Goal: Task Accomplishment & Management: Use online tool/utility

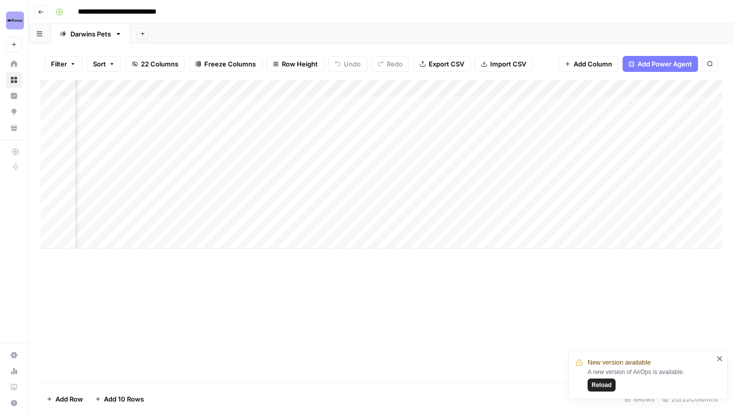
scroll to position [0, 650]
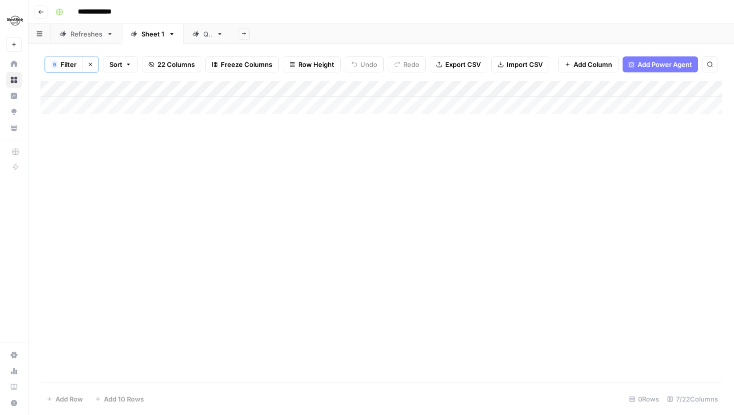
click at [71, 65] on span "Filter" at bounding box center [68, 64] width 16 height 10
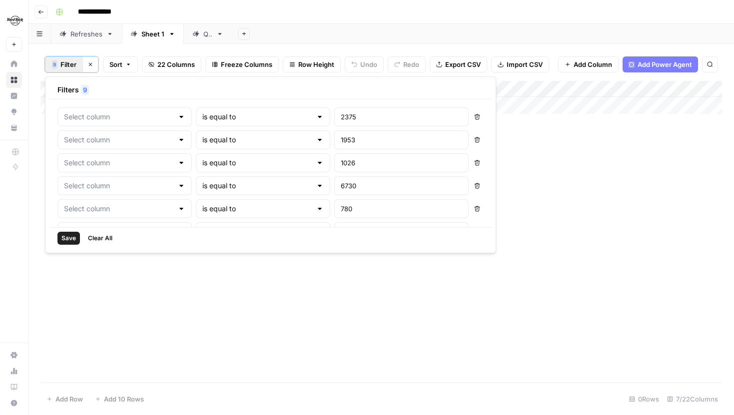
type input "WordPress ID"
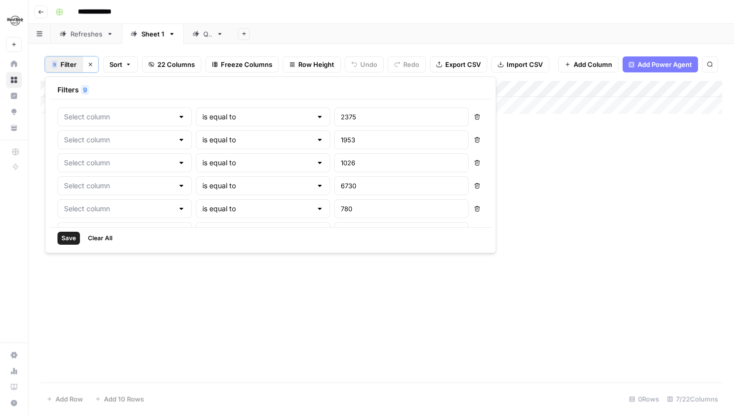
type input "WordPress ID"
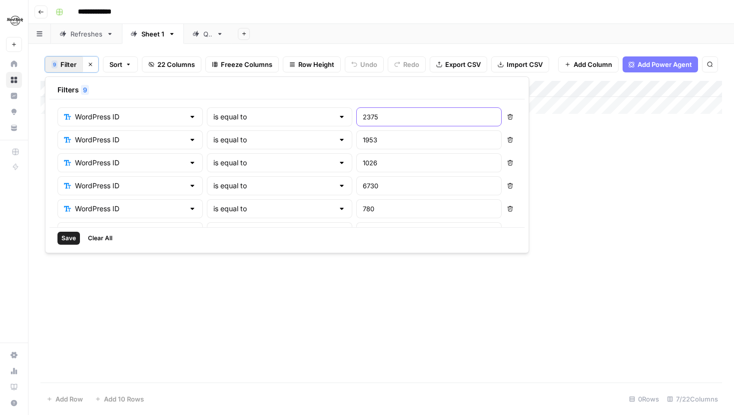
click at [363, 118] on input "2375" at bounding box center [429, 117] width 132 height 10
click at [351, 129] on div "WordPress ID is equal to "2375 Delete WordPress ID is equal to 1953 Delete Word…" at bounding box center [286, 217] width 459 height 220
click at [363, 116] on input ""2375" at bounding box center [429, 117] width 132 height 10
type input ""2375""
click at [64, 241] on span "Save" at bounding box center [68, 238] width 14 height 9
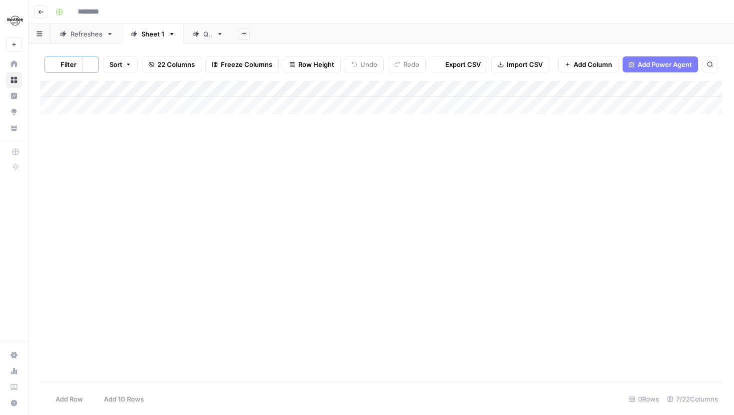
type input "**********"
click at [70, 65] on span "Filter" at bounding box center [68, 64] width 16 height 10
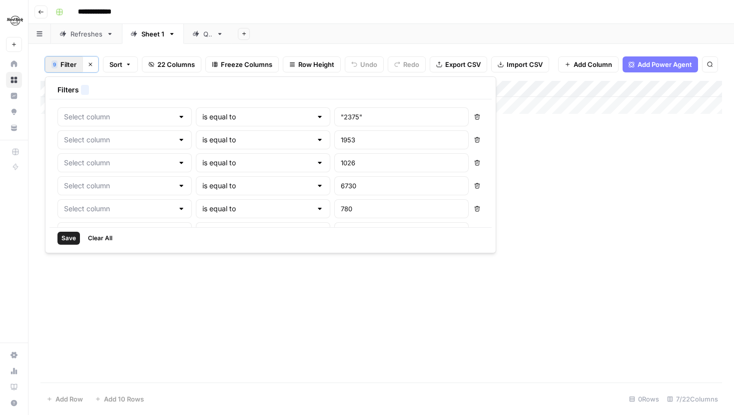
type input "WordPress ID"
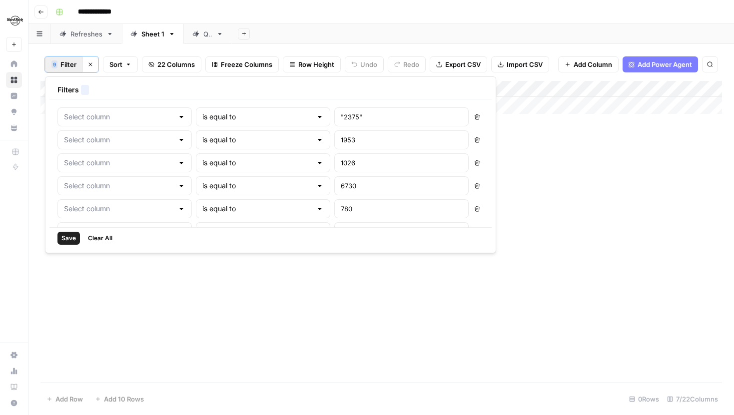
type input "WordPress ID"
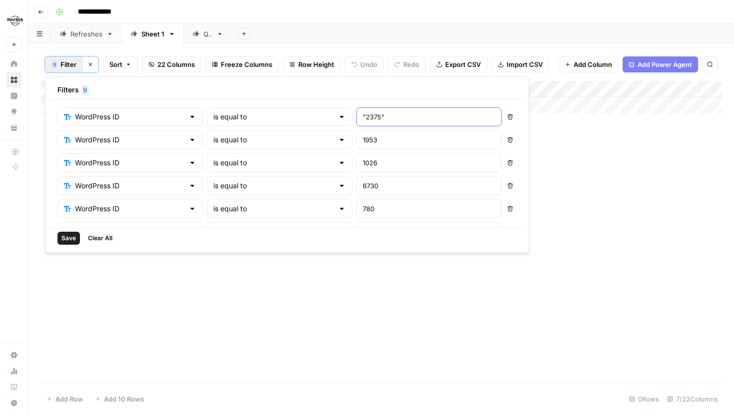
click at [363, 117] on input ""2375"" at bounding box center [429, 117] width 132 height 10
click at [363, 116] on input ""2375" at bounding box center [429, 117] width 132 height 10
type input "2375"
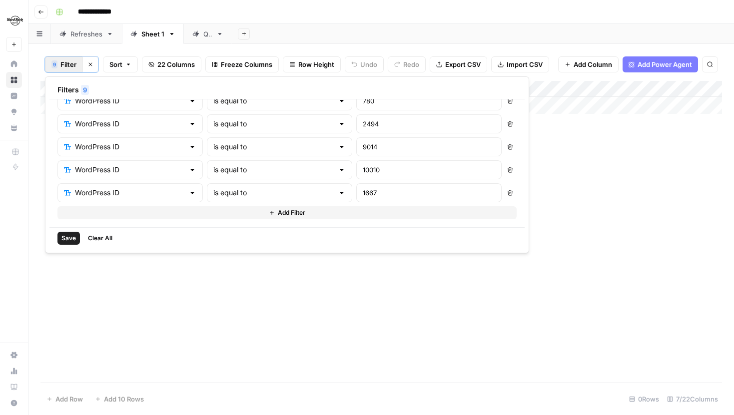
click at [108, 240] on span "Clear All" at bounding box center [100, 238] width 24 height 9
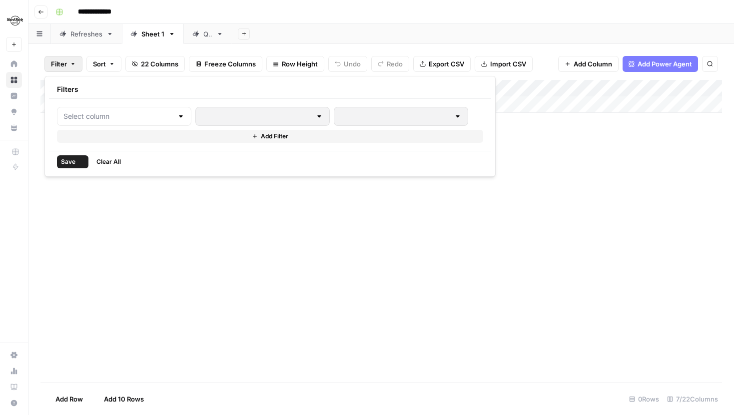
scroll to position [0, 0]
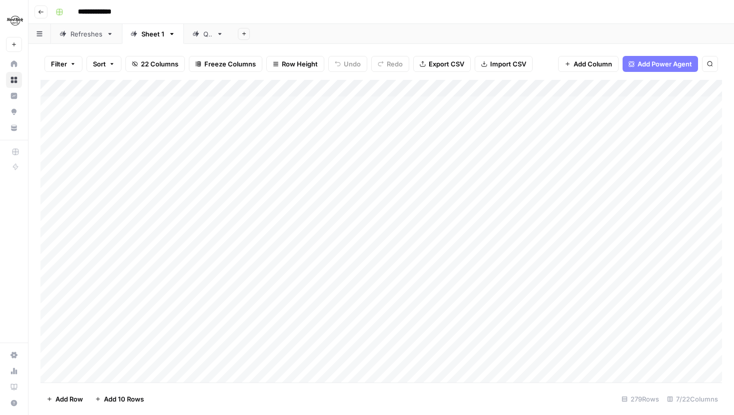
click at [34, 231] on div "Filter Sort 22 Columns Freeze Columns Row Height Undo Redo Export CSV Import CS…" at bounding box center [380, 229] width 705 height 371
click at [228, 103] on div "Add Column" at bounding box center [380, 231] width 681 height 303
click at [63, 60] on span "Filter" at bounding box center [59, 64] width 16 height 10
click at [126, 108] on div at bounding box center [124, 116] width 134 height 19
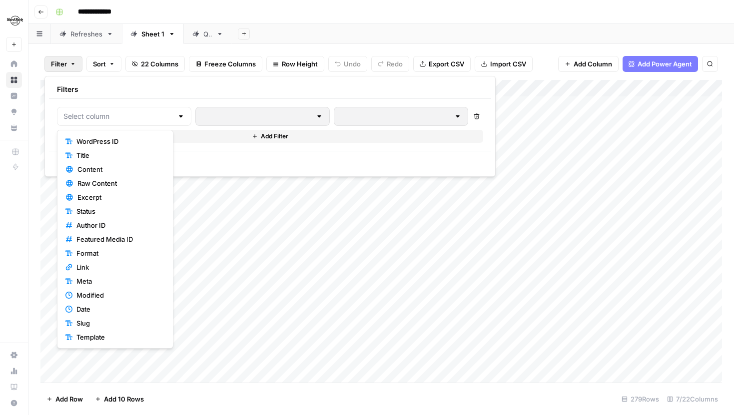
click at [110, 141] on span "WordPress ID" at bounding box center [118, 141] width 84 height 10
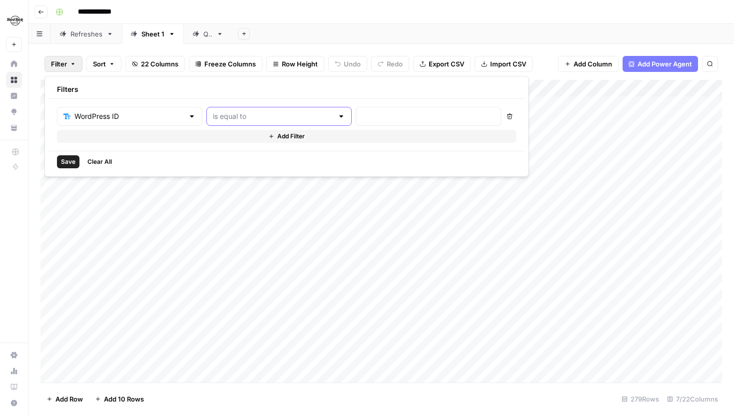
click at [267, 113] on input "text" at bounding box center [273, 116] width 120 height 10
click at [362, 113] on input "text" at bounding box center [428, 116] width 132 height 10
paste input "2375"
type input "2375"
click at [61, 155] on button "Save" at bounding box center [68, 161] width 22 height 13
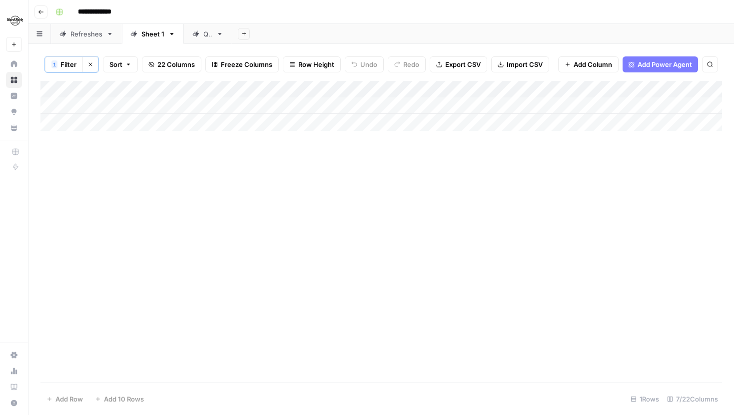
click at [71, 63] on span "Filter" at bounding box center [68, 64] width 16 height 10
click at [217, 251] on div "Add Column" at bounding box center [380, 232] width 681 height 302
click at [73, 61] on span "Filter" at bounding box center [68, 64] width 16 height 10
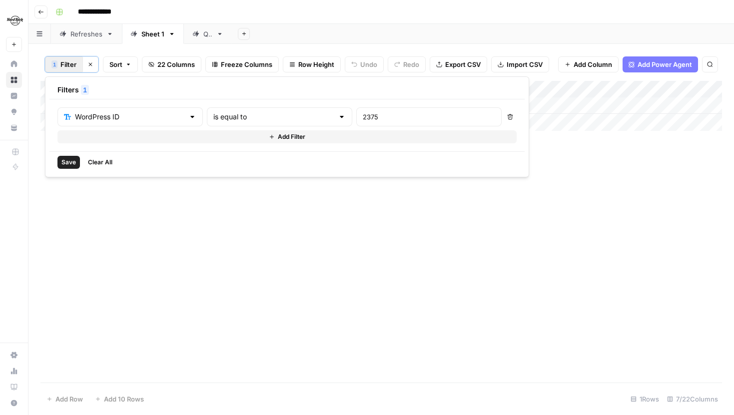
click at [130, 139] on button "Add Filter" at bounding box center [286, 136] width 459 height 13
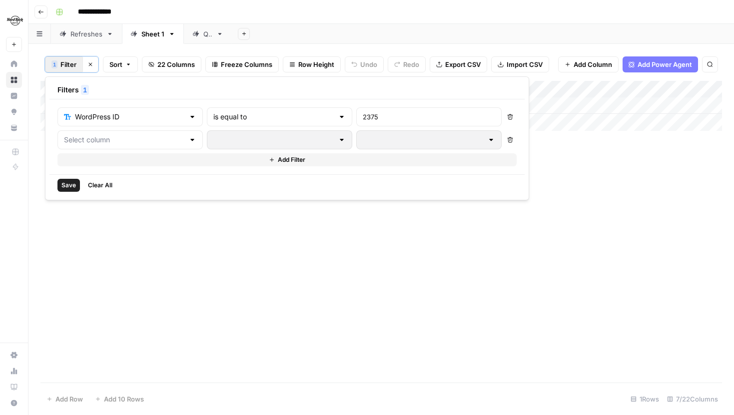
click at [181, 234] on div "Add Column" at bounding box center [380, 232] width 681 height 302
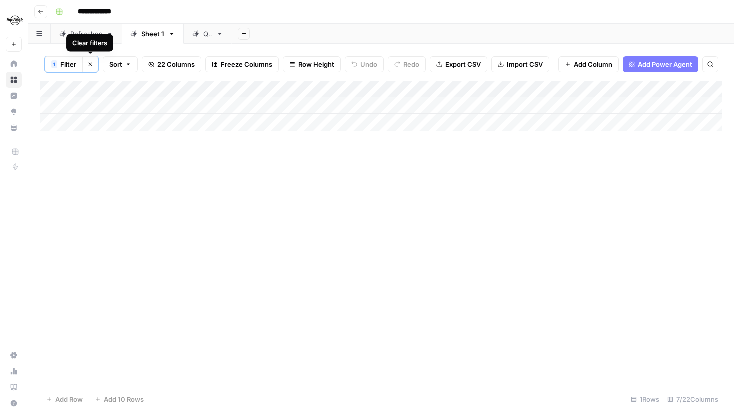
click at [88, 64] on icon "button" at bounding box center [90, 64] width 6 height 6
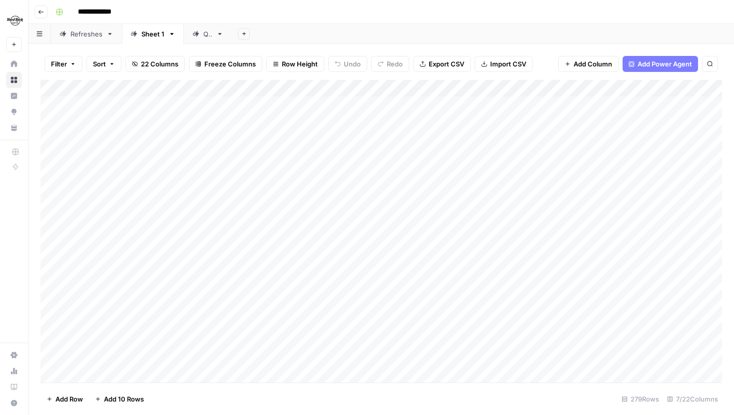
click at [64, 63] on span "Filter" at bounding box center [59, 64] width 16 height 10
click at [140, 121] on input "text" at bounding box center [117, 116] width 109 height 10
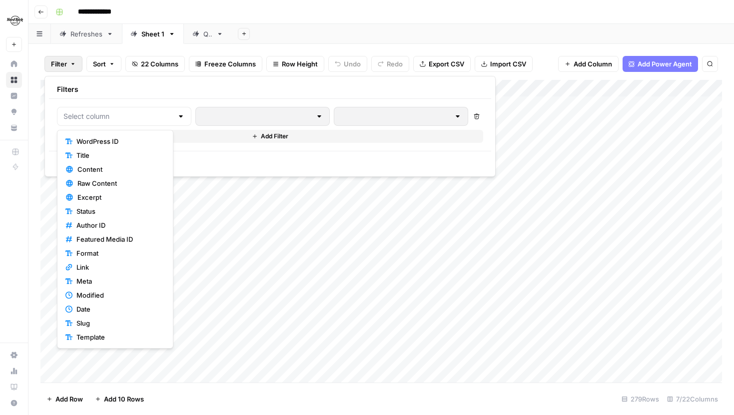
click at [123, 140] on span "WordPress ID" at bounding box center [118, 141] width 84 height 10
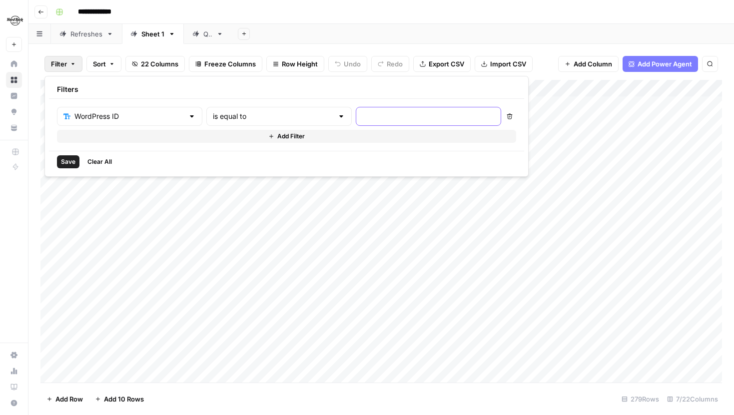
click at [362, 114] on input "text" at bounding box center [428, 116] width 132 height 10
type input "2375"
click at [62, 162] on span "Save" at bounding box center [68, 161] width 14 height 9
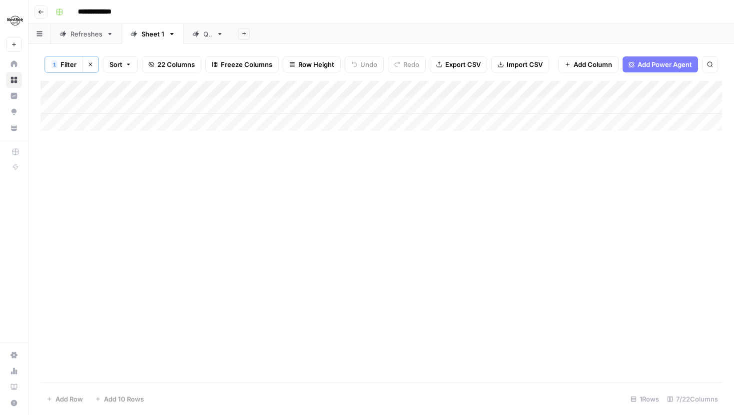
click at [75, 65] on span "Filter" at bounding box center [68, 64] width 16 height 10
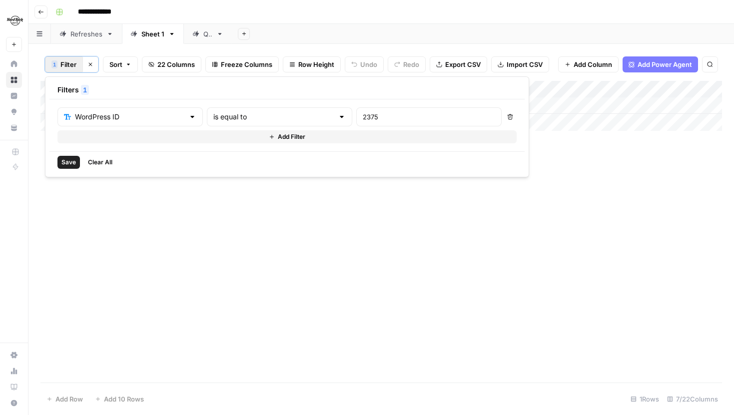
click at [123, 135] on button "Add Filter" at bounding box center [286, 136] width 459 height 13
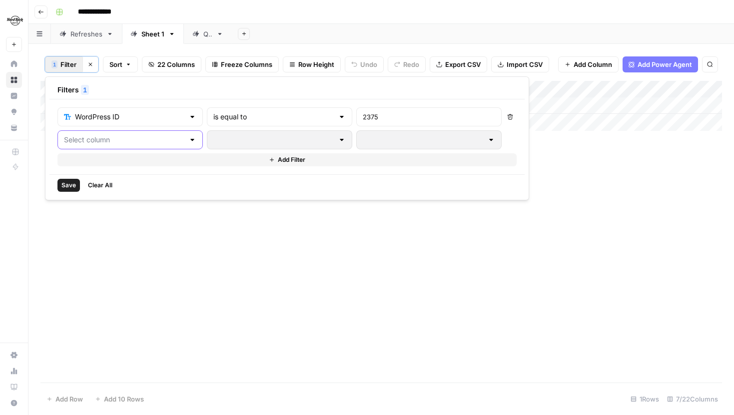
click at [123, 135] on input "text" at bounding box center [124, 140] width 120 height 10
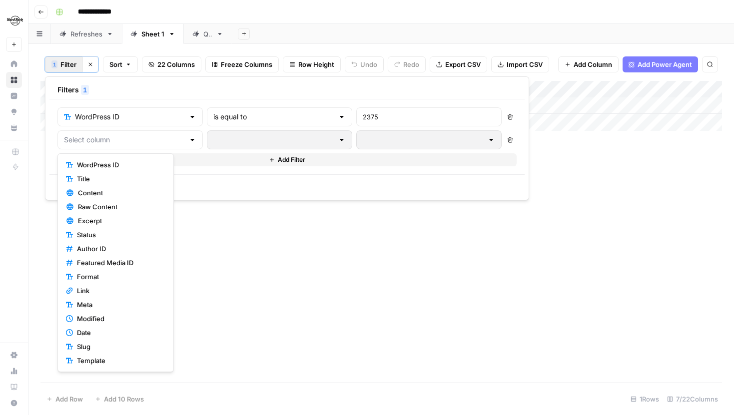
click at [117, 165] on span "WordPress ID" at bounding box center [119, 165] width 84 height 10
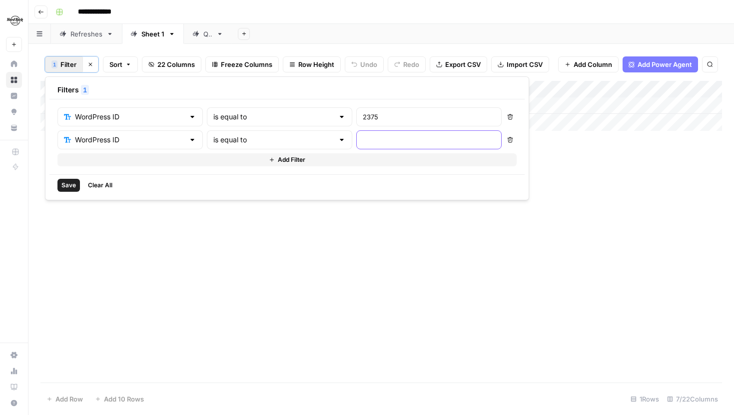
click at [363, 143] on input "text" at bounding box center [429, 140] width 132 height 10
type input "1953"
click at [67, 185] on span "Save" at bounding box center [68, 185] width 14 height 9
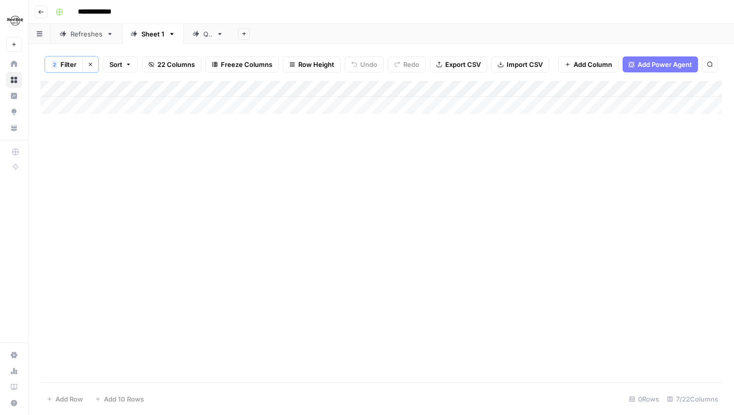
click at [69, 63] on span "Filter" at bounding box center [68, 64] width 16 height 10
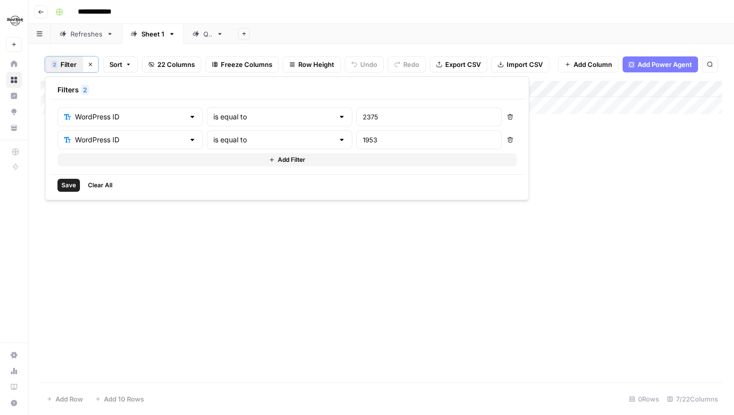
click at [356, 122] on div "2375" at bounding box center [428, 116] width 145 height 19
type input "2375, 1953"
drag, startPoint x: 338, startPoint y: 143, endPoint x: 310, endPoint y: 143, distance: 28.5
click at [363, 143] on input "1953" at bounding box center [429, 140] width 132 height 10
click at [507, 139] on icon "button" at bounding box center [509, 139] width 5 height 5
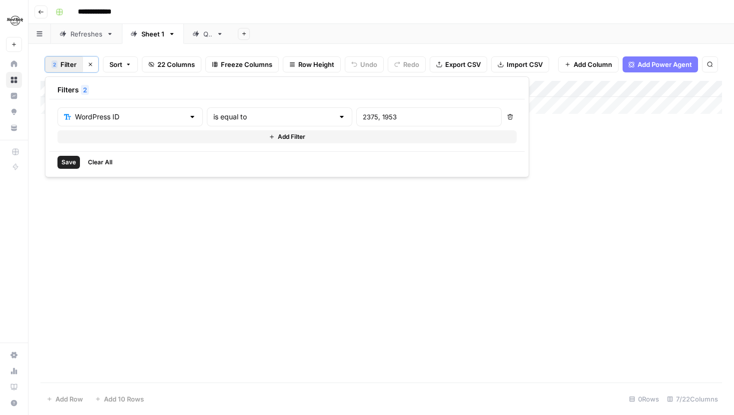
click at [67, 159] on span "Save" at bounding box center [68, 162] width 14 height 9
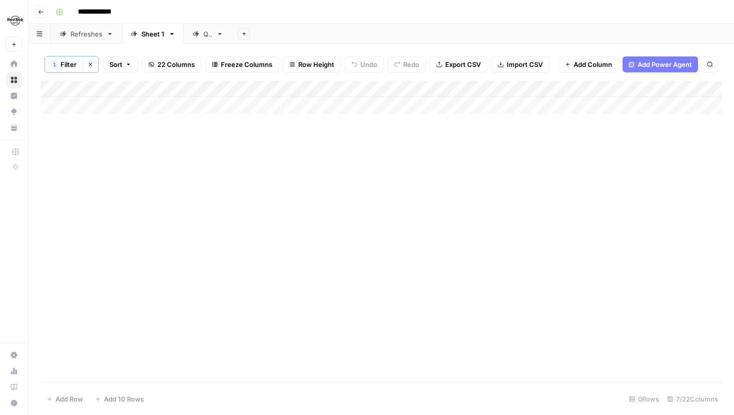
click at [65, 65] on span "Filter" at bounding box center [68, 64] width 16 height 10
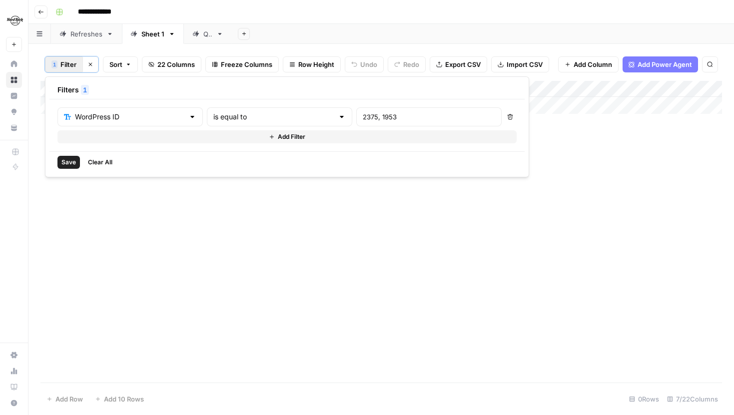
click at [356, 110] on div "2375, 1953" at bounding box center [428, 116] width 145 height 19
click at [356, 117] on div "2375, 1953" at bounding box center [428, 116] width 145 height 19
drag, startPoint x: 352, startPoint y: 116, endPoint x: 281, endPoint y: 116, distance: 70.9
click at [281, 116] on div "WordPress ID is equal to 2375, 1953" at bounding box center [279, 116] width 444 height 19
type input ""2375""
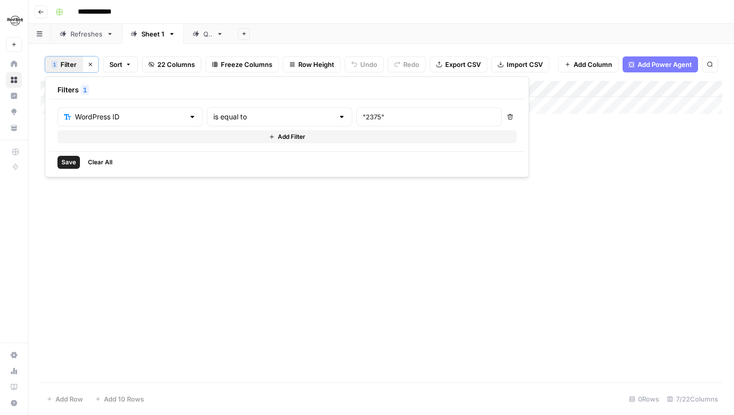
click at [62, 166] on span "Save" at bounding box center [68, 162] width 14 height 9
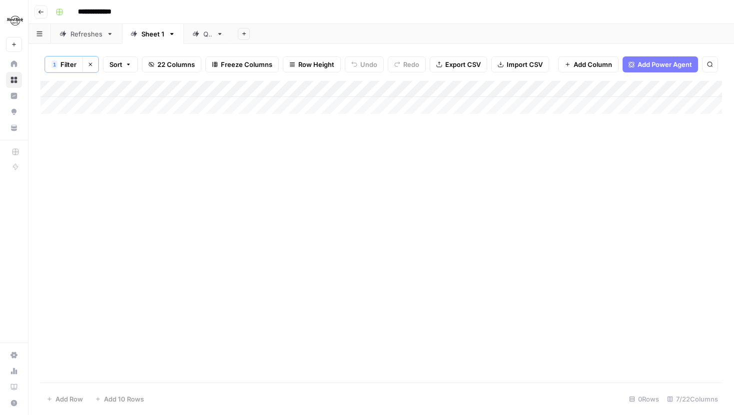
click at [65, 66] on span "Filter" at bounding box center [68, 64] width 16 height 10
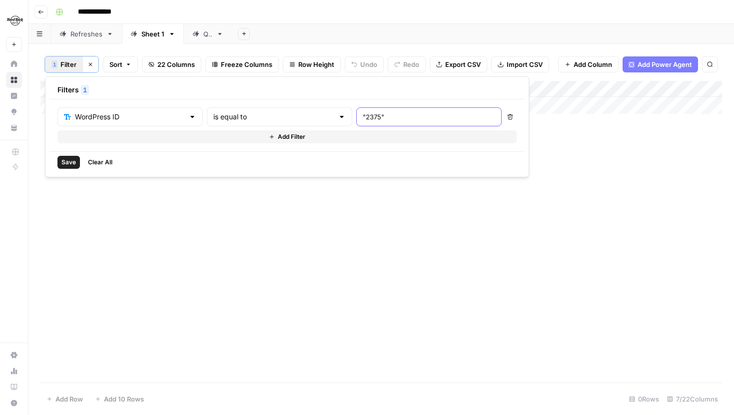
click at [363, 114] on input ""2375"" at bounding box center [429, 117] width 132 height 10
type input "2375"
click at [64, 161] on span "Save" at bounding box center [68, 162] width 14 height 9
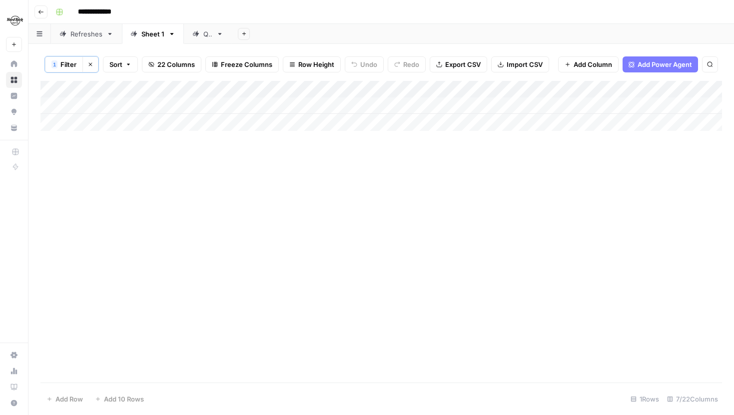
click at [69, 57] on button "1 Filter" at bounding box center [64, 64] width 38 height 16
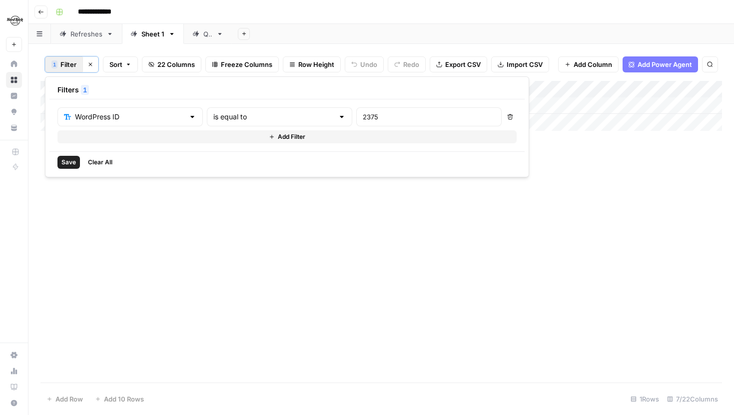
click at [136, 140] on button "Add Filter" at bounding box center [286, 136] width 459 height 13
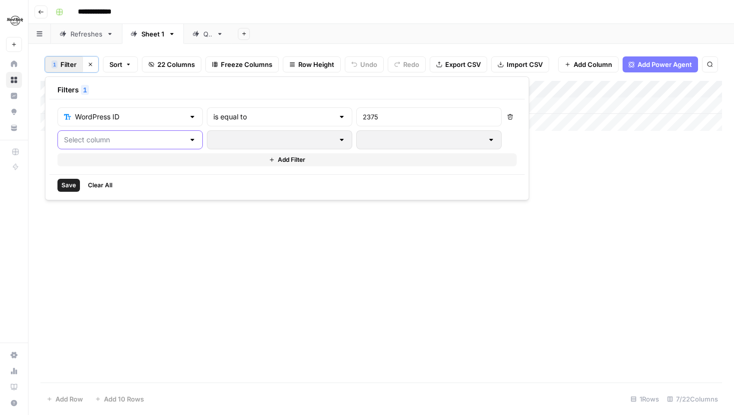
click at [141, 140] on input "text" at bounding box center [124, 140] width 120 height 10
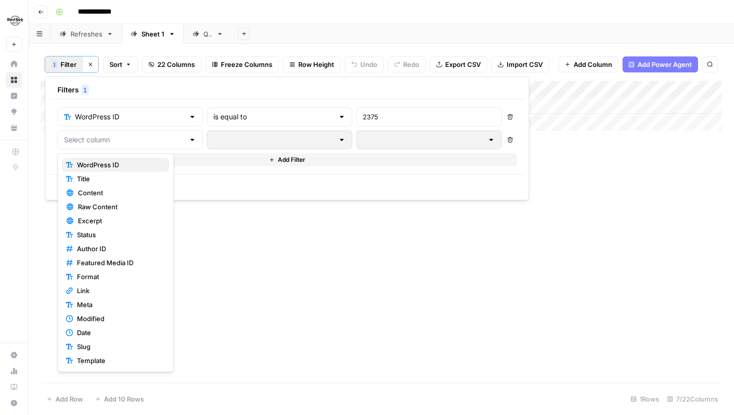
click at [124, 160] on span "WordPress ID" at bounding box center [119, 165] width 84 height 10
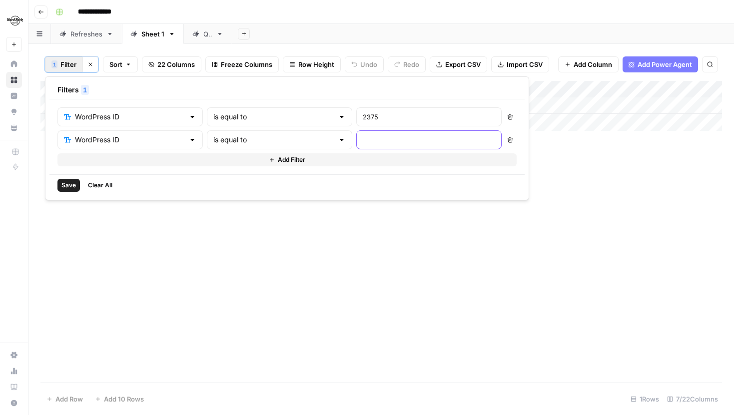
click at [363, 142] on input "text" at bounding box center [429, 140] width 132 height 10
drag, startPoint x: 352, startPoint y: 118, endPoint x: 298, endPoint y: 117, distance: 53.9
click at [356, 117] on div "2375" at bounding box center [428, 116] width 145 height 19
type input "1953"
click at [507, 141] on icon "button" at bounding box center [510, 140] width 6 height 6
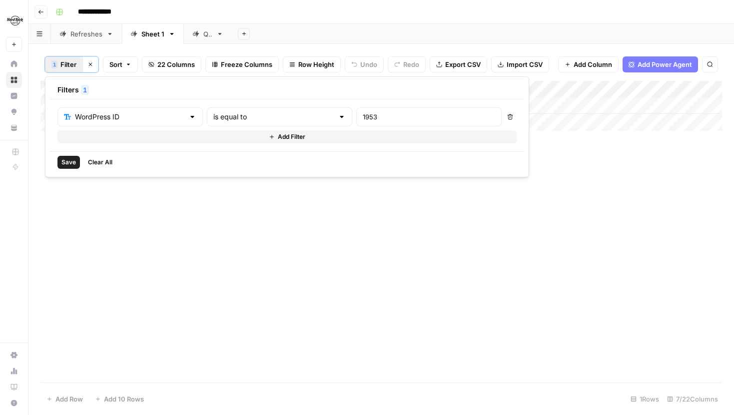
click at [68, 159] on span "Save" at bounding box center [68, 162] width 14 height 9
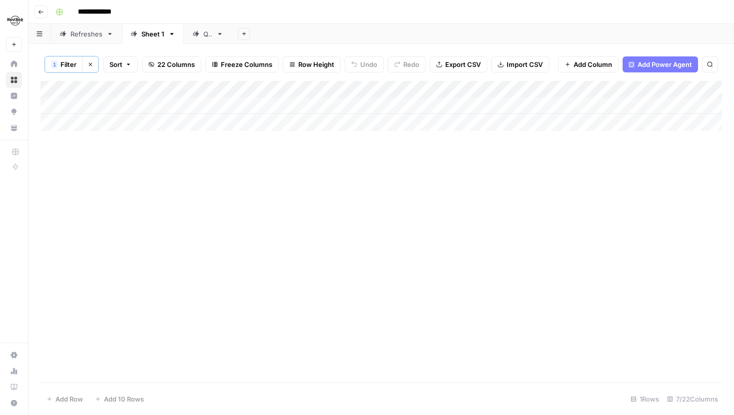
click at [69, 59] on span "Filter" at bounding box center [68, 64] width 16 height 10
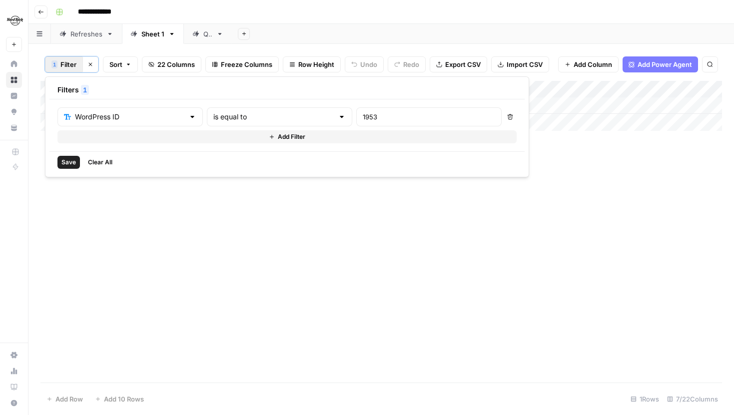
click at [131, 131] on button "Add Filter" at bounding box center [286, 136] width 459 height 13
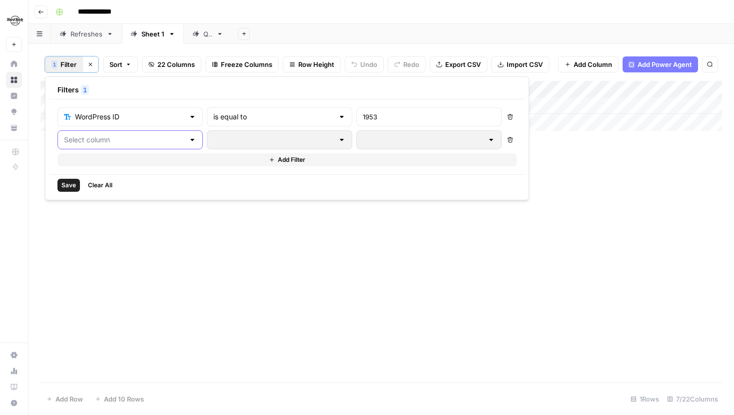
click at [130, 142] on input "text" at bounding box center [124, 140] width 120 height 10
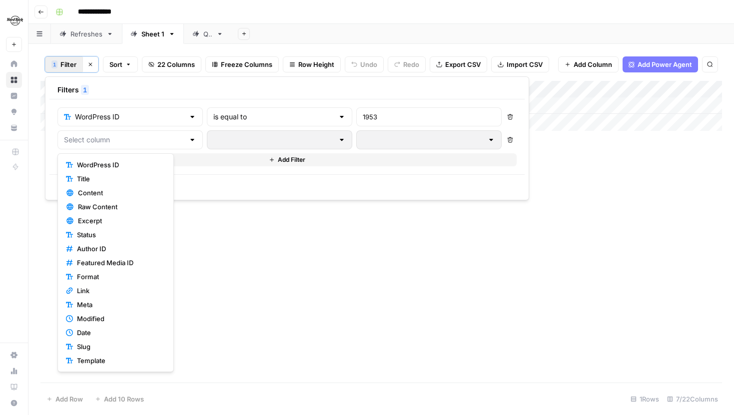
click at [113, 166] on span "WordPress ID" at bounding box center [119, 165] width 84 height 10
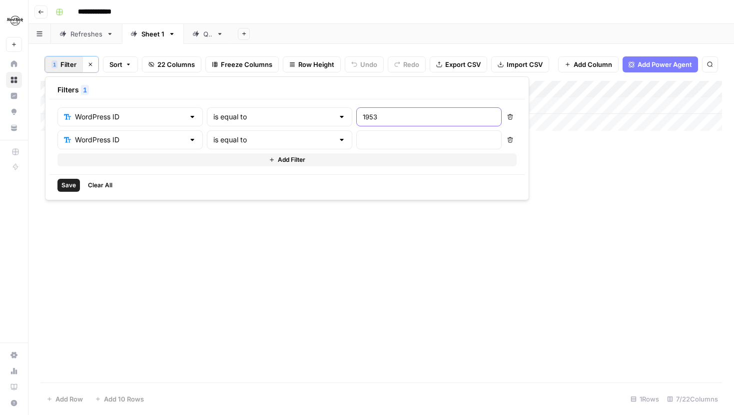
drag, startPoint x: 342, startPoint y: 113, endPoint x: 285, endPoint y: 113, distance: 56.9
click at [285, 113] on div "WordPress ID is equal to 1953" at bounding box center [279, 116] width 444 height 19
type input "2375"
click at [363, 140] on input "text" at bounding box center [429, 140] width 132 height 10
type input "1953"
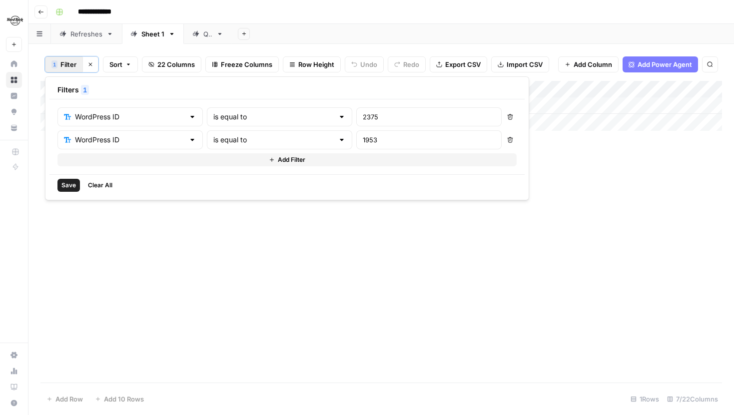
click at [67, 179] on button "Save" at bounding box center [68, 185] width 22 height 13
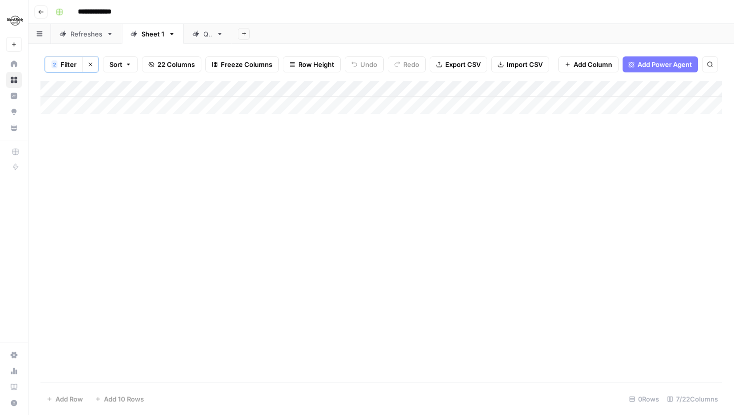
click at [164, 105] on div "Add Column" at bounding box center [380, 97] width 681 height 33
click at [72, 60] on span "Filter" at bounding box center [68, 64] width 16 height 10
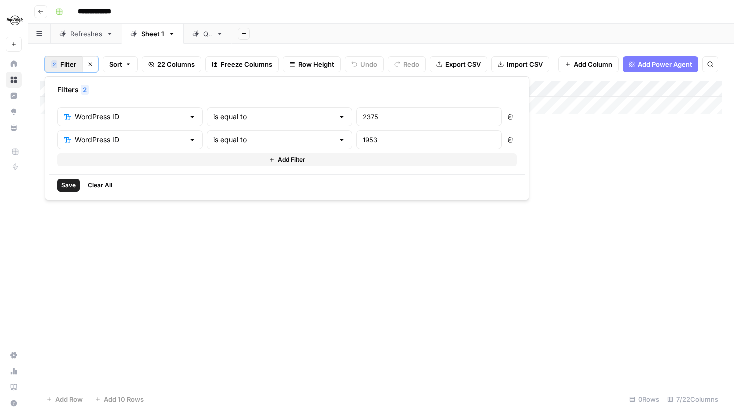
click at [101, 182] on span "Clear All" at bounding box center [100, 185] width 24 height 9
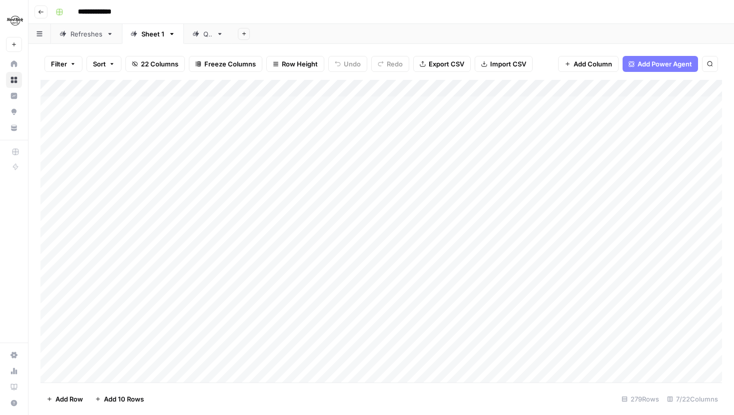
click at [143, 219] on div "Add Column" at bounding box center [380, 231] width 681 height 303
click at [64, 66] on span "Filter" at bounding box center [59, 64] width 16 height 10
click at [84, 126] on div "Delete Add Filter" at bounding box center [270, 125] width 426 height 36
click at [88, 122] on div at bounding box center [124, 116] width 134 height 19
click at [212, 45] on div "Filter Sort 22 Columns Freeze Columns Row Height Undo Redo Export CSV Import CS…" at bounding box center [380, 229] width 705 height 371
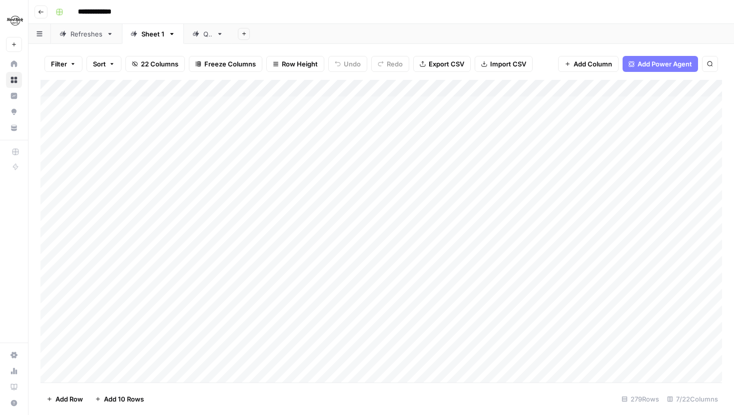
click at [59, 59] on span "Filter" at bounding box center [59, 64] width 16 height 10
click at [135, 116] on input "text" at bounding box center [117, 116] width 109 height 10
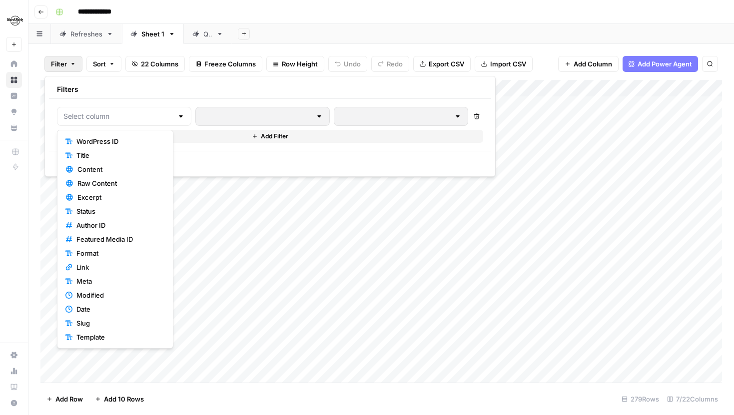
click at [119, 133] on div "WordPress ID Title Content Raw Content Excerpt Status Author ID Featured Media …" at bounding box center [115, 239] width 116 height 219
click at [119, 138] on span "WordPress ID" at bounding box center [118, 141] width 84 height 10
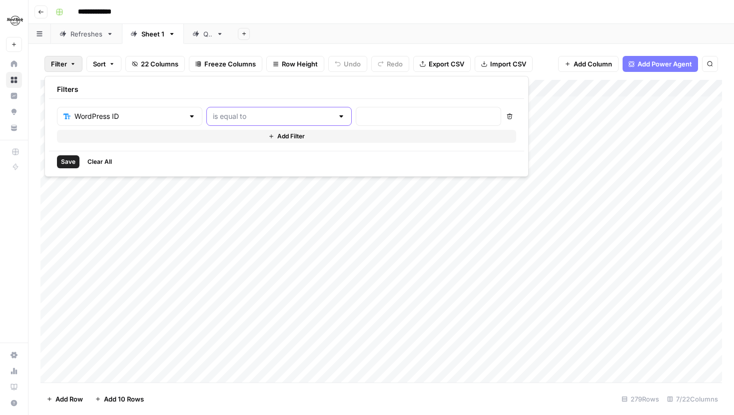
click at [228, 115] on input "text" at bounding box center [273, 116] width 120 height 10
click at [238, 166] on span "contains" at bounding box center [233, 169] width 95 height 10
type input "contains"
click at [362, 112] on input "text" at bounding box center [428, 116] width 132 height 10
click at [255, 114] on input "text" at bounding box center [273, 116] width 120 height 10
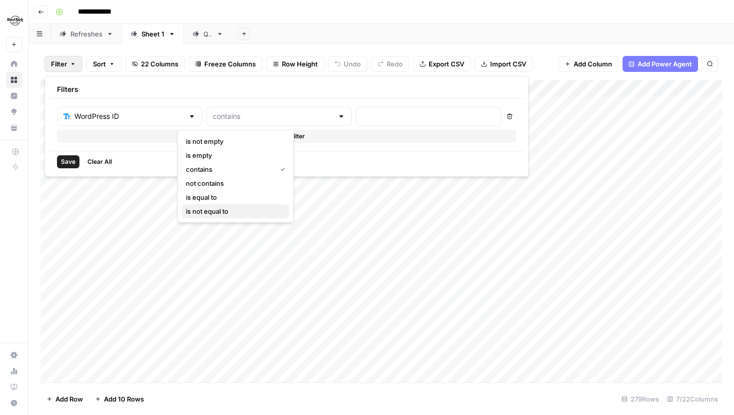
click at [236, 208] on span "is not equal to" at bounding box center [233, 211] width 95 height 10
type input "is not equal to"
click at [362, 113] on input "text" at bounding box center [428, 116] width 132 height 10
click at [226, 108] on div "is not equal to" at bounding box center [278, 116] width 145 height 19
click at [219, 168] on span "contains" at bounding box center [233, 169] width 95 height 10
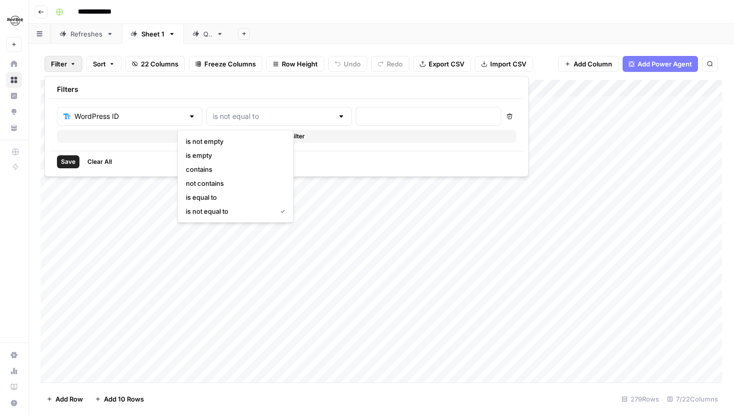
type input "contains"
click at [356, 123] on div at bounding box center [428, 116] width 145 height 19
type input "2375"
click at [59, 157] on button "Save" at bounding box center [68, 161] width 22 height 13
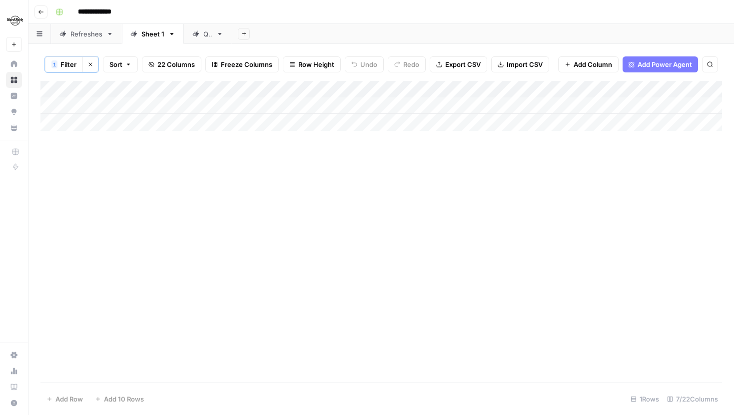
click at [70, 68] on span "Filter" at bounding box center [68, 64] width 16 height 10
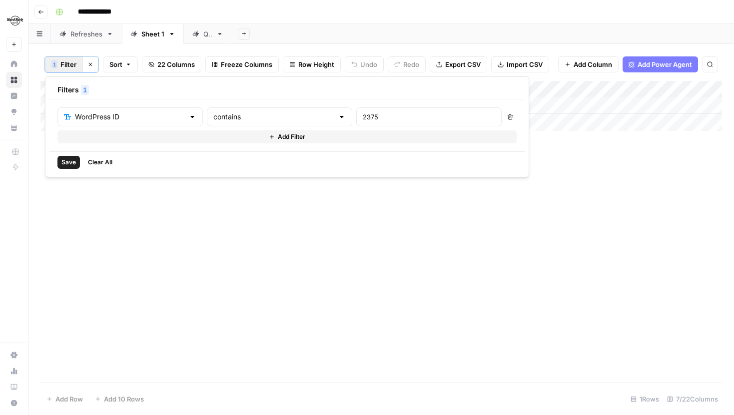
click at [104, 140] on button "Add Filter" at bounding box center [286, 136] width 459 height 13
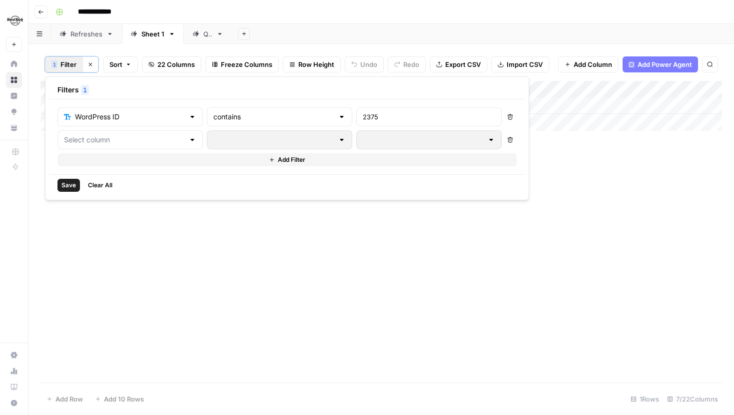
click at [113, 146] on div at bounding box center [129, 139] width 145 height 19
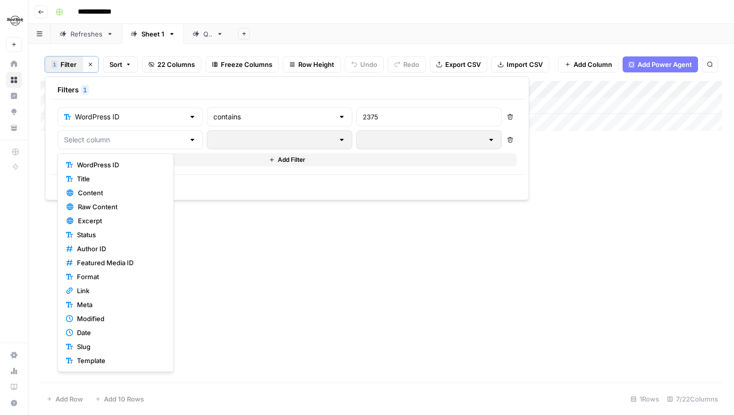
click at [111, 165] on span "WordPress ID" at bounding box center [119, 165] width 84 height 10
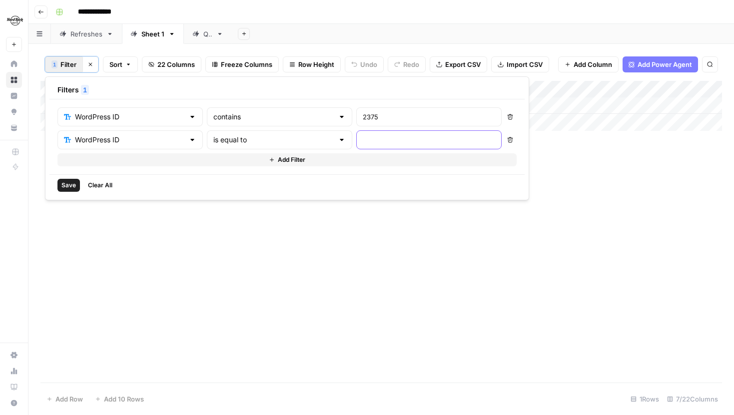
click at [363, 136] on input "text" at bounding box center [429, 140] width 132 height 10
type input "1953"
click at [71, 184] on span "Save" at bounding box center [68, 185] width 14 height 9
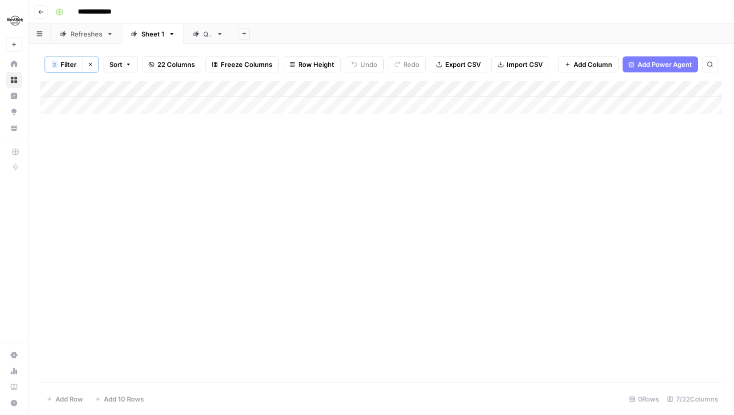
click at [72, 59] on span "Filter" at bounding box center [68, 64] width 16 height 10
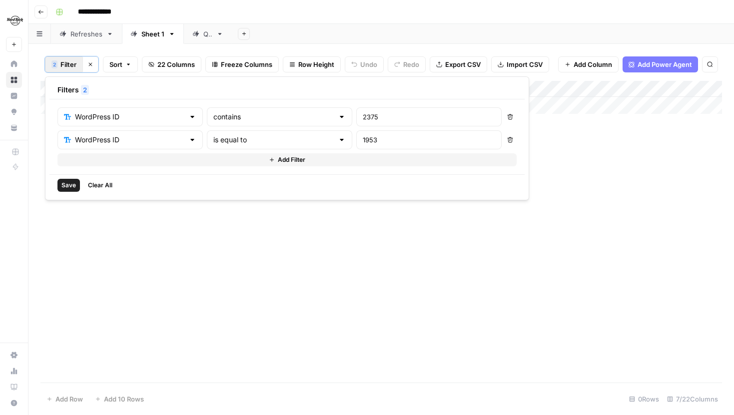
click at [507, 115] on icon "button" at bounding box center [510, 117] width 6 height 6
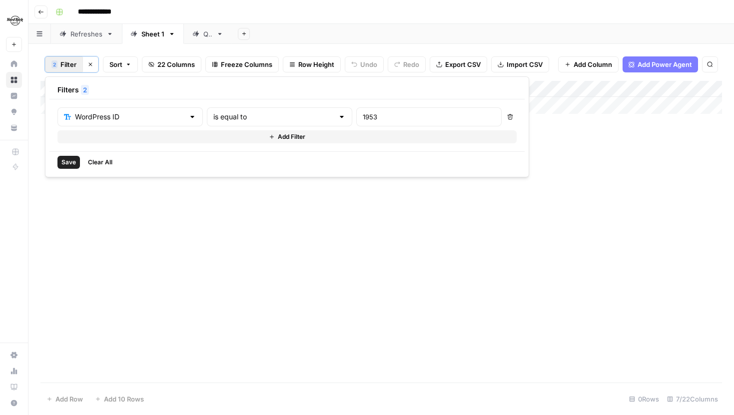
click at [64, 159] on span "Save" at bounding box center [68, 162] width 14 height 9
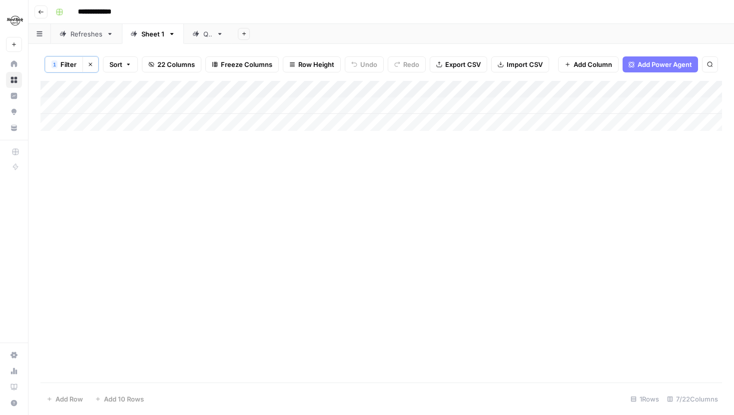
click at [69, 62] on span "Filter" at bounding box center [68, 64] width 16 height 10
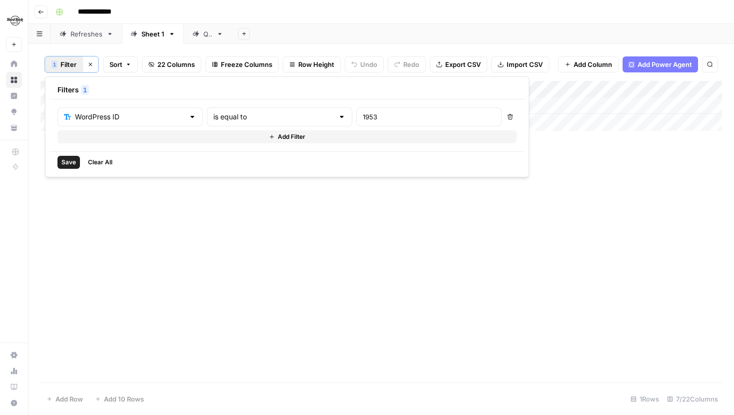
click at [507, 119] on icon "button" at bounding box center [509, 116] width 5 height 5
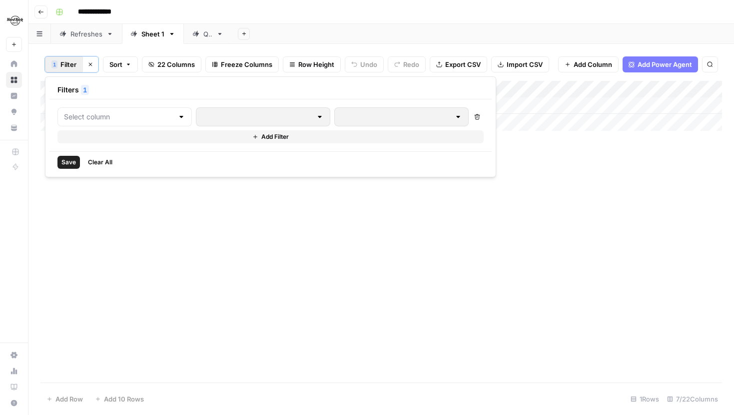
click at [66, 158] on span "Save" at bounding box center [68, 162] width 14 height 9
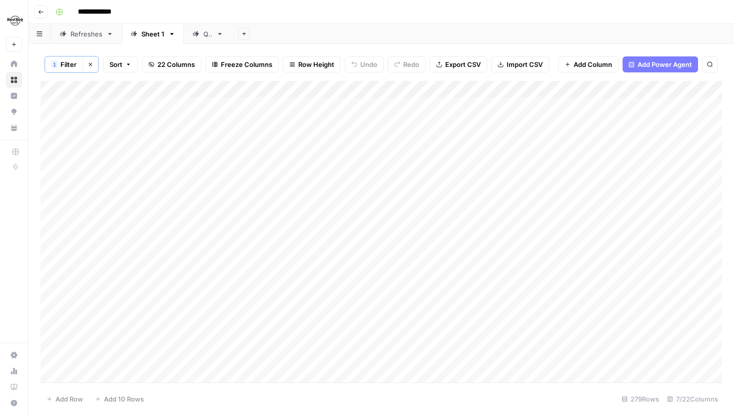
click at [59, 61] on button "1 Filter" at bounding box center [64, 64] width 38 height 16
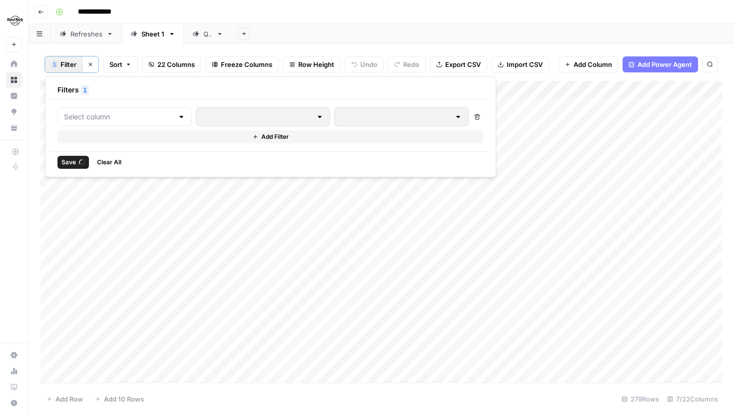
click at [277, 72] on div "1 Filter Clear filters Sort 22 Columns Freeze Columns Row Height Undo Redo Expo…" at bounding box center [380, 64] width 681 height 33
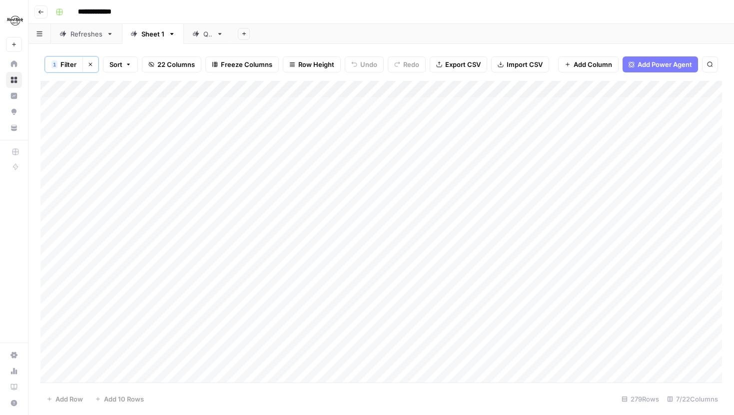
click at [67, 65] on span "Filter" at bounding box center [68, 64] width 16 height 10
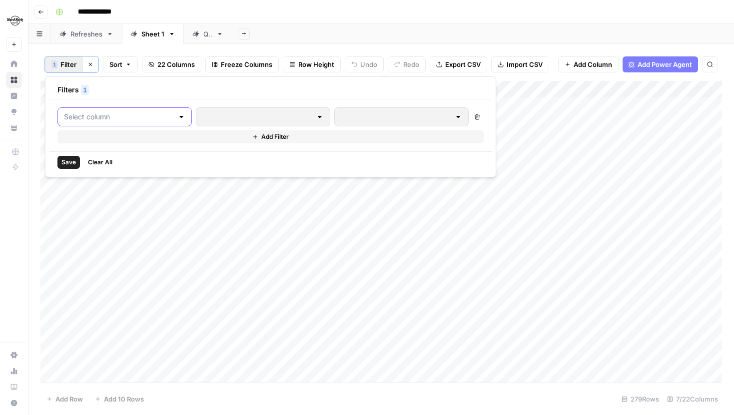
click at [110, 114] on input "text" at bounding box center [118, 117] width 109 height 10
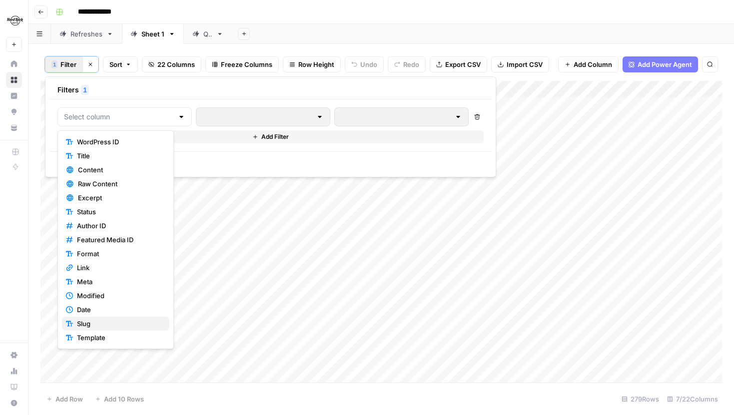
click at [103, 321] on span "Slug" at bounding box center [119, 324] width 84 height 10
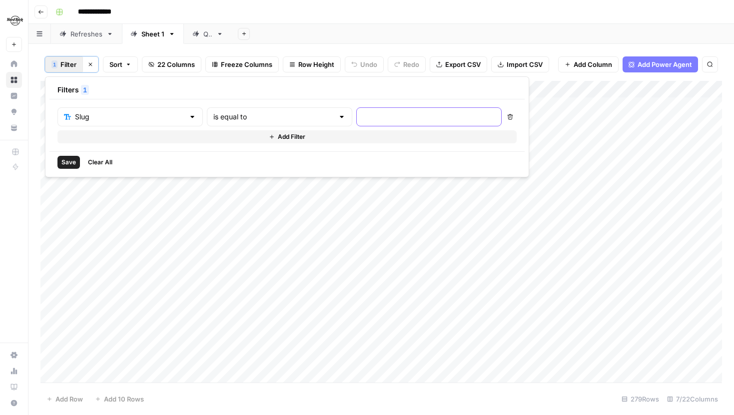
click at [363, 114] on input "text" at bounding box center [429, 117] width 132 height 10
type input "ohio"
click at [59, 162] on button "Save" at bounding box center [68, 162] width 22 height 13
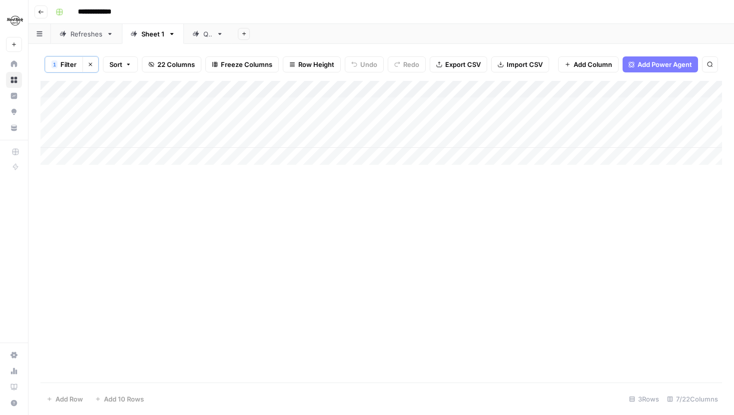
click at [65, 62] on span "Filter" at bounding box center [68, 64] width 16 height 10
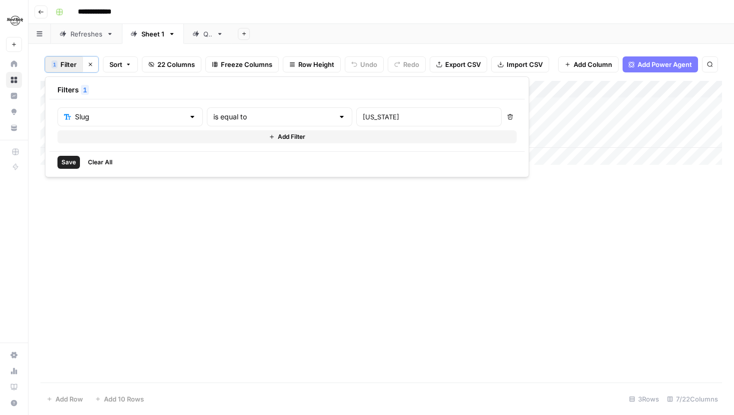
click at [95, 166] on span "Clear All" at bounding box center [100, 162] width 24 height 9
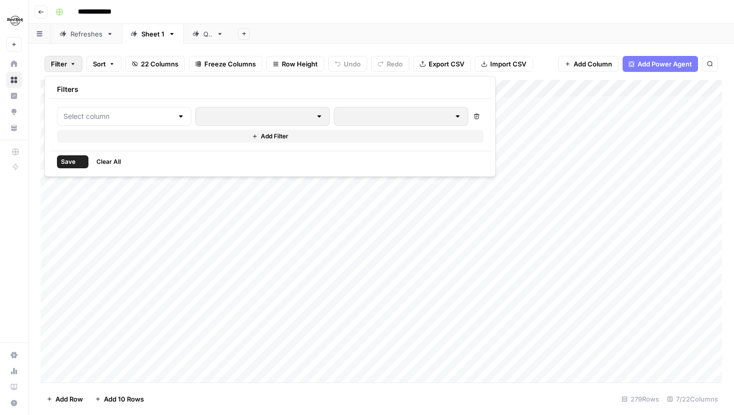
click at [34, 128] on div "Filter Sort 22 Columns Freeze Columns Row Height Undo Redo Export CSV Import CS…" at bounding box center [380, 229] width 705 height 371
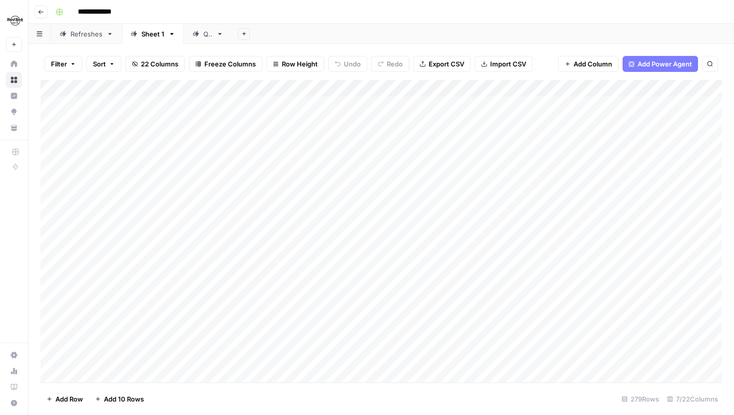
click at [69, 62] on button "Filter" at bounding box center [63, 64] width 38 height 16
click at [113, 113] on input "text" at bounding box center [117, 116] width 109 height 10
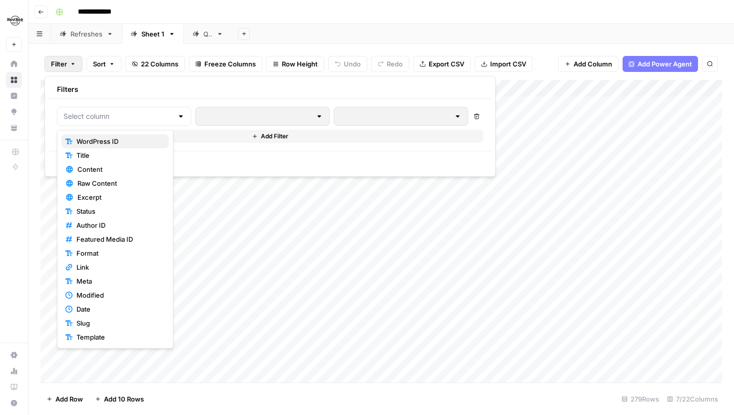
click at [107, 137] on span "WordPress ID" at bounding box center [118, 141] width 84 height 10
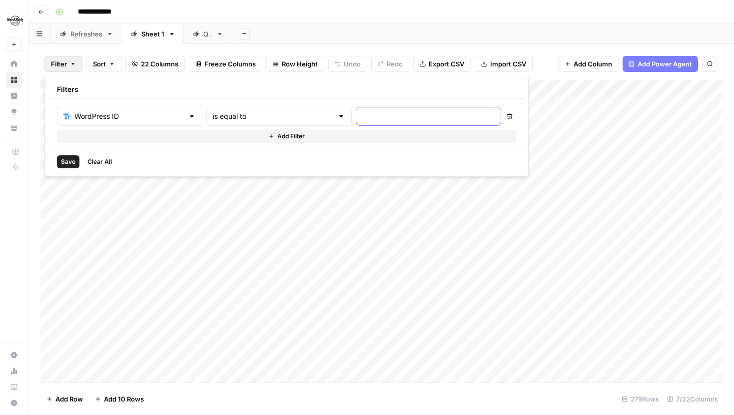
click at [362, 117] on input "text" at bounding box center [428, 116] width 132 height 10
type input "2375"
click at [66, 162] on span "Save" at bounding box center [68, 161] width 14 height 9
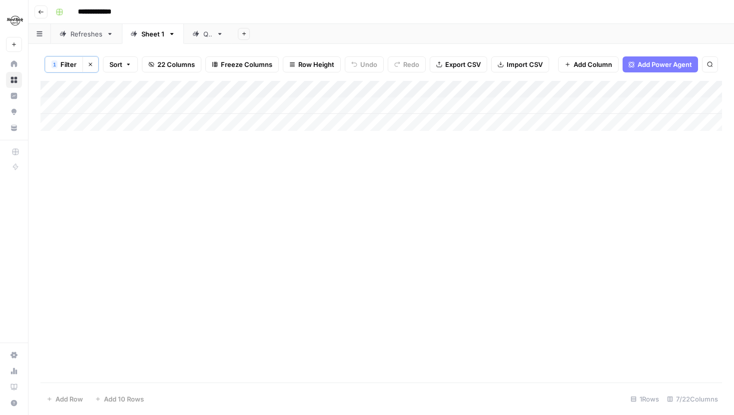
click at [69, 61] on span "Filter" at bounding box center [68, 64] width 16 height 10
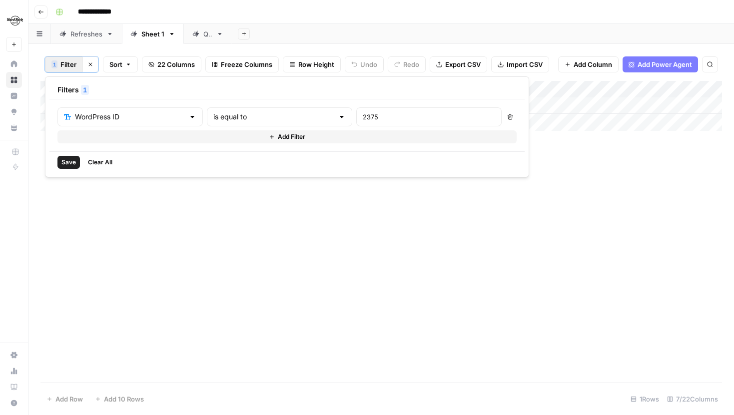
click at [227, 143] on div "WordPress ID is equal to 2375 Delete Add Filter" at bounding box center [286, 125] width 475 height 52
click at [233, 136] on button "Add Filter" at bounding box center [286, 136] width 459 height 13
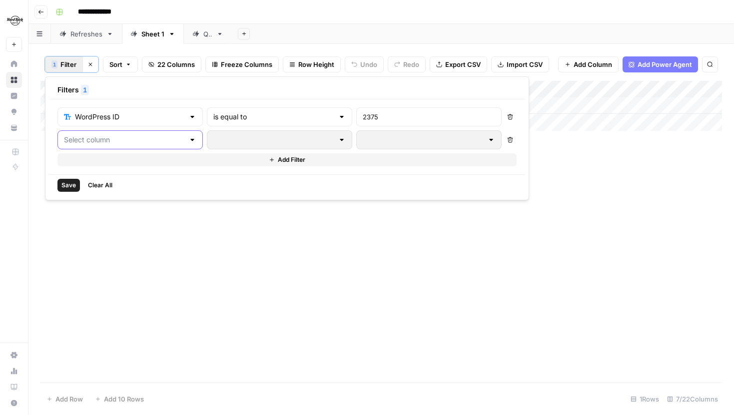
click at [146, 138] on input "text" at bounding box center [124, 140] width 120 height 10
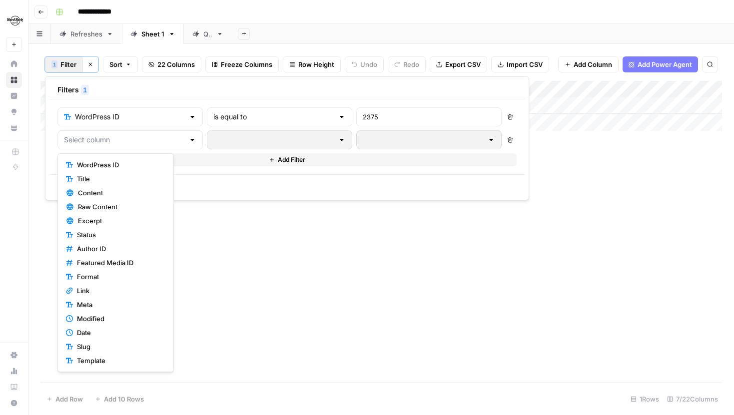
click at [117, 164] on span "WordPress ID" at bounding box center [119, 165] width 84 height 10
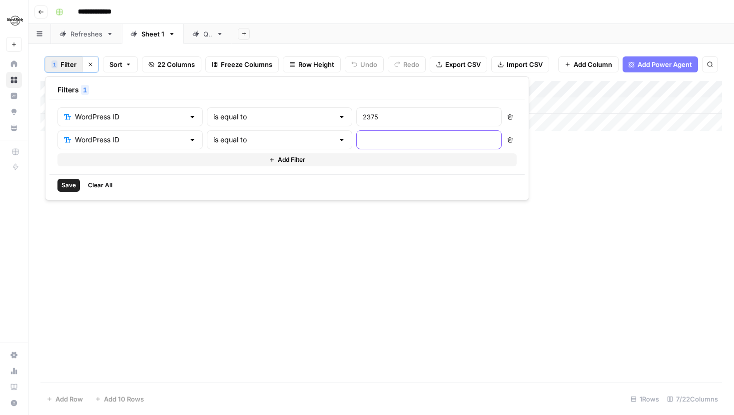
click at [363, 141] on input "text" at bounding box center [429, 140] width 132 height 10
type input "1953"
click at [67, 186] on span "Save" at bounding box center [68, 185] width 14 height 9
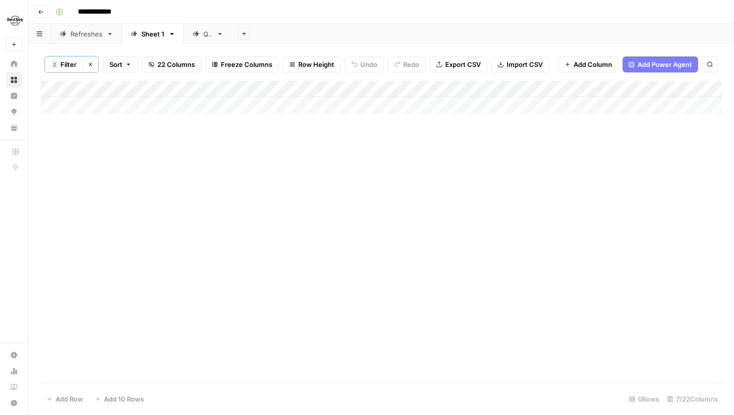
click at [61, 62] on span "Filter" at bounding box center [68, 64] width 16 height 10
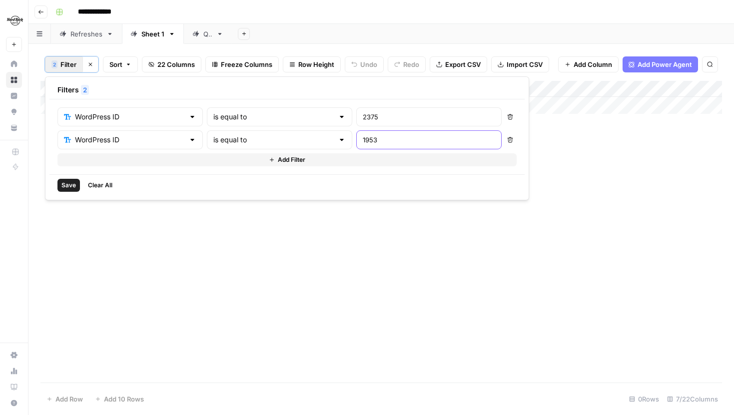
drag, startPoint x: 338, startPoint y: 141, endPoint x: 303, endPoint y: 141, distance: 35.0
click at [356, 141] on div "1953" at bounding box center [428, 139] width 145 height 19
click at [503, 135] on button "Delete" at bounding box center [509, 139] width 13 height 13
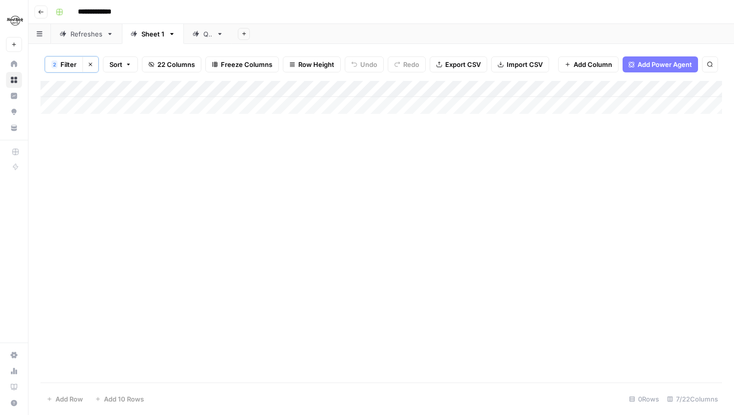
click at [244, 197] on div "Add Column" at bounding box center [380, 232] width 681 height 302
click at [68, 61] on span "Filter" at bounding box center [68, 64] width 16 height 10
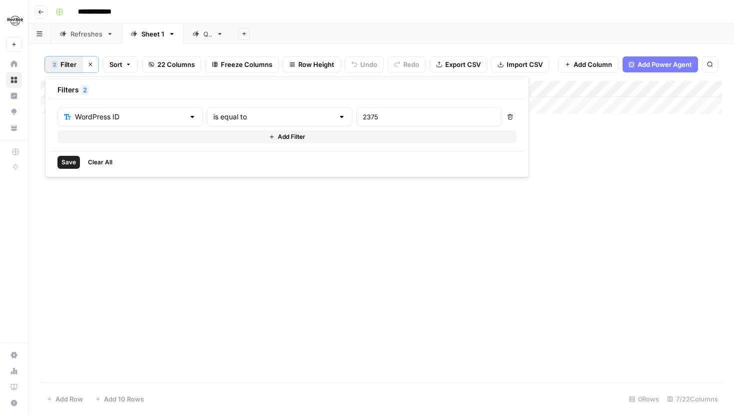
click at [56, 165] on div "Save Clear All" at bounding box center [286, 161] width 475 height 21
click at [65, 164] on span "Save" at bounding box center [68, 162] width 14 height 9
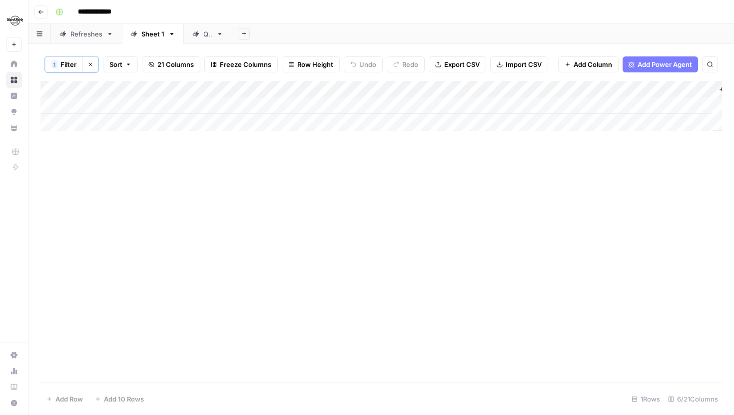
click at [73, 59] on span "Filter" at bounding box center [68, 64] width 16 height 10
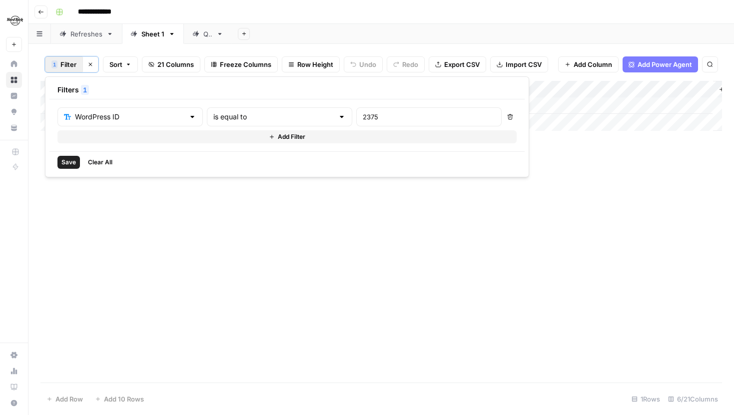
click at [108, 240] on div "Add Column" at bounding box center [380, 232] width 681 height 302
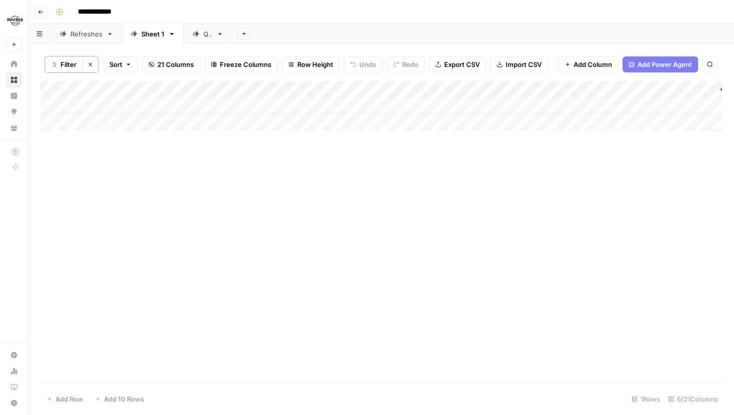
click at [69, 59] on span "Filter" at bounding box center [68, 64] width 16 height 10
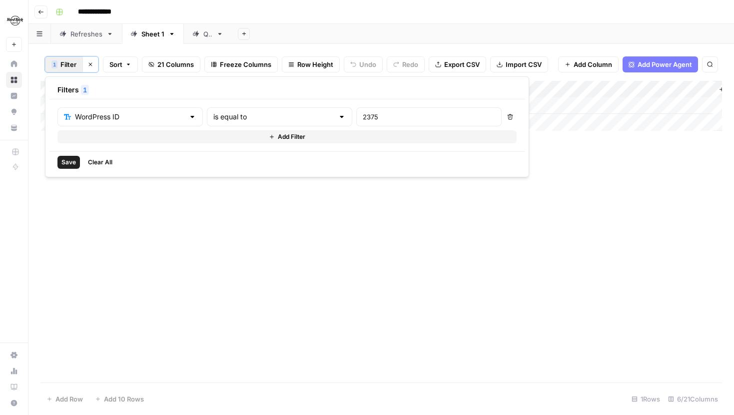
click at [266, 142] on button "Add Filter" at bounding box center [286, 136] width 459 height 13
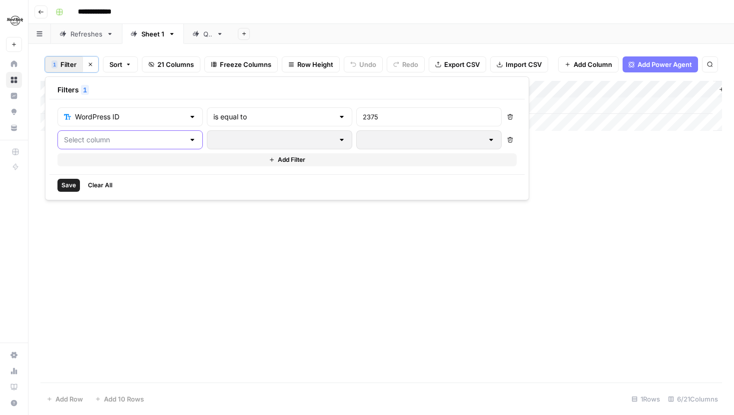
click at [138, 137] on input "text" at bounding box center [124, 140] width 120 height 10
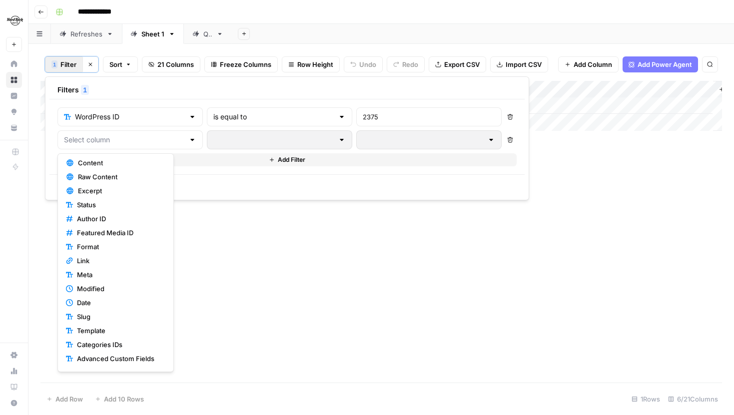
scroll to position [28, 0]
click at [160, 63] on span "21 Columns" at bounding box center [175, 64] width 36 height 10
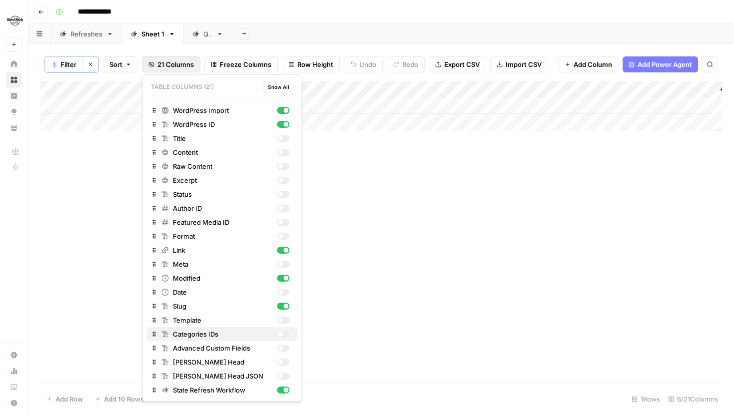
click at [285, 333] on div "button" at bounding box center [283, 334] width 12 height 7
click at [283, 337] on div "button" at bounding box center [283, 334] width 12 height 7
click at [122, 201] on div "Add Column" at bounding box center [380, 232] width 681 height 302
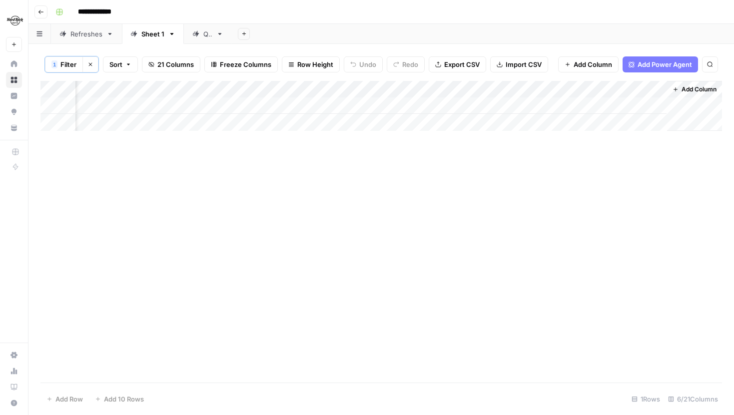
scroll to position [0, 0]
click at [91, 66] on icon "button" at bounding box center [90, 64] width 6 height 6
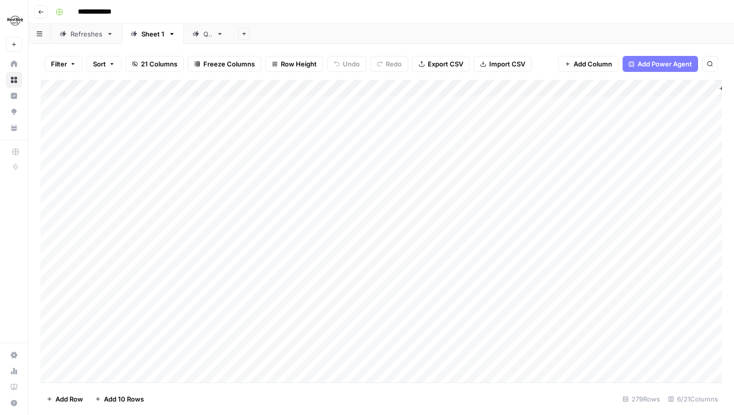
drag, startPoint x: 209, startPoint y: 103, endPoint x: 222, endPoint y: 122, distance: 23.4
click at [222, 122] on div "Add Column" at bounding box center [380, 231] width 681 height 303
click at [58, 60] on span "Filter" at bounding box center [59, 64] width 16 height 10
click at [137, 118] on input "text" at bounding box center [117, 116] width 109 height 10
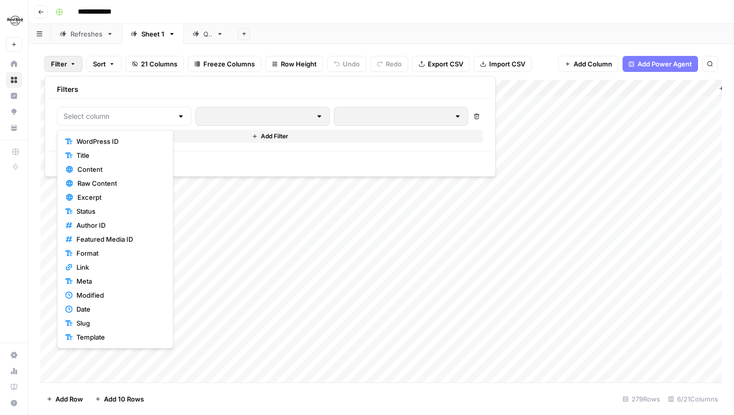
click at [120, 144] on span "WordPress ID" at bounding box center [118, 141] width 84 height 10
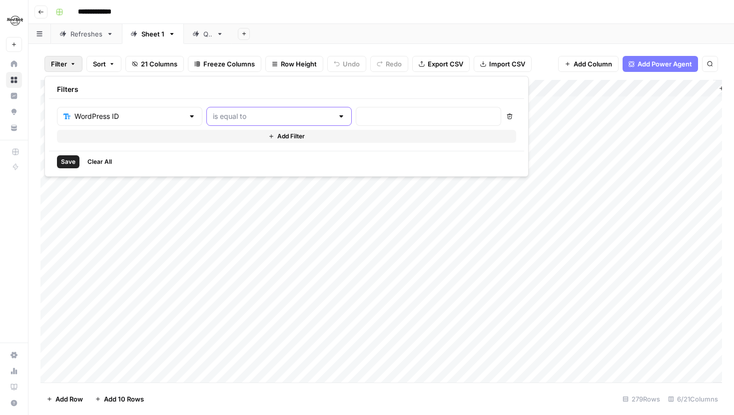
click at [236, 120] on input "text" at bounding box center [273, 116] width 120 height 10
click at [356, 110] on div at bounding box center [428, 116] width 145 height 19
paste input "2375 1953"
type input "2375 1953"
click at [74, 159] on span "Save" at bounding box center [68, 161] width 14 height 9
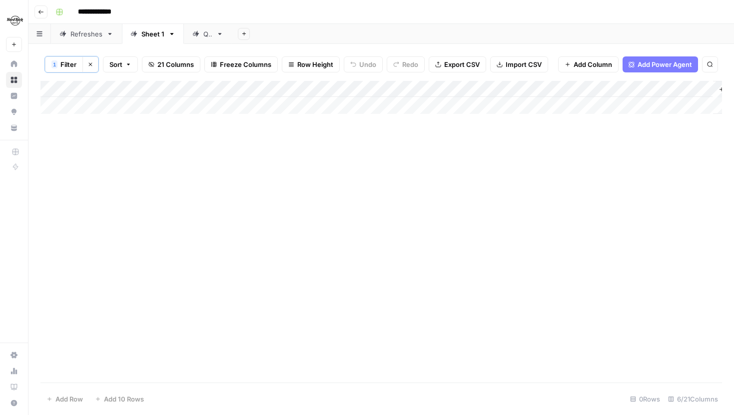
click at [66, 61] on span "Filter" at bounding box center [68, 64] width 16 height 10
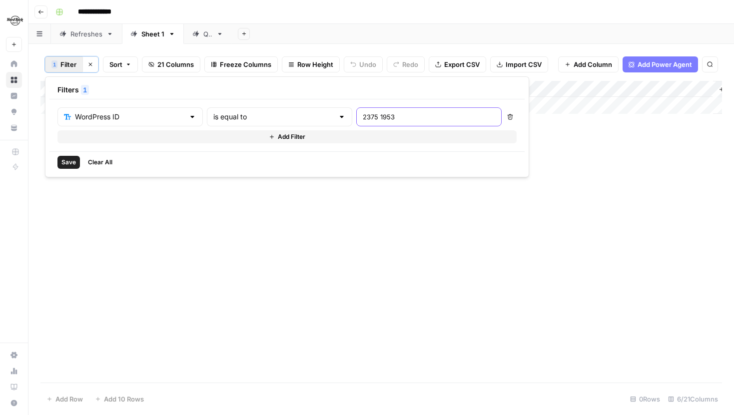
drag, startPoint x: 342, startPoint y: 120, endPoint x: 320, endPoint y: 120, distance: 22.0
click at [363, 120] on input "2375 1953" at bounding box center [429, 117] width 132 height 10
type input "2375, 1953"
click at [63, 160] on span "Save" at bounding box center [68, 162] width 14 height 9
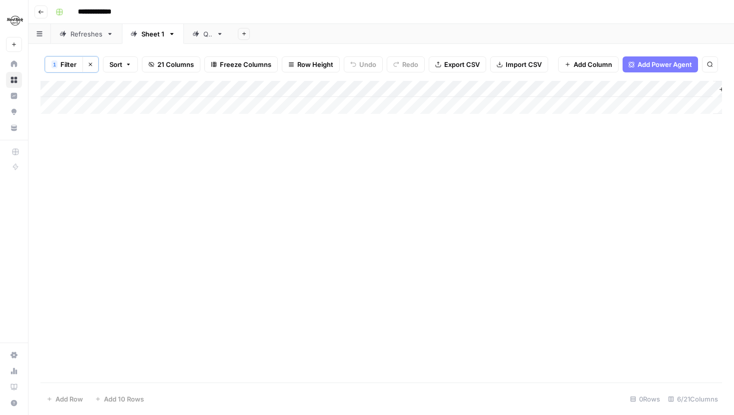
click at [72, 68] on span "Filter" at bounding box center [68, 64] width 16 height 10
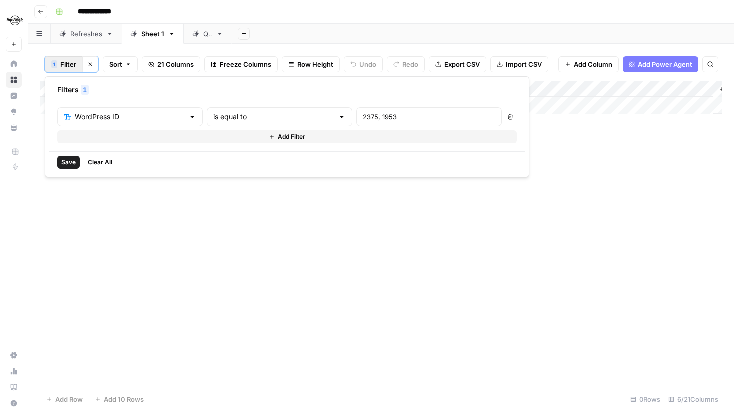
click at [356, 115] on div "2375, 1953" at bounding box center [428, 116] width 145 height 19
click at [363, 118] on input "2375, 1953" at bounding box center [429, 117] width 132 height 10
click at [363, 118] on input ""2375, 1953" at bounding box center [429, 117] width 132 height 10
click at [363, 120] on input ""2375", 1953" at bounding box center [429, 117] width 132 height 10
click at [363, 120] on input ""2375", "1953" at bounding box center [429, 117] width 132 height 10
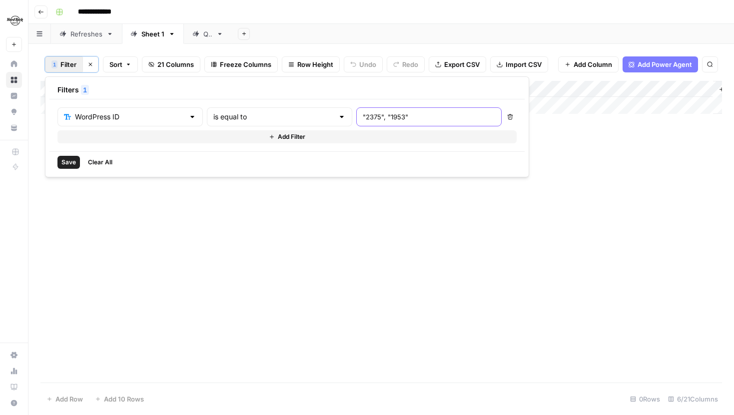
type input ""2375", "1953""
click at [74, 159] on span "Save" at bounding box center [68, 162] width 14 height 9
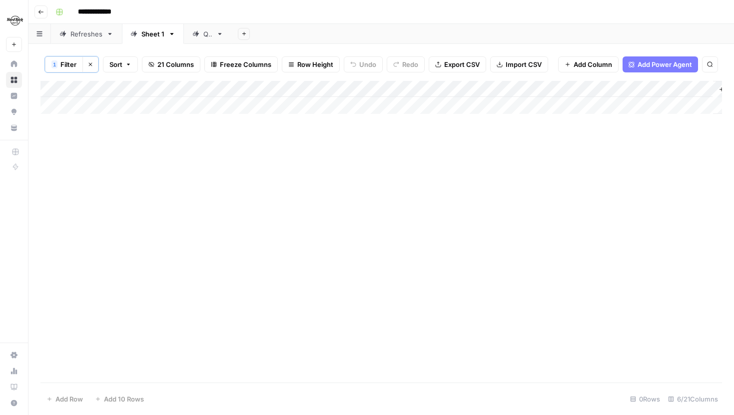
click at [65, 61] on span "Filter" at bounding box center [68, 64] width 16 height 10
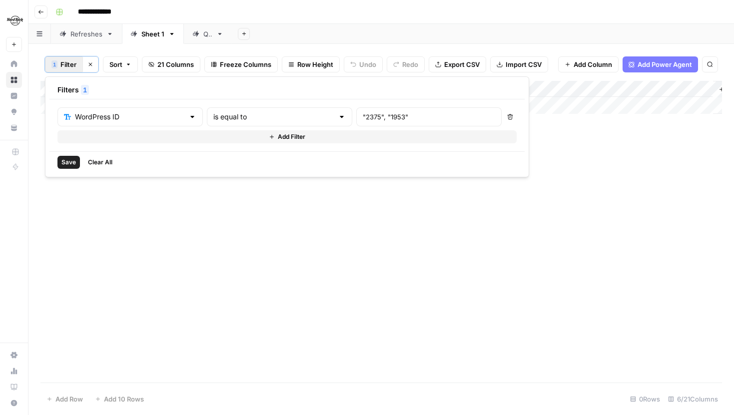
drag, startPoint x: 378, startPoint y: 111, endPoint x: 285, endPoint y: 110, distance: 92.9
click at [285, 110] on div "WordPress ID is equal to "2375", "1953"" at bounding box center [279, 116] width 444 height 19
click at [363, 114] on input ""2375", "1953"" at bounding box center [429, 117] width 132 height 10
drag, startPoint x: 346, startPoint y: 115, endPoint x: 300, endPoint y: 115, distance: 46.0
click at [356, 115] on div ""2375", "1953"" at bounding box center [428, 116] width 145 height 19
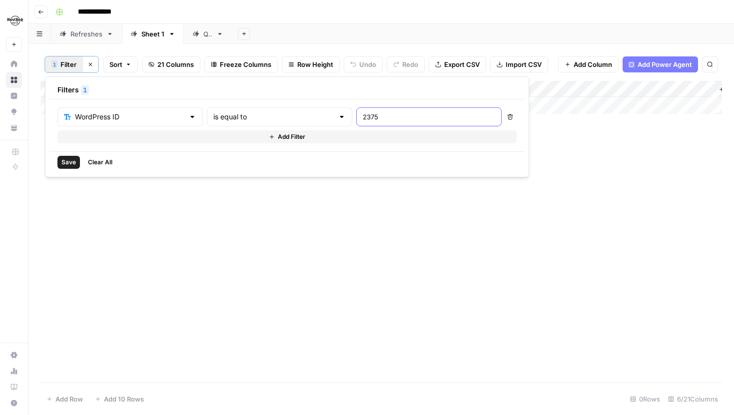
type input "2375"
click at [65, 165] on span "Save" at bounding box center [68, 162] width 14 height 9
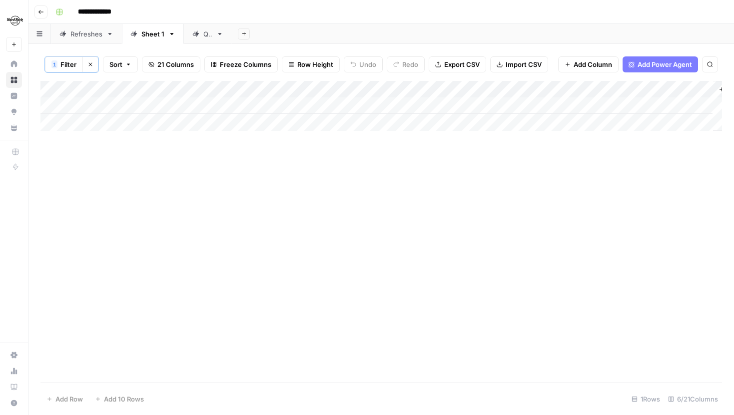
click at [61, 64] on span "Filter" at bounding box center [68, 64] width 16 height 10
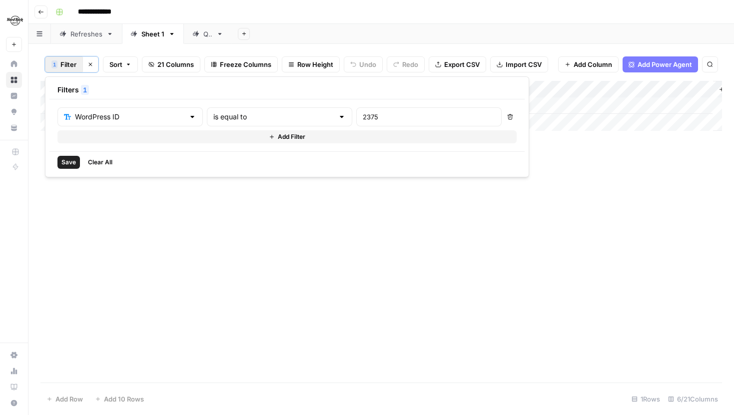
click at [112, 139] on button "Add Filter" at bounding box center [286, 136] width 459 height 13
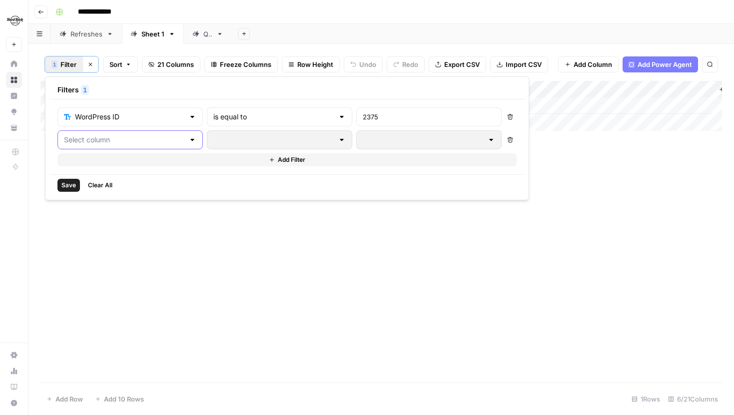
click at [115, 144] on input "text" at bounding box center [124, 140] width 120 height 10
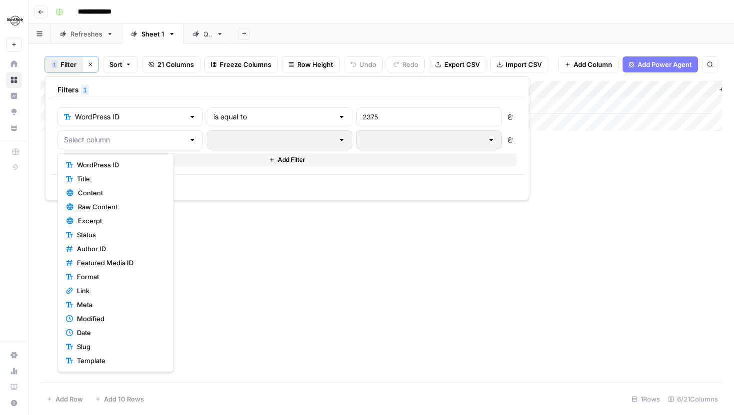
click at [288, 242] on div "Add Column" at bounding box center [380, 232] width 681 height 302
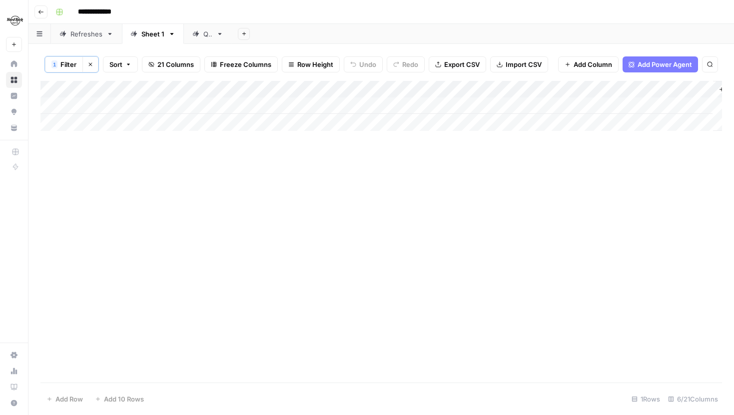
click at [66, 65] on span "Filter" at bounding box center [68, 64] width 16 height 10
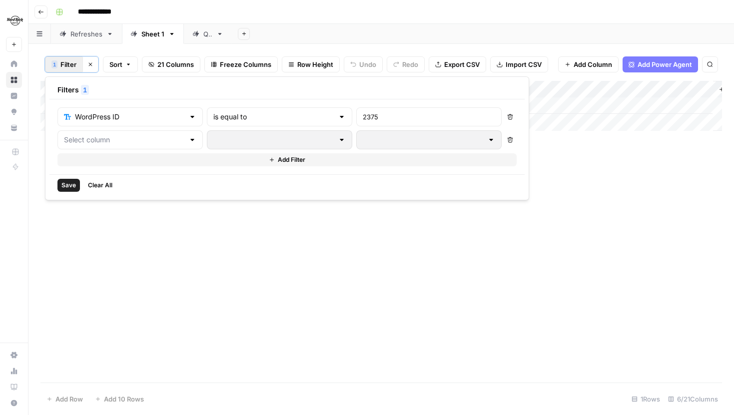
click at [118, 145] on div at bounding box center [129, 139] width 145 height 19
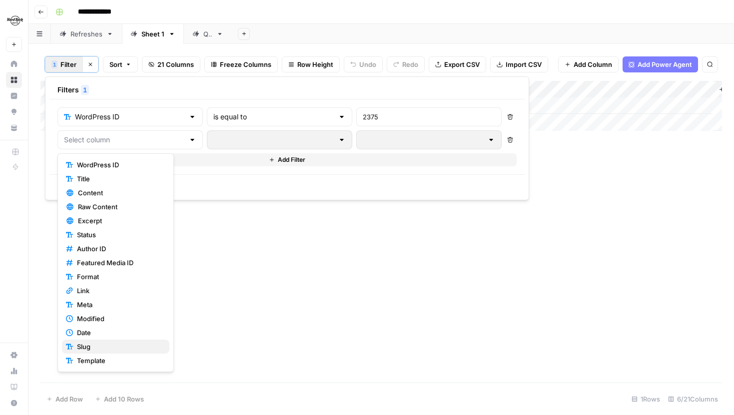
click at [93, 346] on span "Slug" at bounding box center [119, 347] width 84 height 10
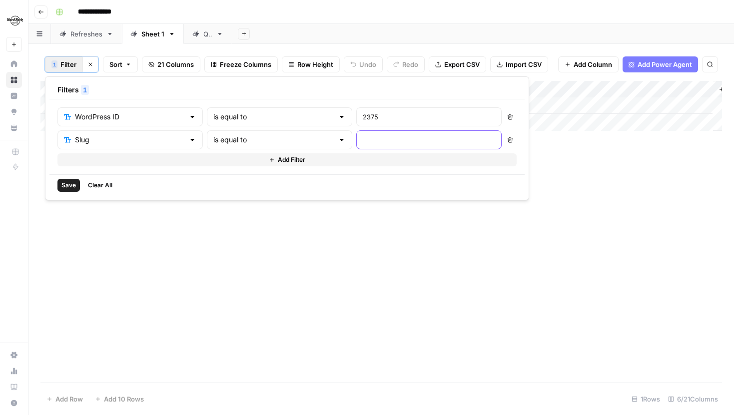
click at [363, 137] on input "text" at bounding box center [429, 140] width 132 height 10
type input "ohio"
click at [63, 188] on span "Save" at bounding box center [68, 185] width 14 height 9
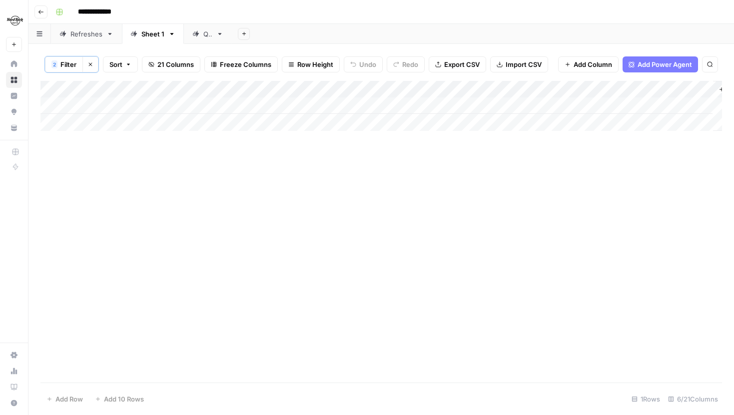
click at [68, 66] on span "Filter" at bounding box center [68, 64] width 16 height 10
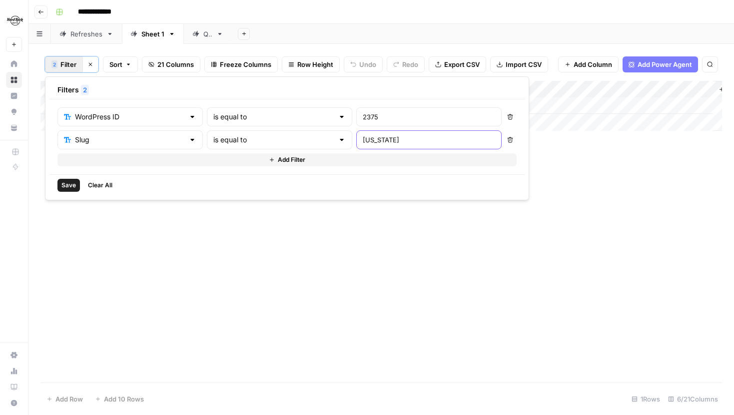
click at [363, 136] on input "ohio" at bounding box center [429, 140] width 132 height 10
type input "o"
click at [93, 183] on span "Clear All" at bounding box center [100, 185] width 24 height 9
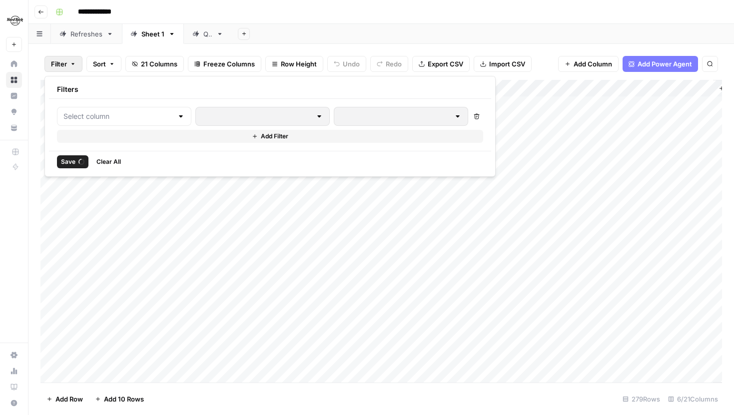
click at [140, 105] on div "Delete Add Filter" at bounding box center [270, 125] width 442 height 52
click at [139, 111] on input "text" at bounding box center [117, 116] width 109 height 10
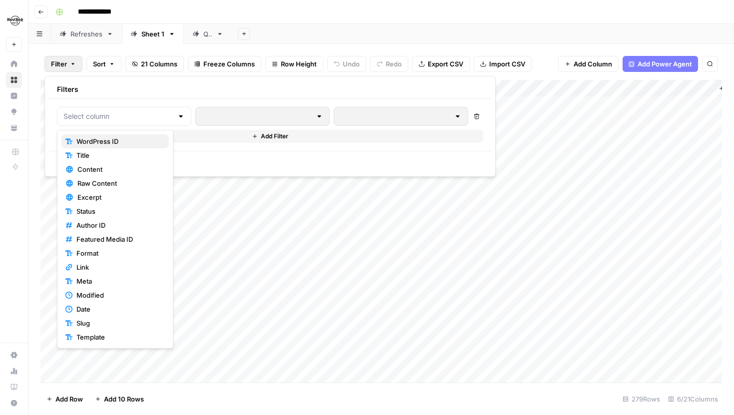
click at [101, 145] on span "WordPress ID" at bounding box center [118, 141] width 84 height 10
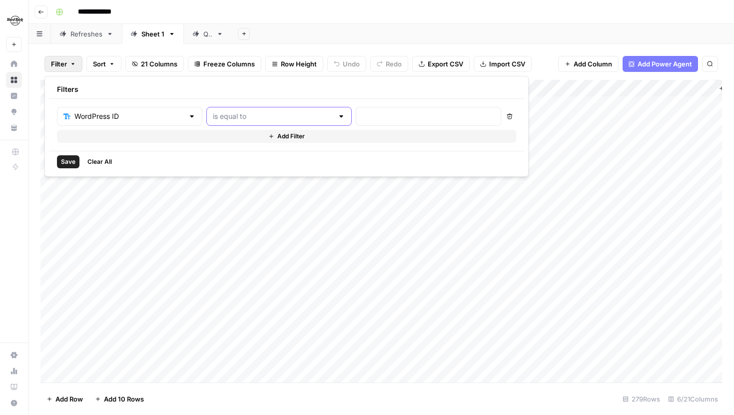
click at [243, 116] on input "text" at bounding box center [273, 116] width 120 height 10
click at [322, 168] on div "Save Clear All" at bounding box center [286, 161] width 475 height 21
click at [248, 52] on div "Filter Sort 21 Columns Freeze Columns Row Height Undo Redo Export CSV Import CS…" at bounding box center [380, 64] width 681 height 32
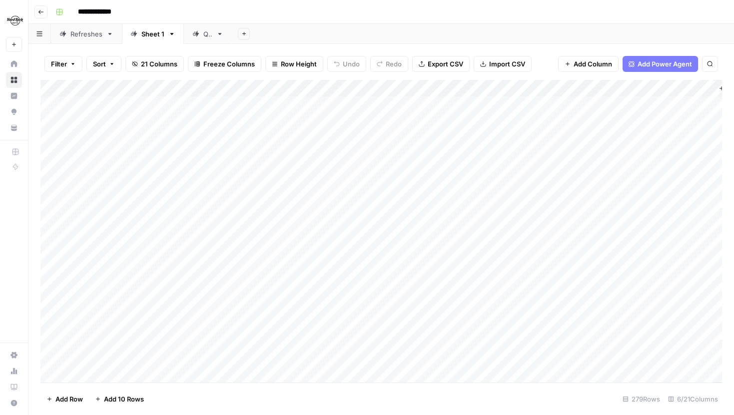
click at [356, 8] on div "**********" at bounding box center [387, 12] width 672 height 16
click at [465, 88] on div "Add Column" at bounding box center [380, 231] width 681 height 303
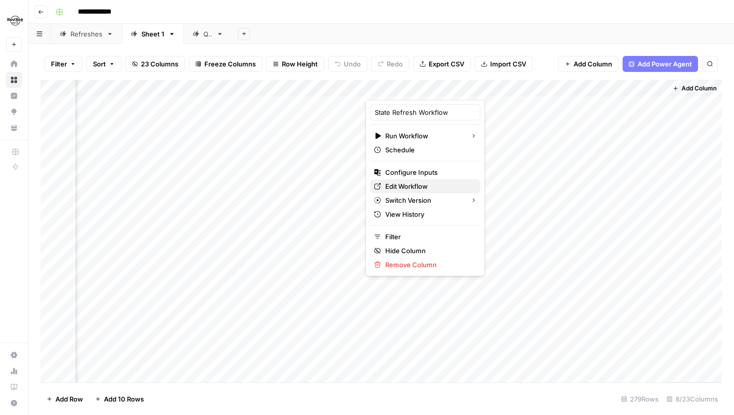
click at [410, 185] on span "Edit Workflow" at bounding box center [428, 186] width 87 height 10
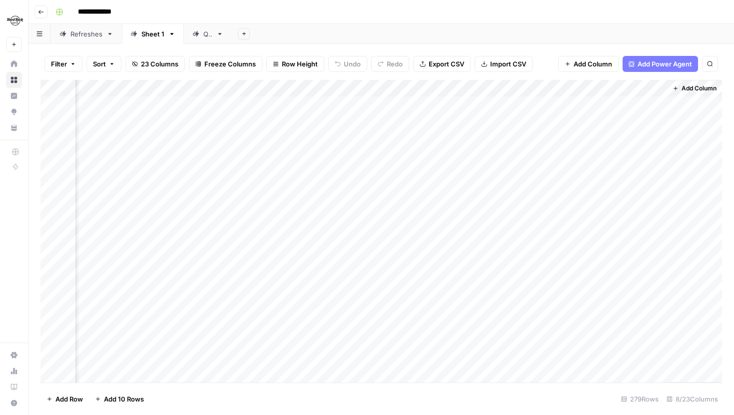
click at [463, 106] on div "Add Column" at bounding box center [380, 231] width 681 height 303
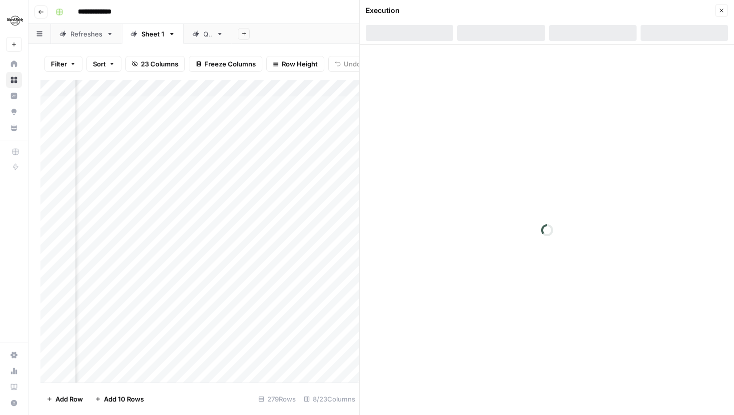
click at [595, 31] on div at bounding box center [592, 33] width 87 height 16
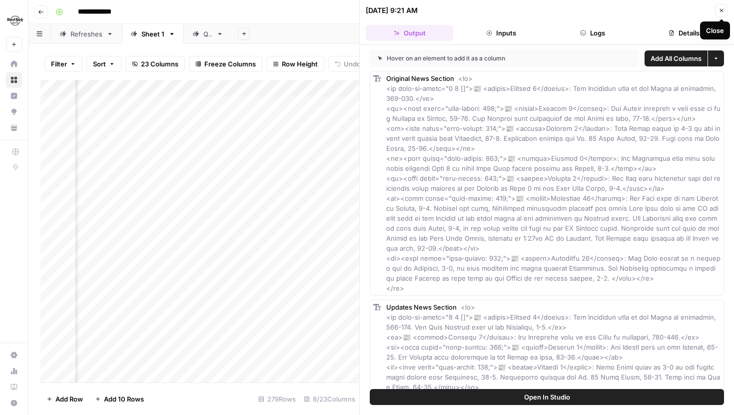
click at [718, 10] on icon "button" at bounding box center [721, 10] width 6 height 6
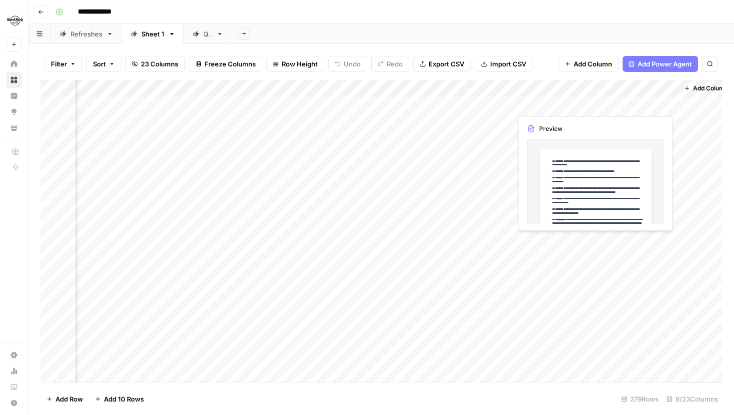
scroll to position [0, 226]
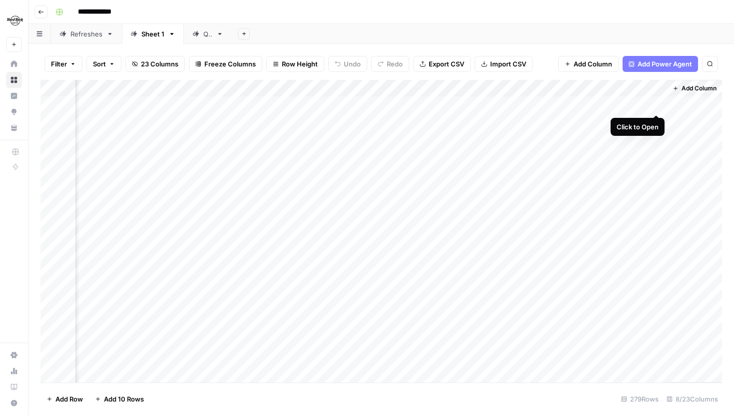
click at [655, 104] on div "Add Column" at bounding box center [380, 231] width 681 height 303
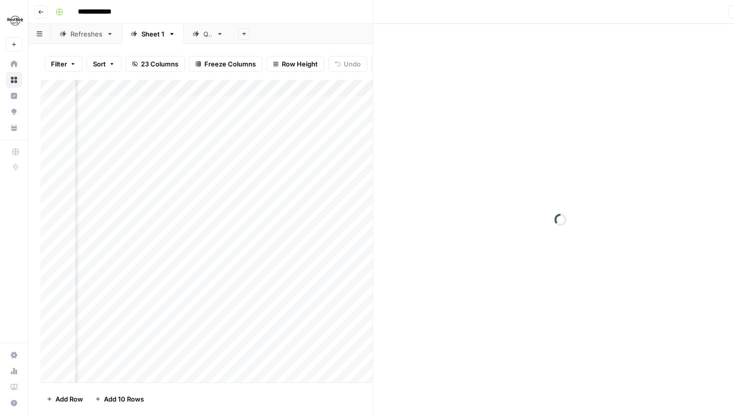
scroll to position [0, 214]
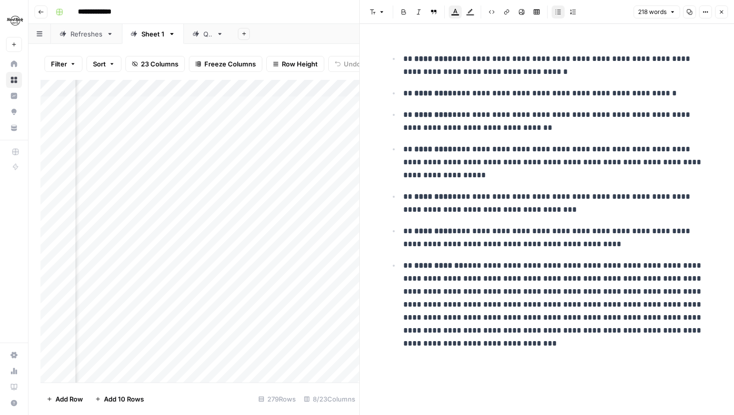
click at [721, 13] on icon "button" at bounding box center [721, 12] width 6 height 6
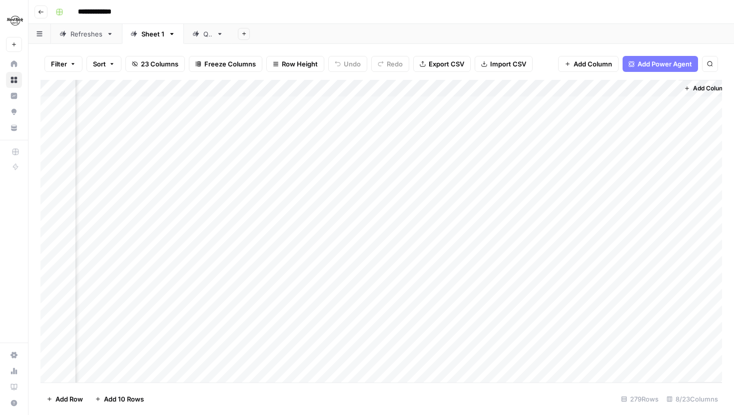
click at [578, 106] on div "Add Column" at bounding box center [380, 231] width 681 height 303
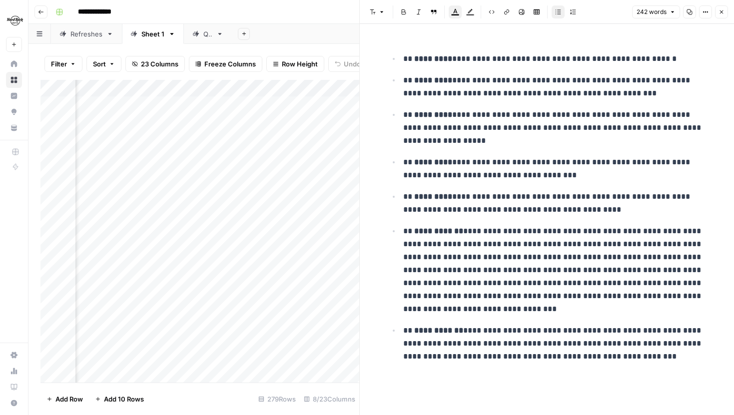
click at [720, 14] on icon "button" at bounding box center [721, 12] width 6 height 6
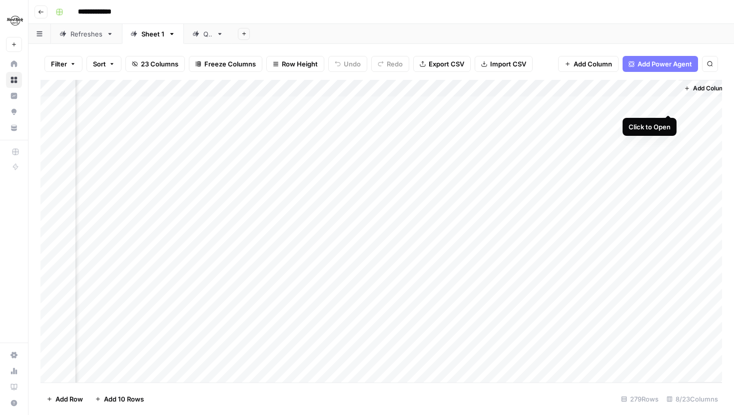
click at [667, 106] on div "Add Column" at bounding box center [380, 231] width 681 height 303
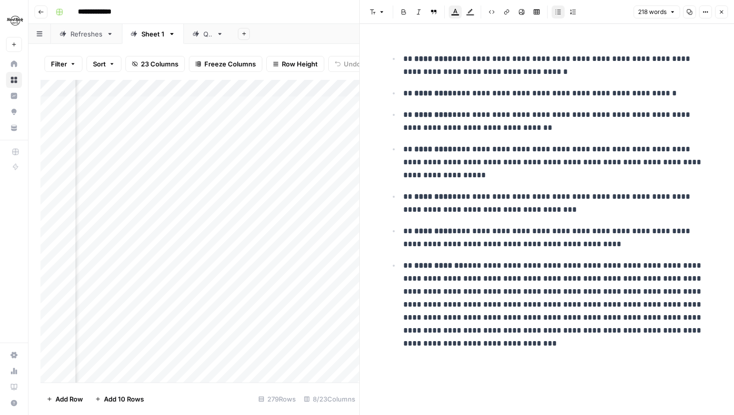
click at [719, 14] on icon "button" at bounding box center [721, 12] width 6 height 6
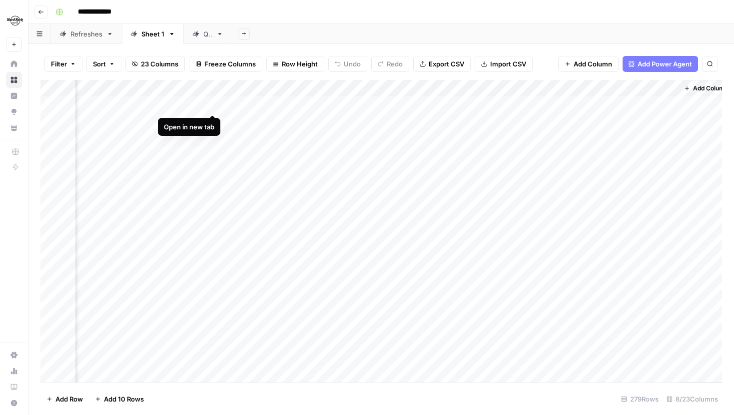
click at [214, 101] on div "Add Column" at bounding box center [380, 231] width 681 height 303
click at [214, 120] on div "Add Column" at bounding box center [380, 231] width 681 height 303
click at [215, 136] on div "Add Column" at bounding box center [380, 231] width 681 height 303
click at [215, 153] on div "Add Column" at bounding box center [380, 231] width 681 height 303
click at [213, 171] on div "Add Column" at bounding box center [380, 231] width 681 height 303
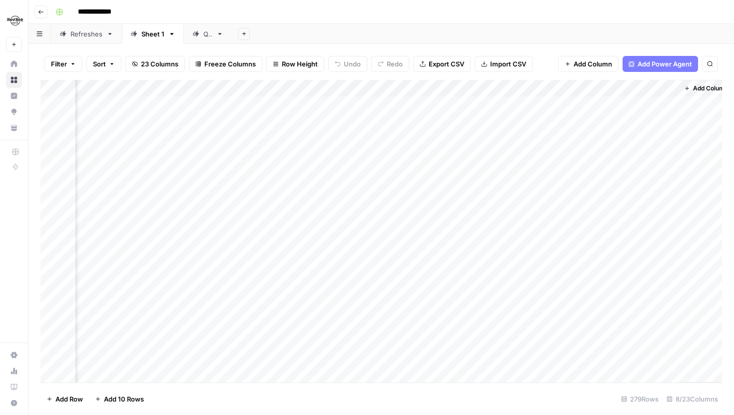
click at [213, 189] on div "Add Column" at bounding box center [380, 231] width 681 height 303
click at [213, 204] on div "Add Column" at bounding box center [380, 231] width 681 height 303
click at [214, 218] on div "Add Column" at bounding box center [380, 231] width 681 height 303
click at [214, 237] on div "Add Column" at bounding box center [380, 231] width 681 height 303
click at [475, 154] on div "Add Column" at bounding box center [380, 231] width 681 height 303
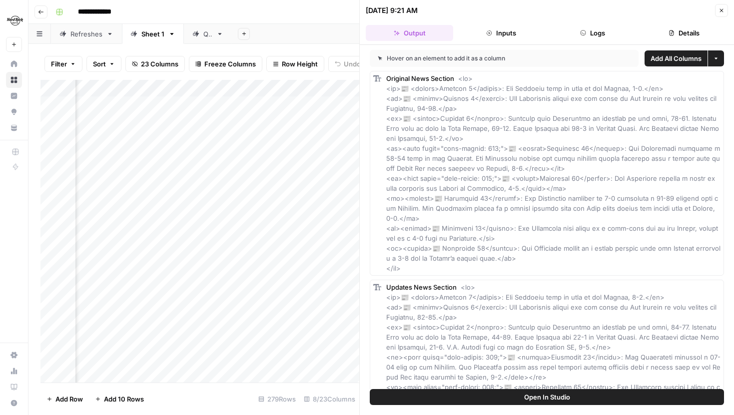
click at [594, 32] on button "Logs" at bounding box center [592, 33] width 87 height 16
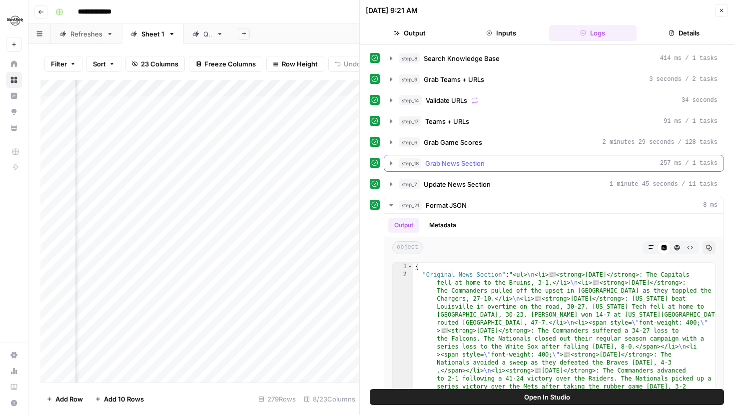
click at [390, 162] on icon "button" at bounding box center [391, 162] width 2 height 3
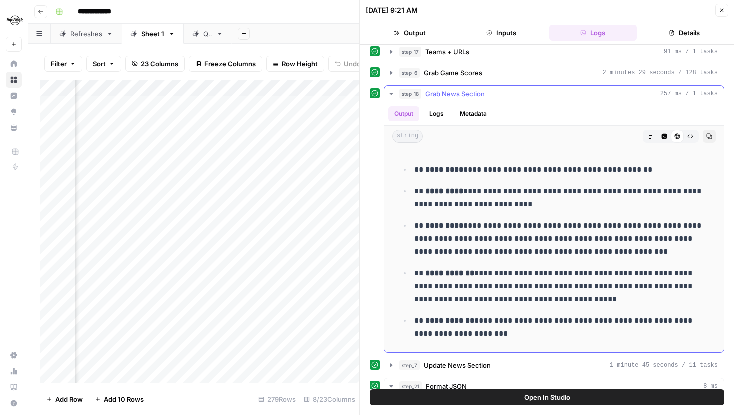
scroll to position [73, 0]
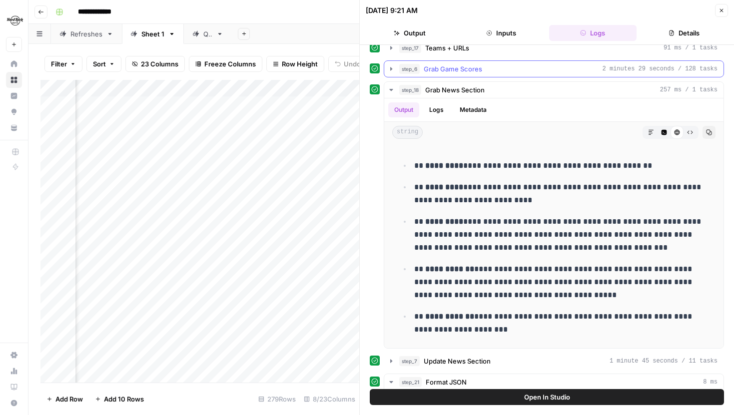
click at [391, 63] on button "step_6 Grab Game Scores 2 minutes 29 seconds / 128 tasks" at bounding box center [553, 69] width 339 height 16
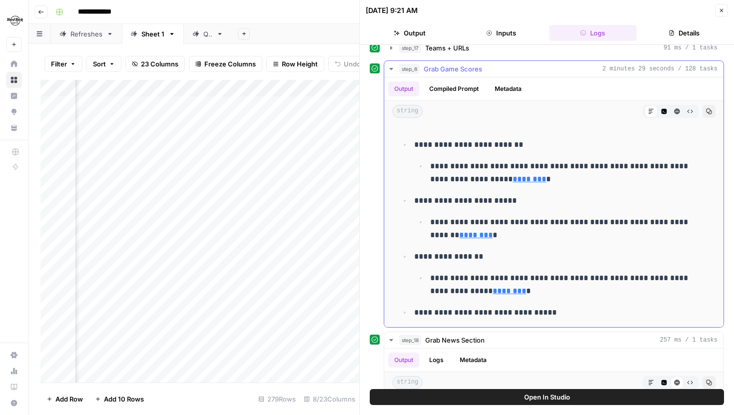
click at [390, 65] on icon "button" at bounding box center [391, 69] width 8 height 8
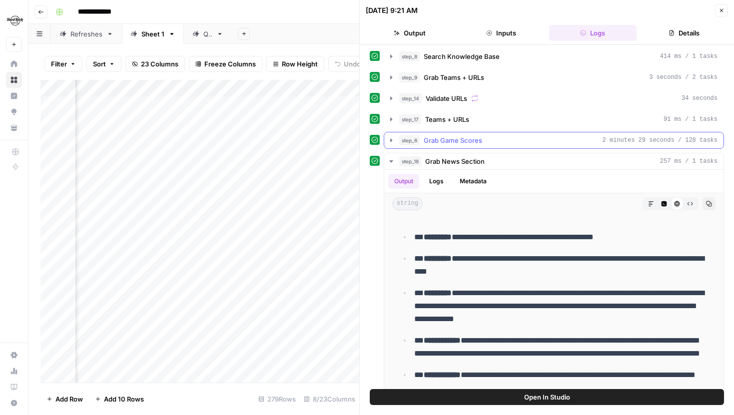
scroll to position [0, 0]
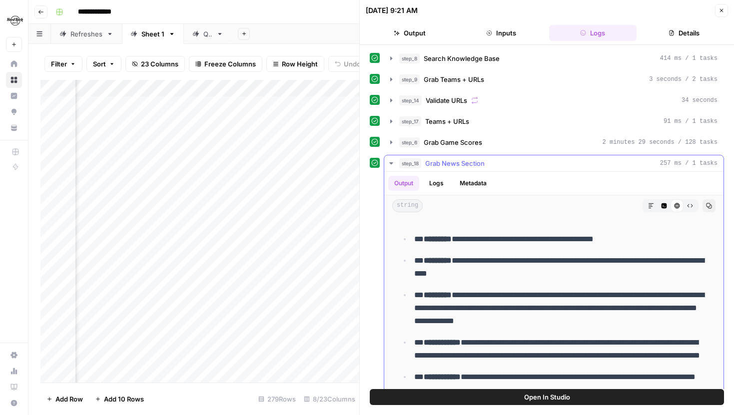
click at [650, 207] on icon "button" at bounding box center [651, 206] width 6 height 6
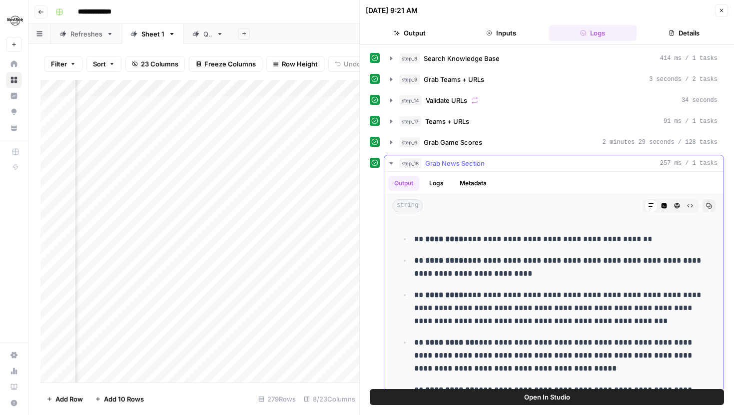
click at [666, 205] on icon "button" at bounding box center [663, 205] width 5 height 5
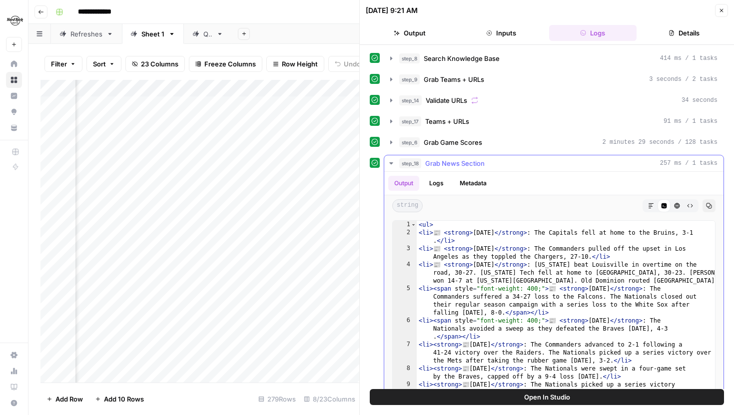
click at [677, 206] on icon "button" at bounding box center [676, 205] width 5 height 5
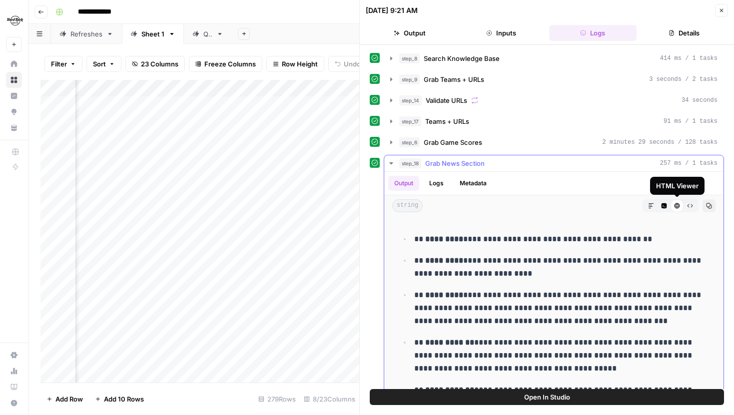
click at [660, 200] on button "Code Editor" at bounding box center [663, 205] width 13 height 13
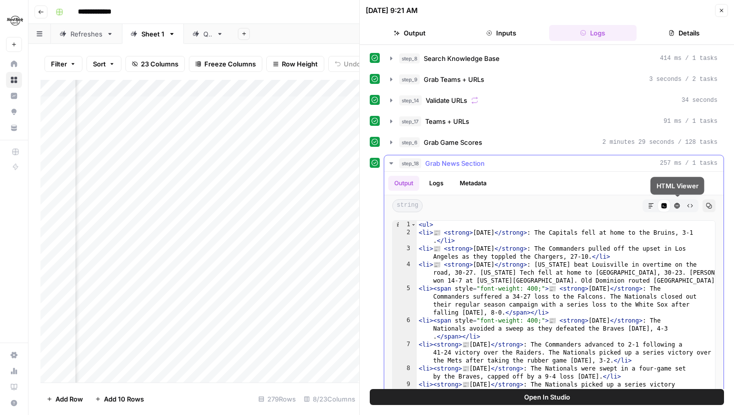
click at [677, 207] on icon "button" at bounding box center [676, 205] width 5 height 5
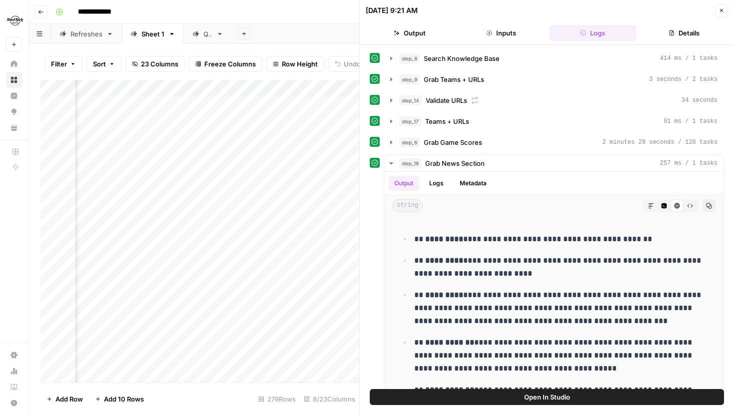
click at [656, 32] on button "Details" at bounding box center [683, 33] width 87 height 16
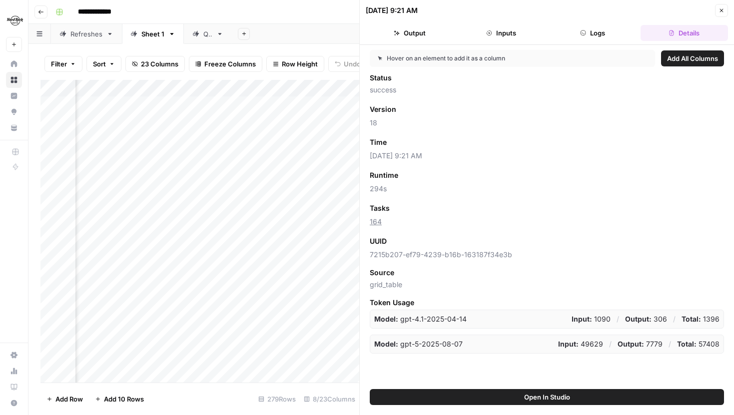
scroll to position [0, 356]
click at [335, 88] on div "Add Column" at bounding box center [199, 231] width 319 height 303
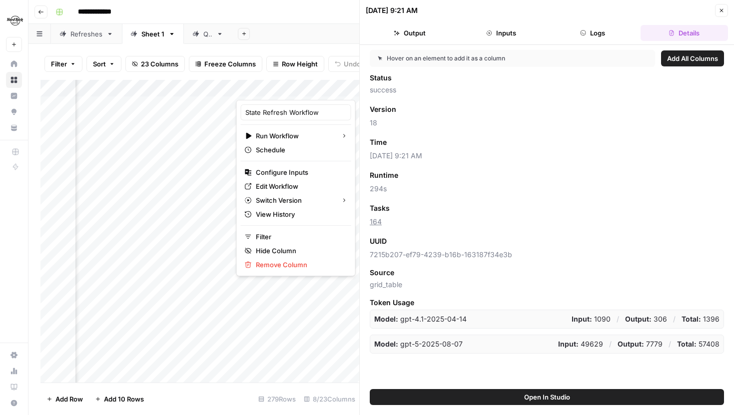
click at [277, 20] on header "**********" at bounding box center [380, 12] width 705 height 24
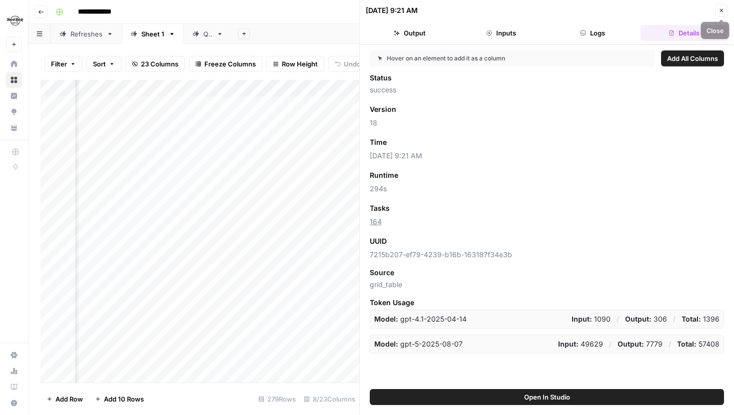
click at [723, 10] on icon "button" at bounding box center [721, 10] width 6 height 6
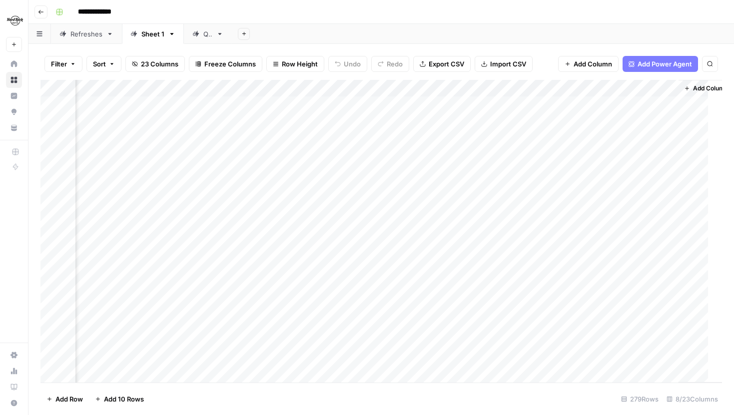
scroll to position [0, 214]
click at [476, 206] on div "Add Column" at bounding box center [380, 231] width 681 height 303
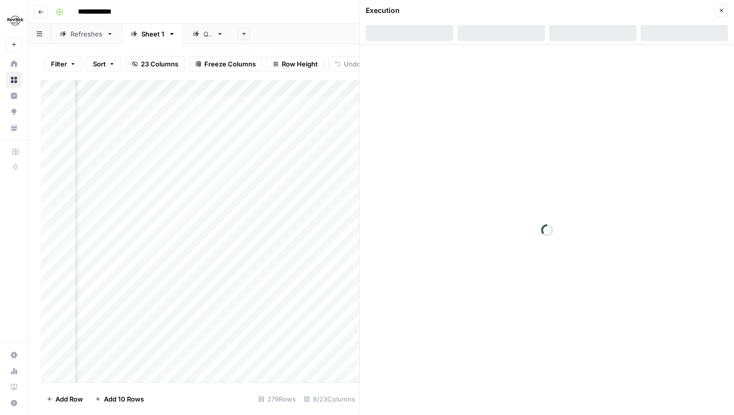
click at [579, 35] on div at bounding box center [592, 33] width 87 height 16
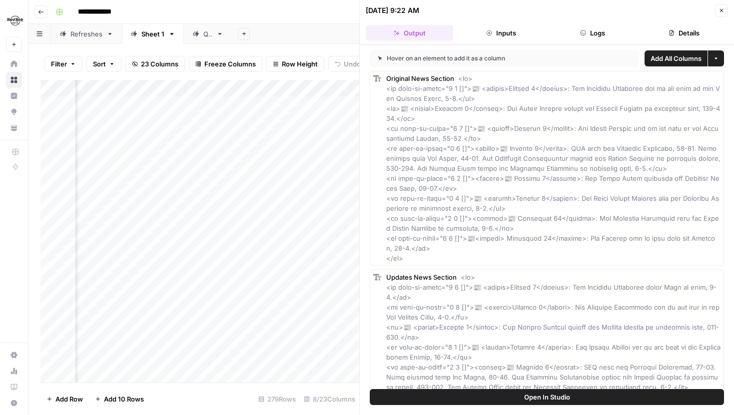
click at [585, 32] on icon "button" at bounding box center [582, 32] width 5 height 5
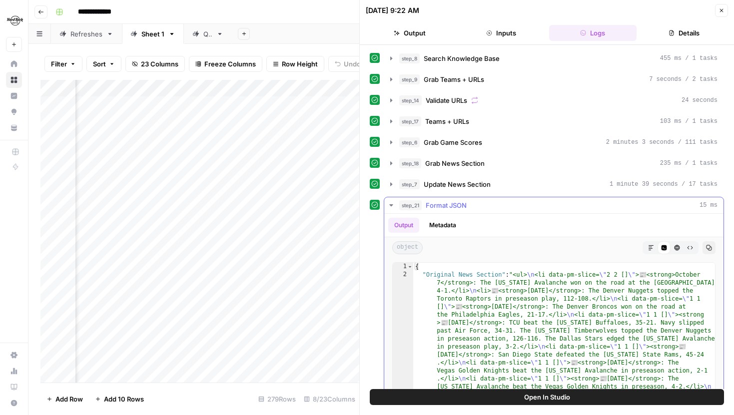
click at [657, 246] on button "Markdown" at bounding box center [650, 247] width 13 height 13
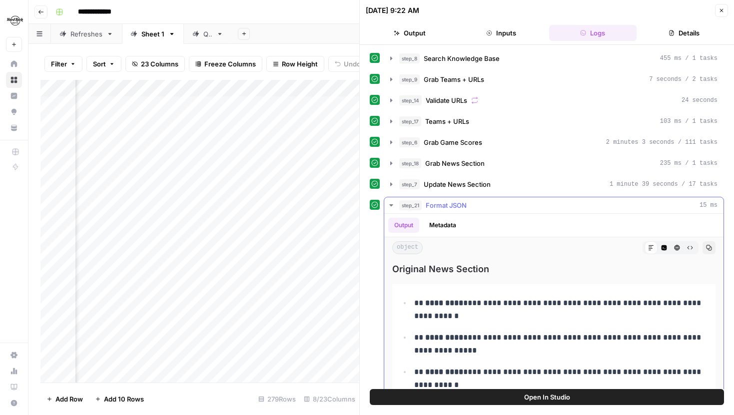
click at [676, 248] on icon "button" at bounding box center [677, 248] width 6 height 6
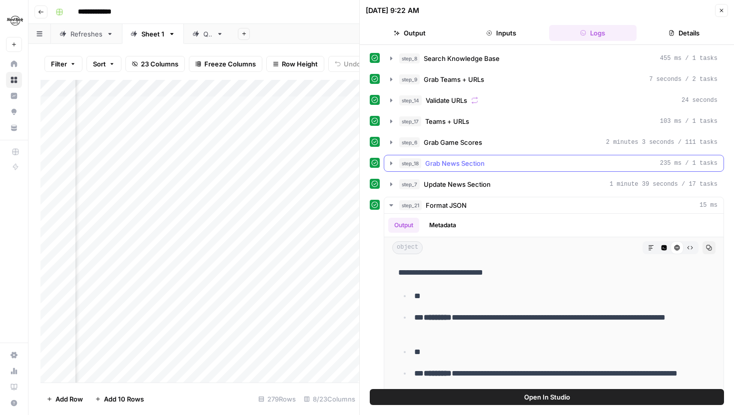
scroll to position [80, 0]
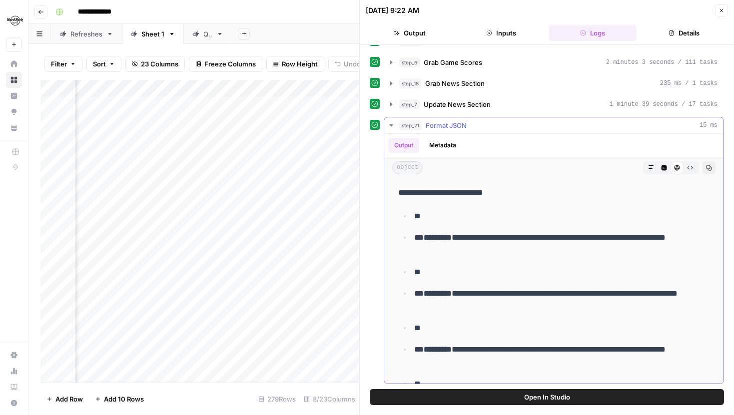
click at [685, 168] on button "Raw Output" at bounding box center [689, 167] width 13 height 13
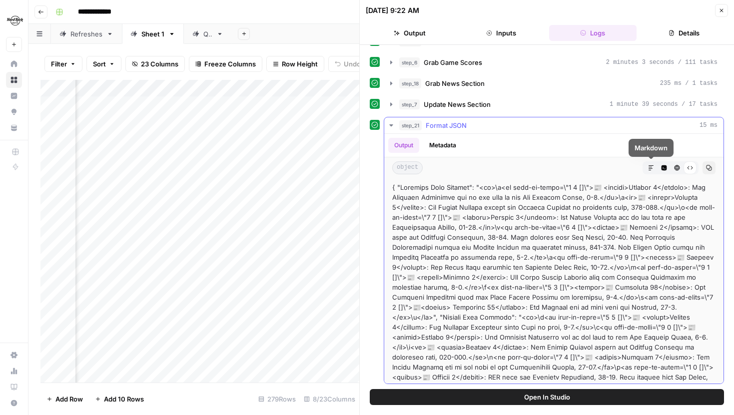
click at [648, 166] on icon "button" at bounding box center [651, 168] width 6 height 6
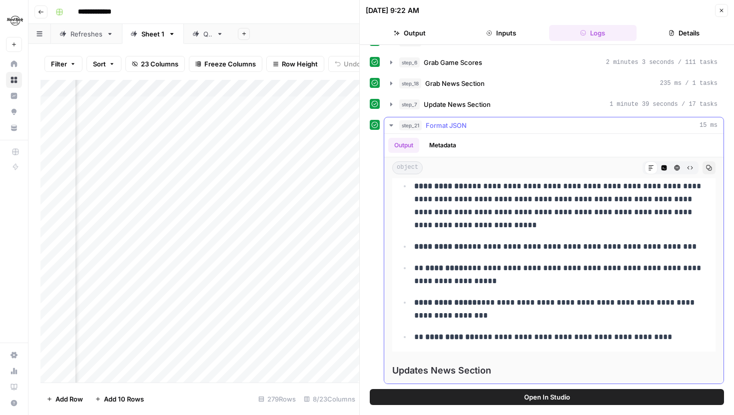
scroll to position [142, 0]
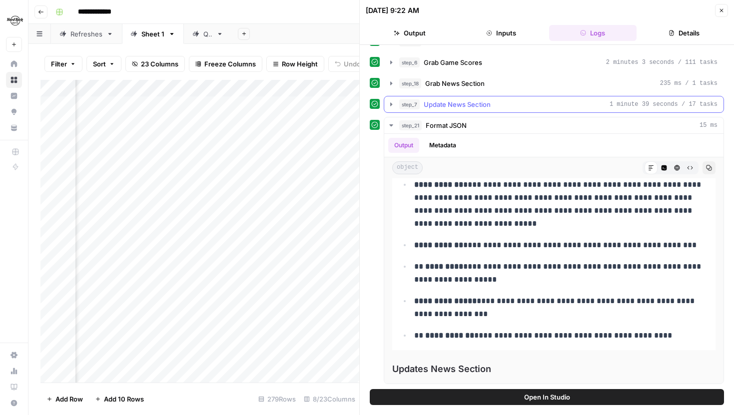
click at [388, 99] on button "step_7 Update News Section 1 minute 39 seconds / 17 tasks" at bounding box center [553, 104] width 339 height 16
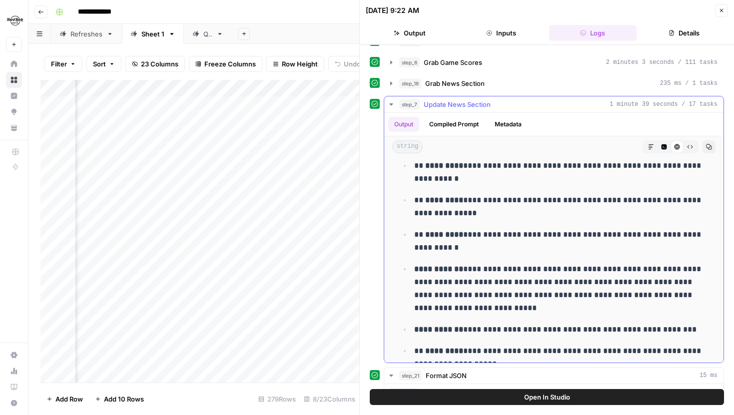
scroll to position [0, 0]
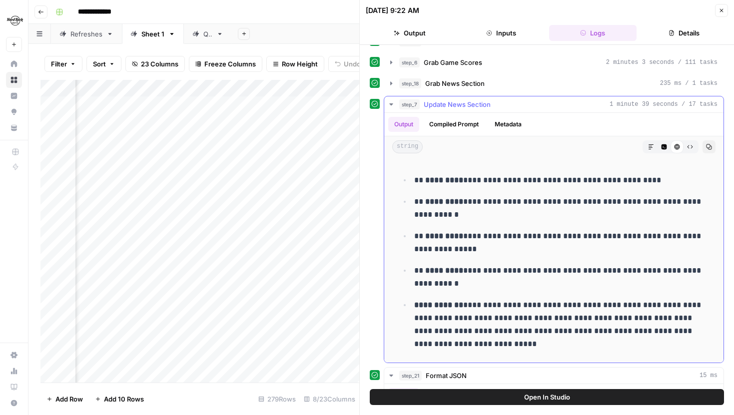
click at [687, 149] on icon "button" at bounding box center [690, 147] width 6 height 6
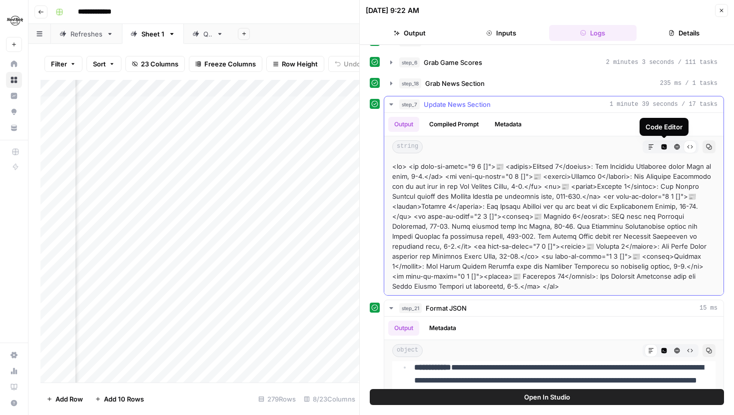
click at [663, 146] on icon "button" at bounding box center [663, 146] width 5 height 5
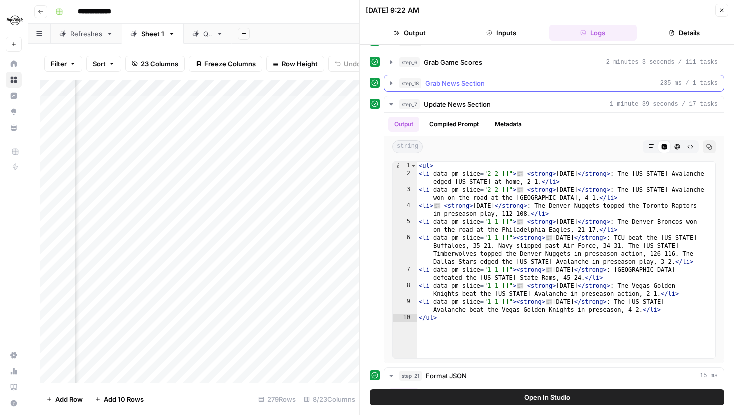
click at [393, 85] on icon "button" at bounding box center [391, 83] width 8 height 8
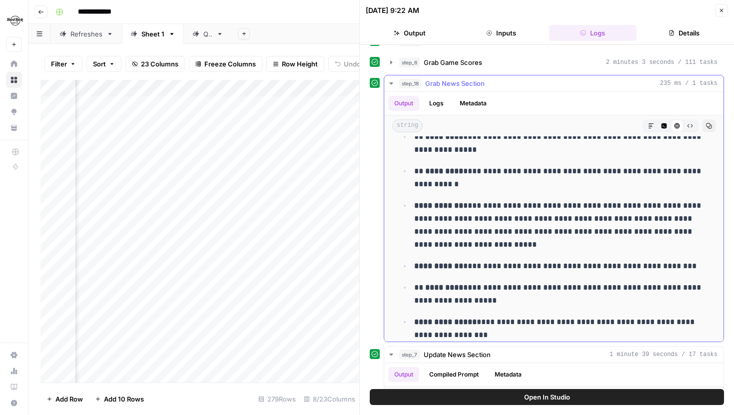
scroll to position [90, 0]
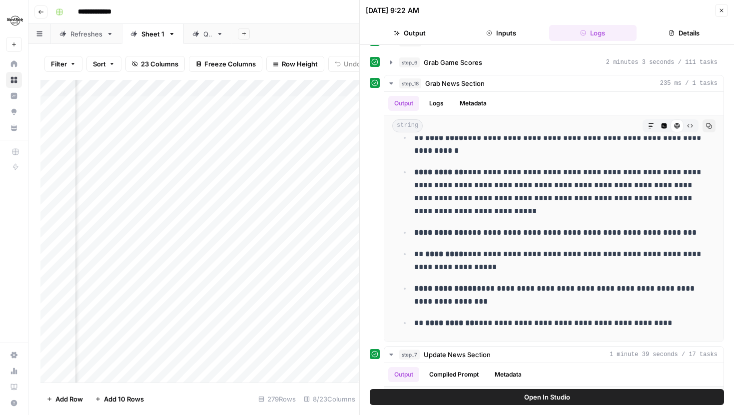
click at [716, 13] on button "Close" at bounding box center [721, 10] width 13 height 13
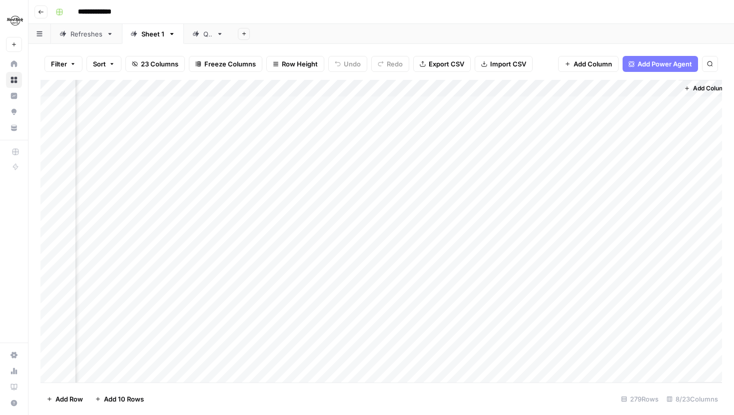
click at [476, 238] on div "Add Column" at bounding box center [380, 231] width 681 height 303
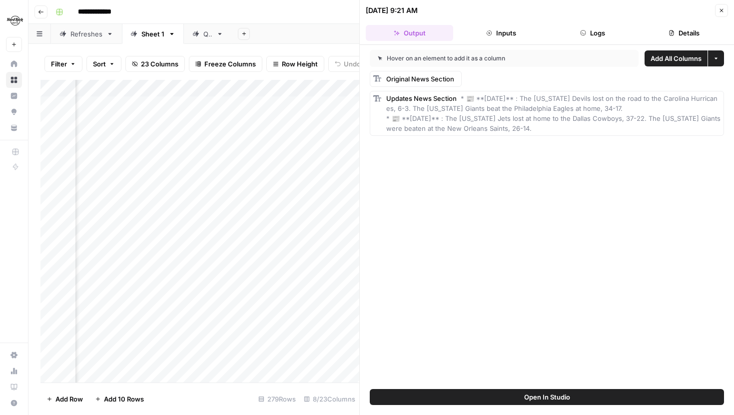
click at [214, 239] on div "Add Column" at bounding box center [199, 231] width 319 height 303
click at [574, 38] on button "Logs" at bounding box center [592, 33] width 87 height 16
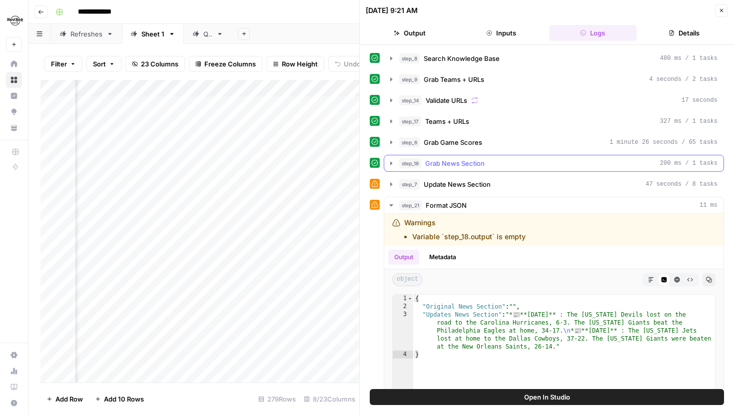
click at [391, 162] on icon "button" at bounding box center [391, 162] width 2 height 3
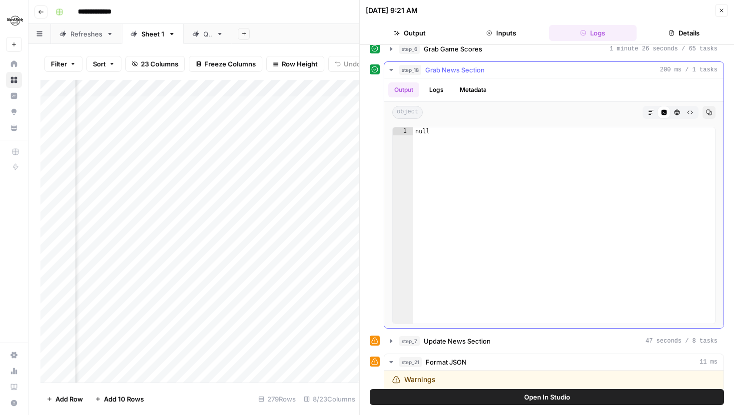
scroll to position [124, 0]
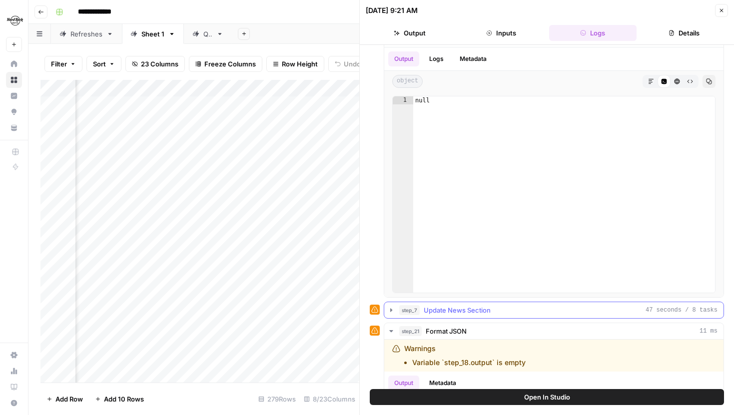
click at [395, 305] on button "step_7 Update News Section 47 seconds / 8 tasks" at bounding box center [553, 310] width 339 height 16
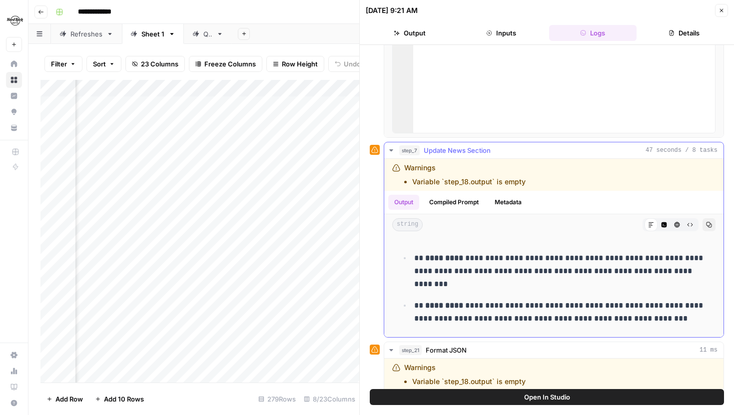
scroll to position [339, 0]
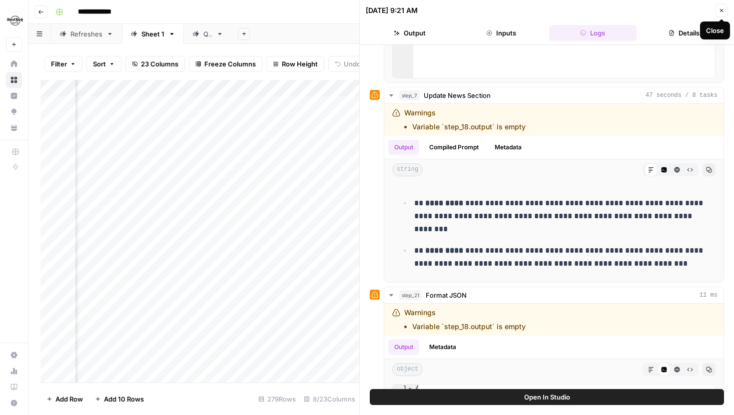
click at [721, 11] on icon "button" at bounding box center [721, 10] width 6 height 6
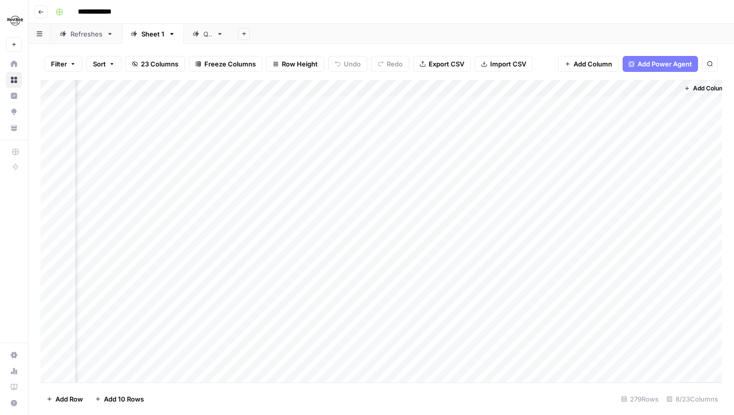
scroll to position [0, 209]
click at [479, 240] on div "Add Column" at bounding box center [380, 231] width 681 height 303
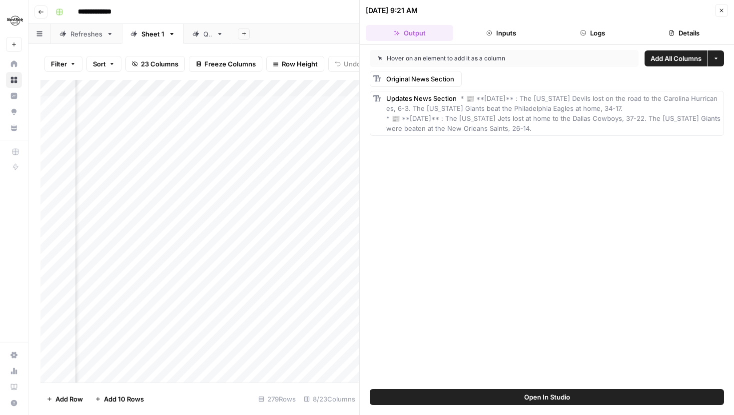
click at [595, 42] on header "10/10/25 at 9:21 AM Close Output Inputs Logs Details" at bounding box center [547, 22] width 374 height 45
click at [595, 38] on button "Logs" at bounding box center [592, 33] width 87 height 16
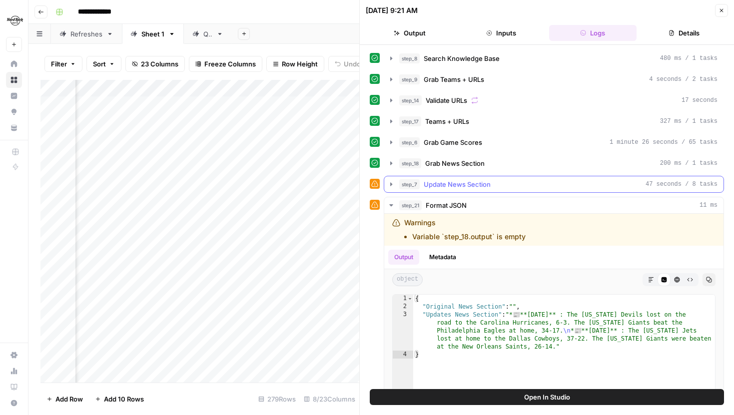
click at [390, 182] on icon "button" at bounding box center [391, 184] width 8 height 8
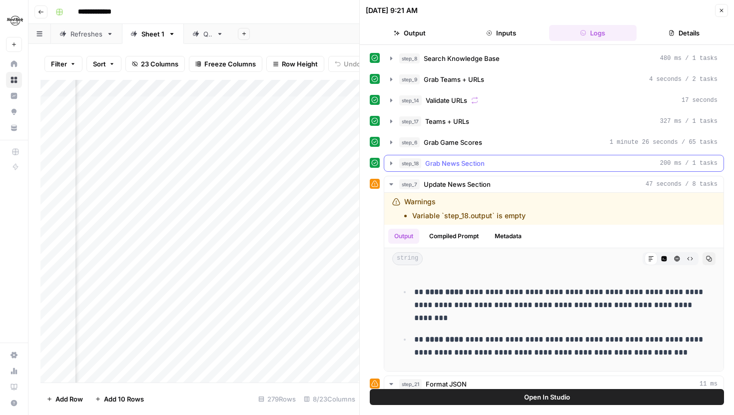
click at [390, 161] on icon "button" at bounding box center [391, 163] width 8 height 8
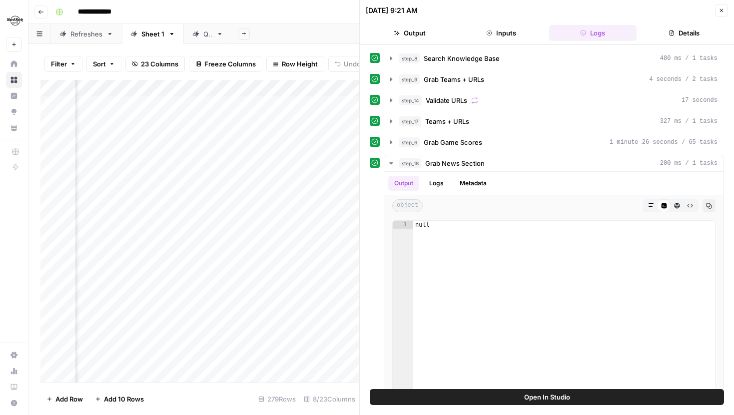
scroll to position [0, 480]
click at [392, 145] on icon "button" at bounding box center [391, 142] width 8 height 8
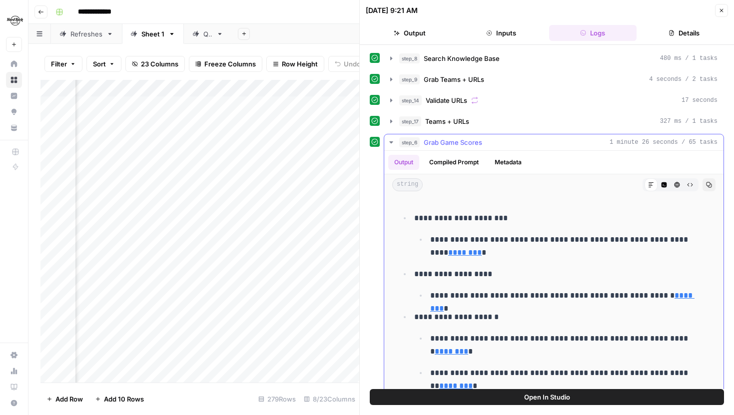
click at [390, 144] on icon "button" at bounding box center [391, 142] width 8 height 8
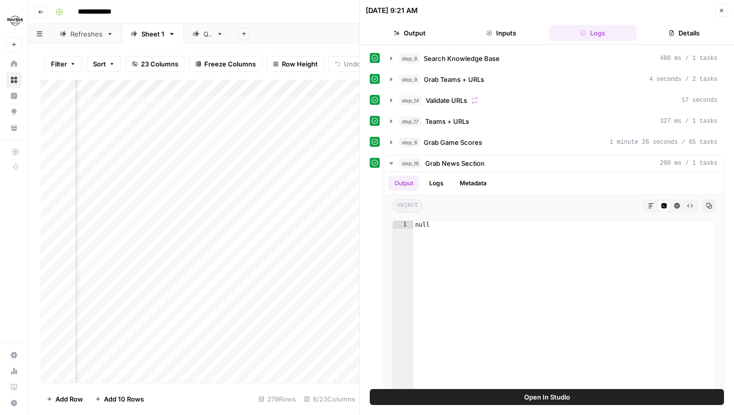
click at [526, 397] on span "Open In Studio" at bounding box center [547, 397] width 46 height 10
click at [693, 36] on button "Details" at bounding box center [683, 33] width 87 height 16
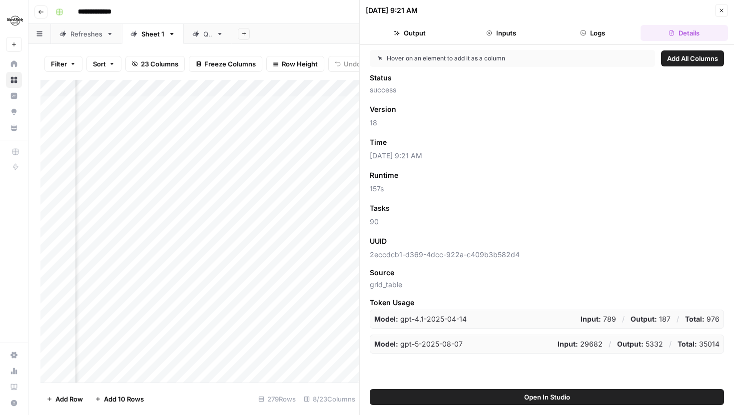
click at [608, 32] on button "Logs" at bounding box center [592, 33] width 87 height 16
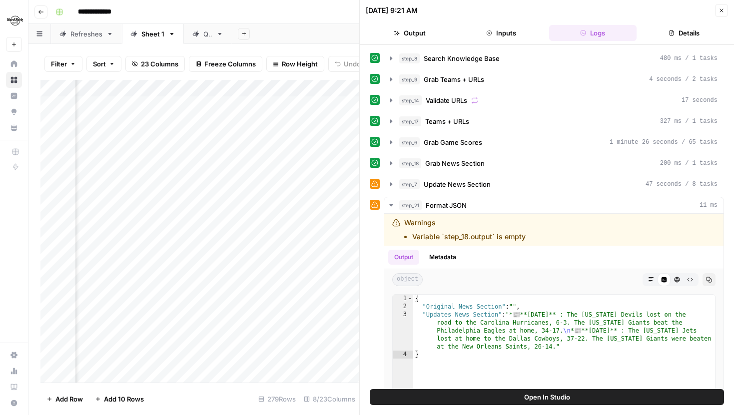
click at [725, 13] on button "Close" at bounding box center [721, 10] width 13 height 13
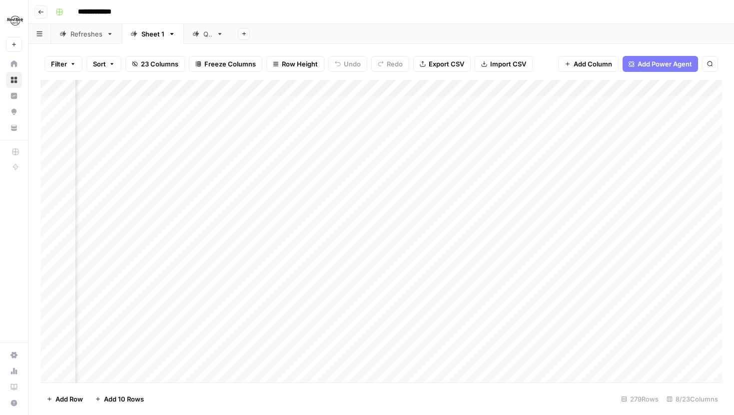
scroll to position [0, 126]
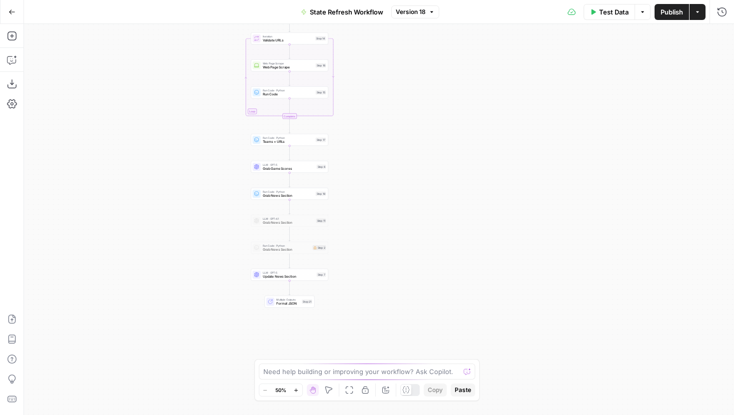
drag, startPoint x: 464, startPoint y: 254, endPoint x: 374, endPoint y: 138, distance: 146.8
click at [374, 138] on div "Workflow Input Settings Inputs Web Page Scrape Web Page Scrape Step 1 LLM · GPT…" at bounding box center [379, 219] width 710 height 391
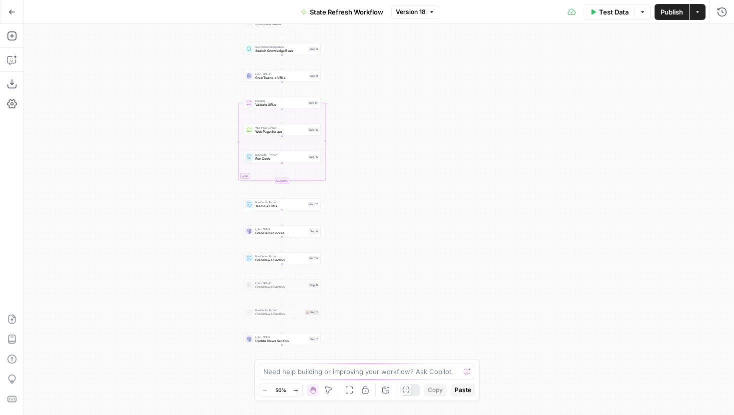
drag, startPoint x: 383, startPoint y: 184, endPoint x: 369, endPoint y: 302, distance: 119.2
click at [369, 302] on div "Workflow Input Settings Inputs Web Page Scrape Web Page Scrape Step 1 LLM · GPT…" at bounding box center [379, 219] width 710 height 391
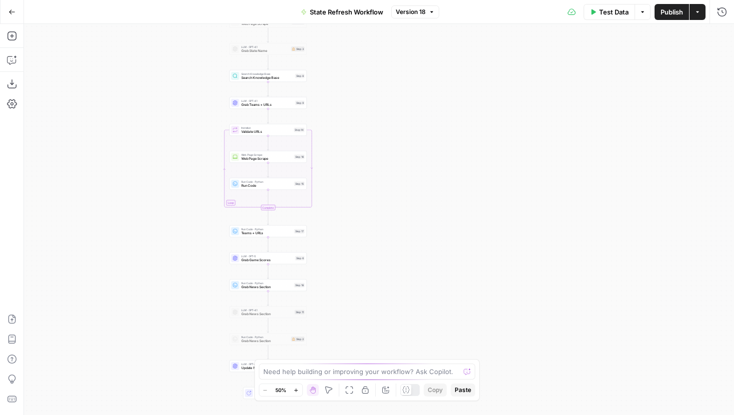
drag, startPoint x: 374, startPoint y: 158, endPoint x: 366, endPoint y: 131, distance: 28.0
click at [366, 131] on div "Workflow Input Settings Inputs Web Page Scrape Web Page Scrape Step 1 LLM · GPT…" at bounding box center [379, 219] width 710 height 391
click at [295, 390] on icon "button" at bounding box center [295, 390] width 5 height 5
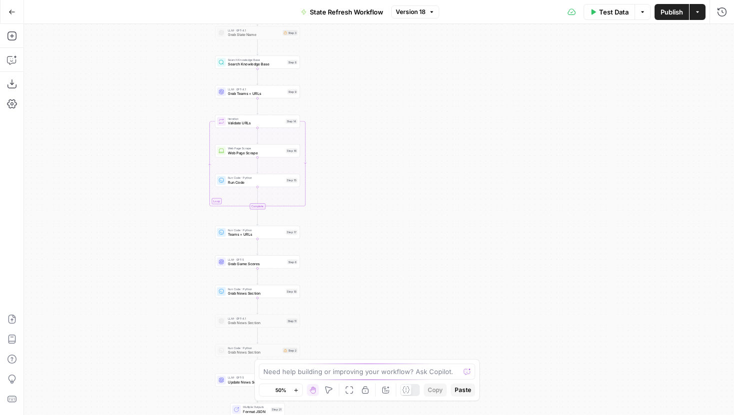
click at [295, 390] on icon "button" at bounding box center [295, 390] width 5 height 5
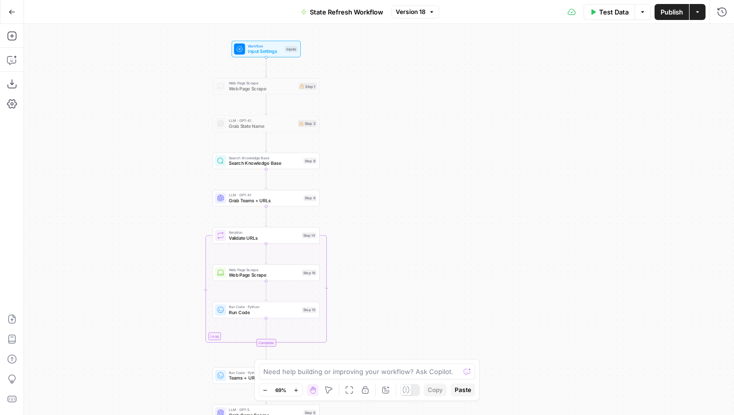
drag, startPoint x: 339, startPoint y: 167, endPoint x: 380, endPoint y: 310, distance: 149.1
click at [380, 310] on div "Workflow Input Settings Inputs Web Page Scrape Web Page Scrape Step 1 LLM · GPT…" at bounding box center [379, 219] width 710 height 391
click at [722, 15] on icon "button" at bounding box center [722, 12] width 10 height 10
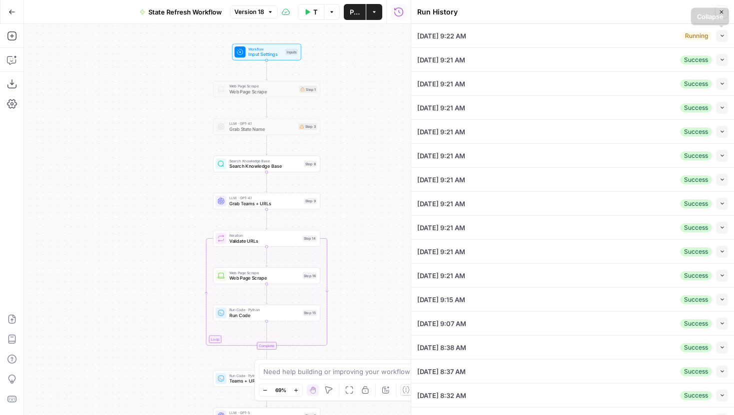
click at [717, 36] on button "Collapse" at bounding box center [722, 36] width 12 height 12
type textarea "[vc_row type=&#8221;full_width_content&#8221; full_screen_row_position=&#8221;m…"
type input "colorado"
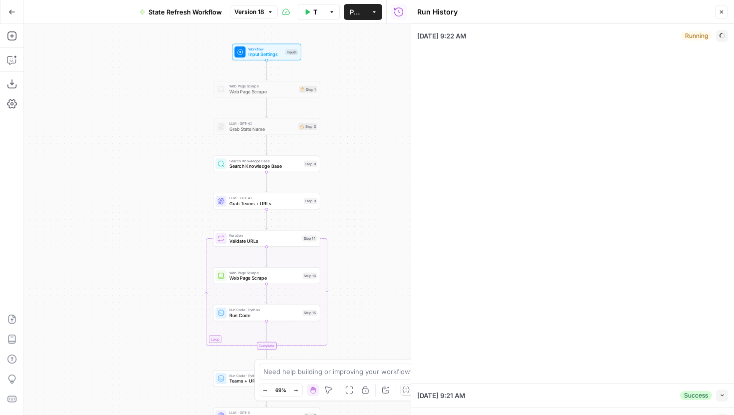
type input "Hard Rock Digital"
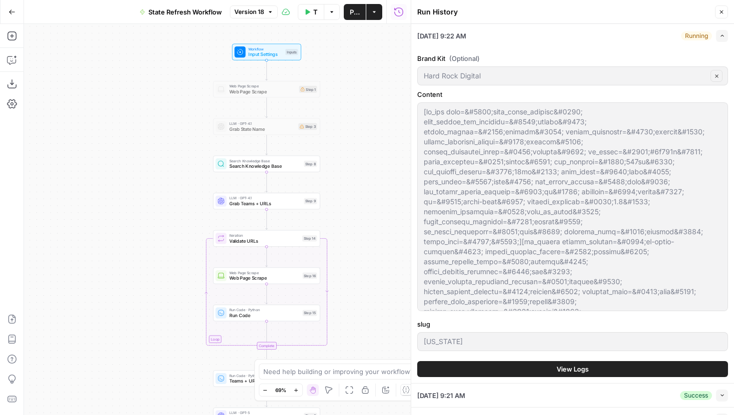
click at [561, 366] on span "View Logs" at bounding box center [572, 369] width 32 height 10
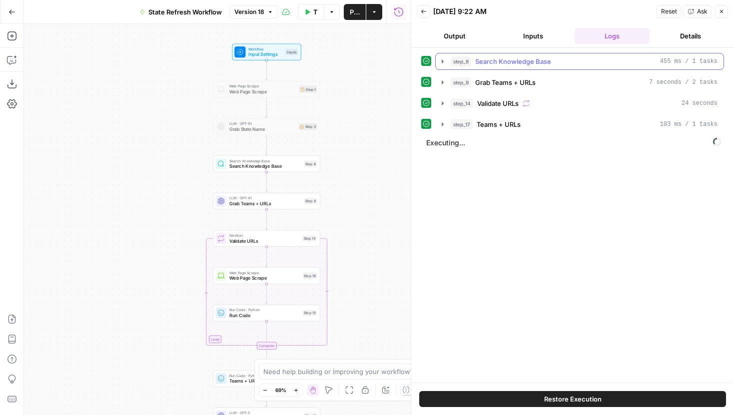
click at [441, 65] on button "step_8 Search Knowledge Base 455 ms / 1 tasks" at bounding box center [580, 61] width 288 height 16
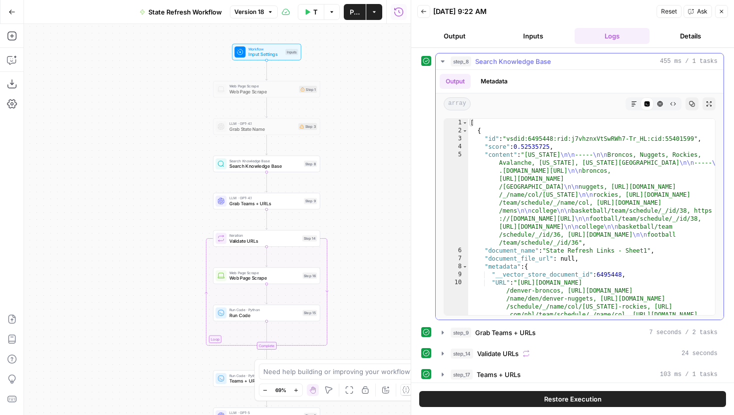
click at [441, 64] on icon "button" at bounding box center [443, 61] width 8 height 8
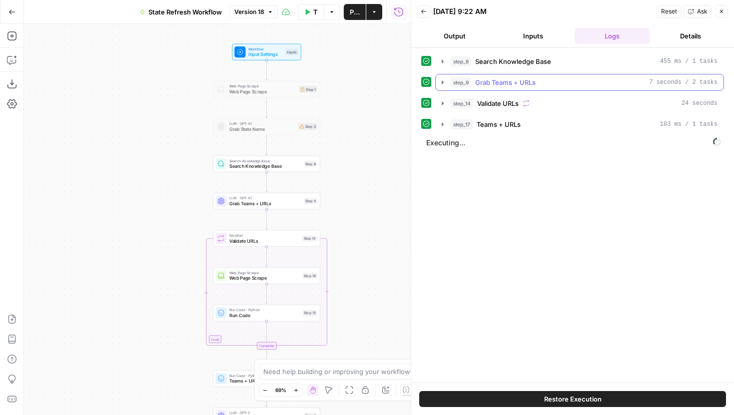
click at [443, 81] on icon "button" at bounding box center [443, 81] width 2 height 3
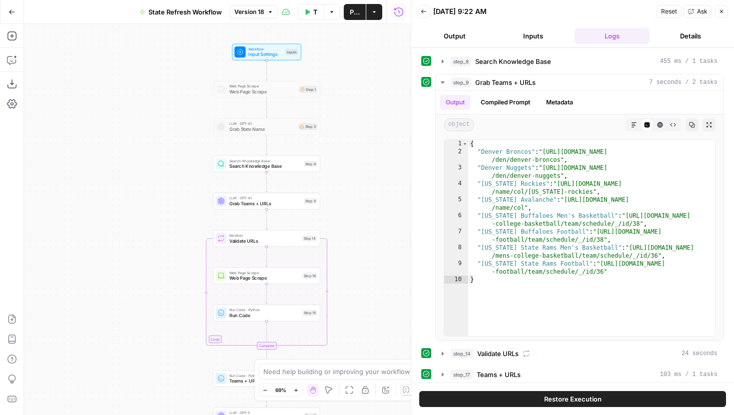
click at [532, 33] on button "Inputs" at bounding box center [533, 36] width 75 height 16
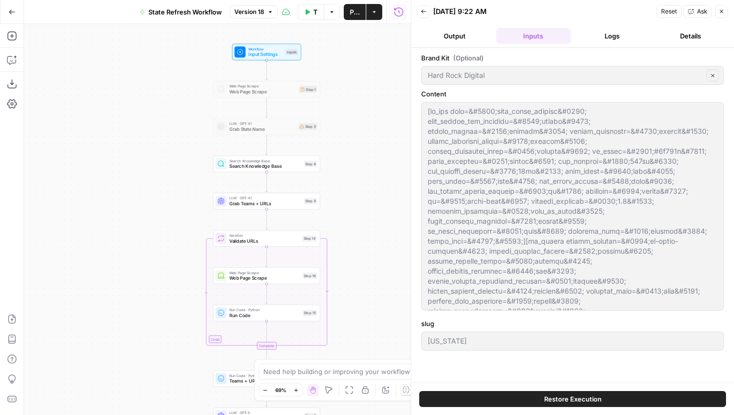
click at [605, 36] on button "Logs" at bounding box center [611, 36] width 75 height 16
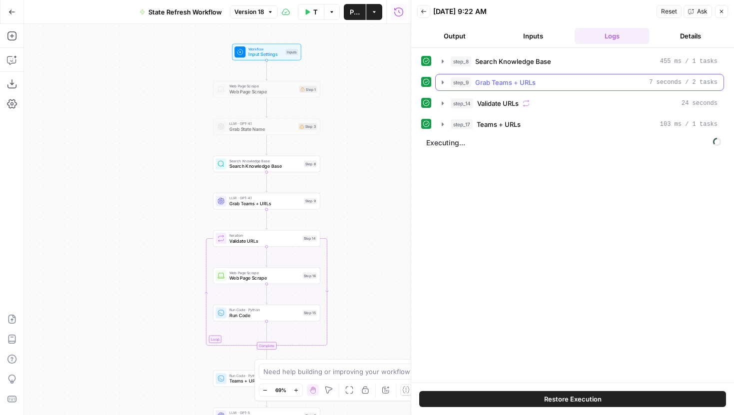
click at [444, 83] on icon "button" at bounding box center [443, 82] width 8 height 8
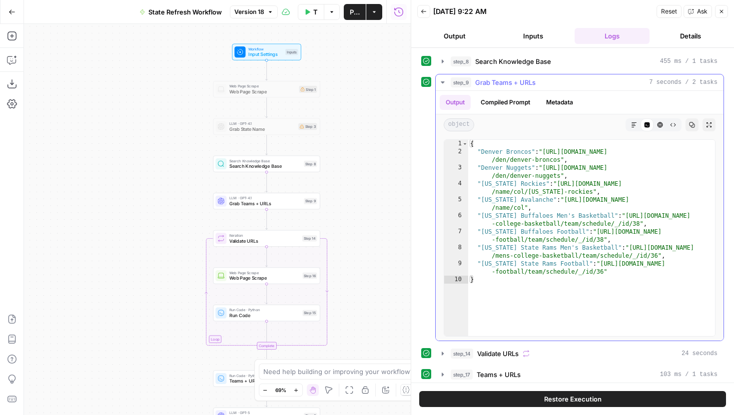
click at [444, 82] on icon "button" at bounding box center [442, 82] width 3 height 2
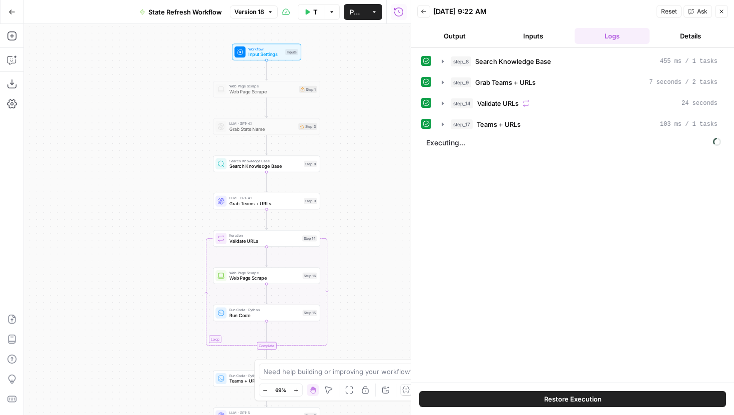
click at [444, 99] on icon "button" at bounding box center [443, 103] width 8 height 8
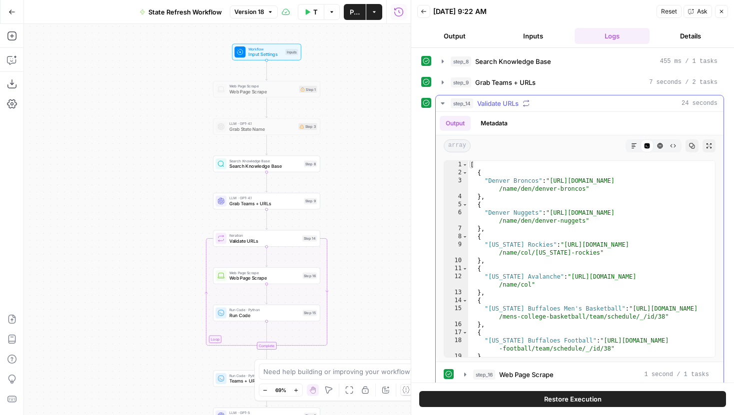
click at [444, 99] on icon "button" at bounding box center [443, 103] width 8 height 8
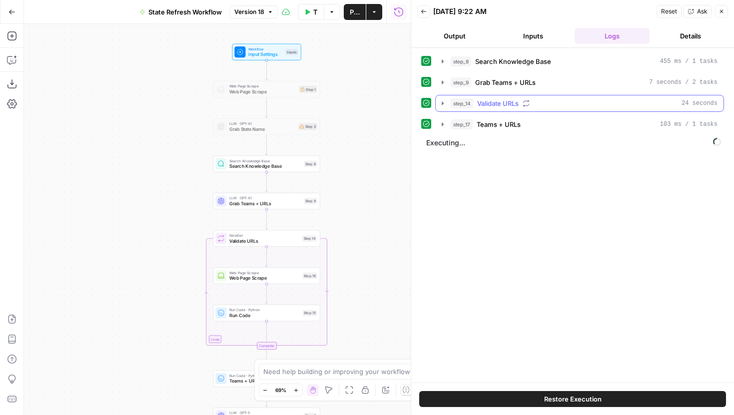
click at [443, 102] on icon "button" at bounding box center [443, 103] width 2 height 4
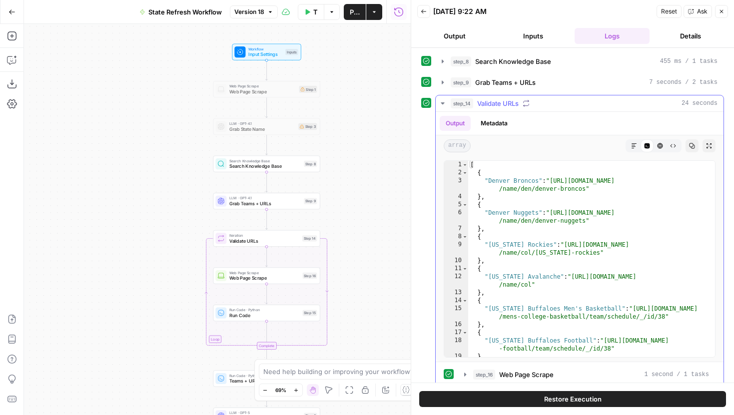
click at [441, 105] on icon "button" at bounding box center [443, 103] width 8 height 8
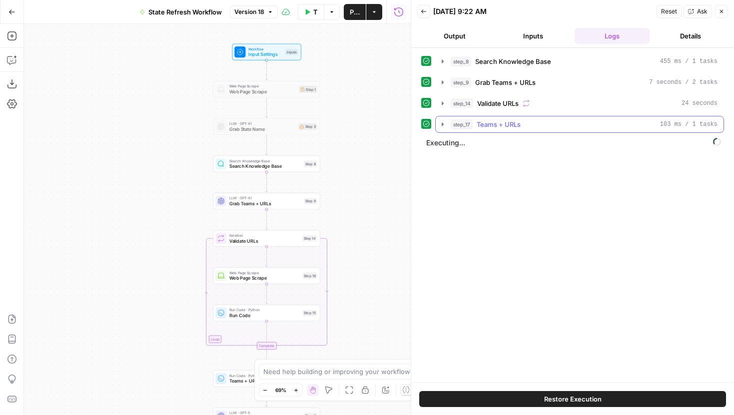
click at [442, 121] on icon "button" at bounding box center [443, 124] width 8 height 8
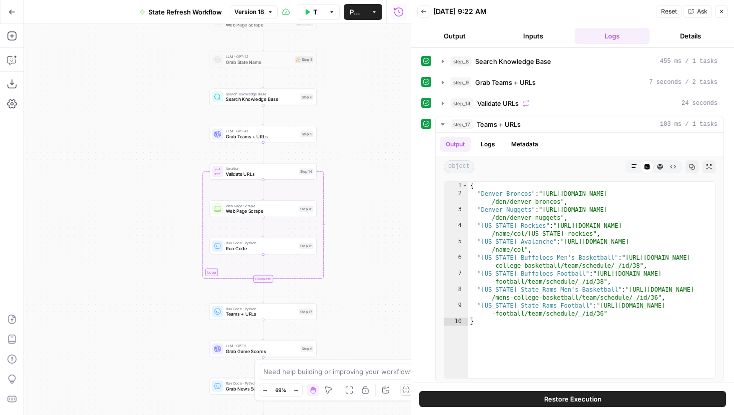
drag, startPoint x: 373, startPoint y: 216, endPoint x: 369, endPoint y: 138, distance: 78.0
click at [369, 138] on div "Workflow Input Settings Inputs Web Page Scrape Web Page Scrape Step 1 LLM · GPT…" at bounding box center [217, 219] width 387 height 391
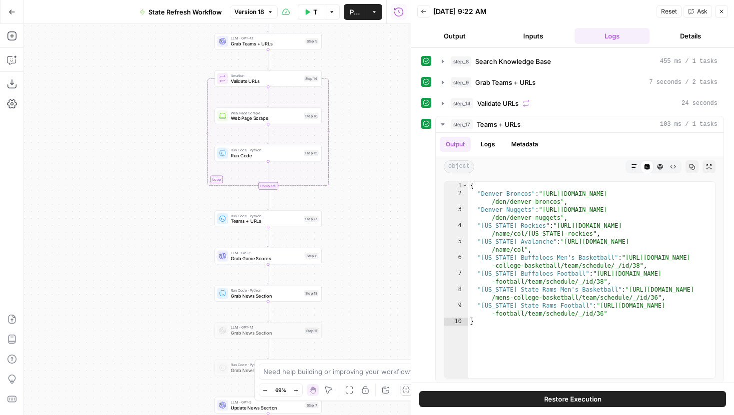
drag, startPoint x: 361, startPoint y: 221, endPoint x: 366, endPoint y: 139, distance: 82.1
click at [366, 139] on div "Workflow Input Settings Inputs Web Page Scrape Web Page Scrape Step 1 LLM · GPT…" at bounding box center [217, 219] width 387 height 391
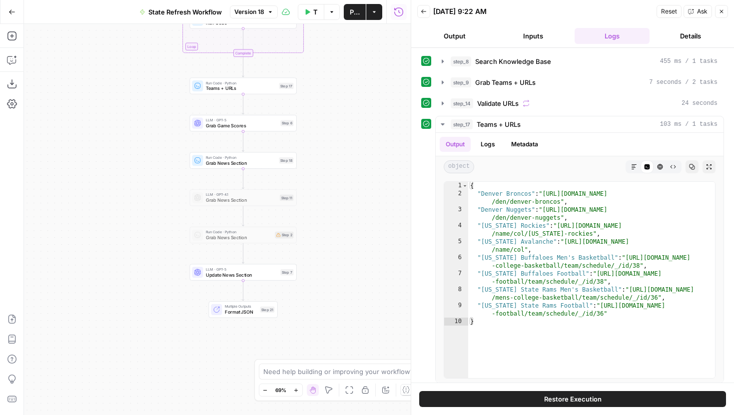
drag, startPoint x: 359, startPoint y: 283, endPoint x: 330, endPoint y: 140, distance: 145.8
click at [330, 140] on div "Workflow Input Settings Inputs Web Page Scrape Web Page Scrape Step 1 LLM · GPT…" at bounding box center [217, 219] width 387 height 391
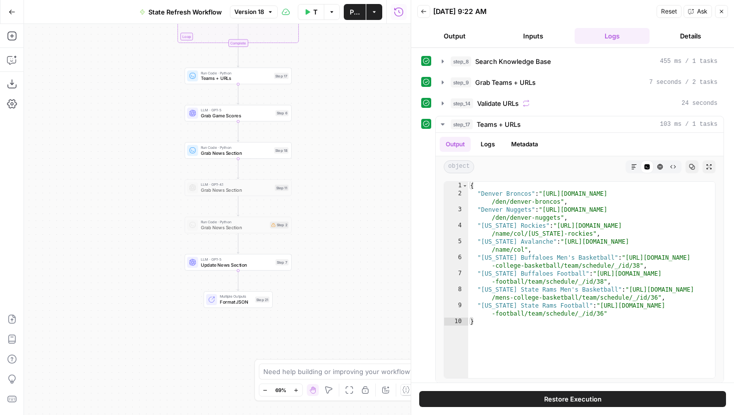
drag, startPoint x: 324, startPoint y: 154, endPoint x: 307, endPoint y: 161, distance: 18.4
click at [307, 161] on div "Workflow Input Settings Inputs Web Page Scrape Web Page Scrape Step 1 LLM · GPT…" at bounding box center [217, 219] width 387 height 391
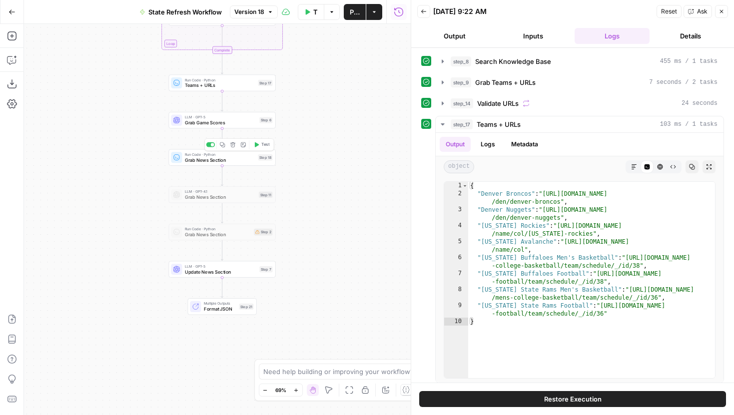
click at [245, 161] on span "Grab News Section" at bounding box center [220, 159] width 70 height 7
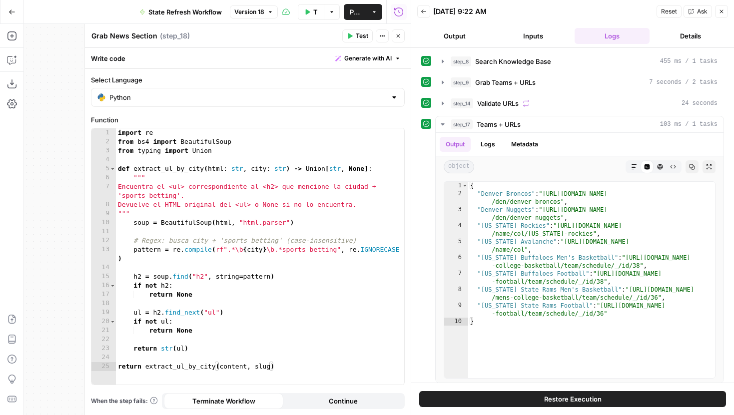
click at [403, 37] on button "Close" at bounding box center [398, 35] width 13 height 13
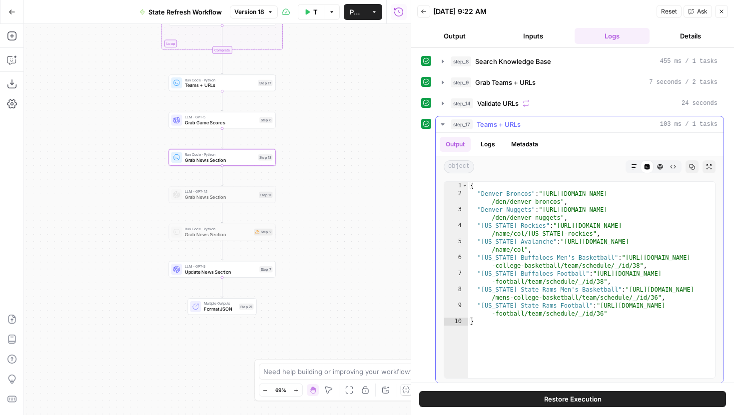
click at [443, 121] on icon "button" at bounding box center [443, 124] width 8 height 8
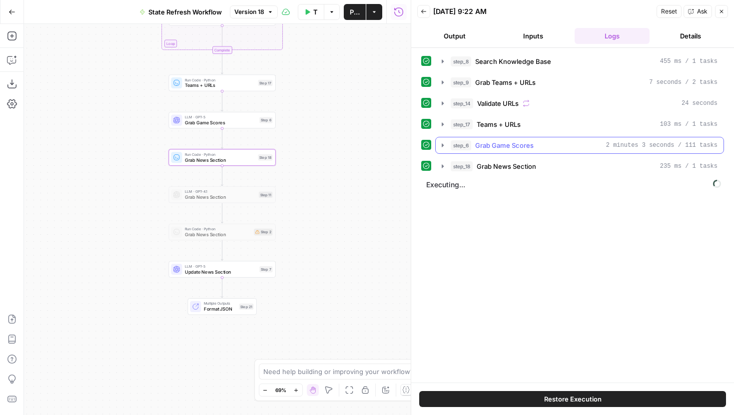
click at [443, 147] on icon "button" at bounding box center [443, 145] width 8 height 8
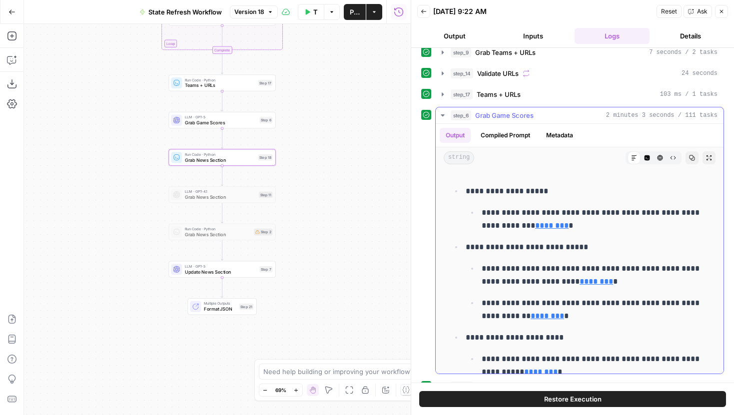
scroll to position [32, 0]
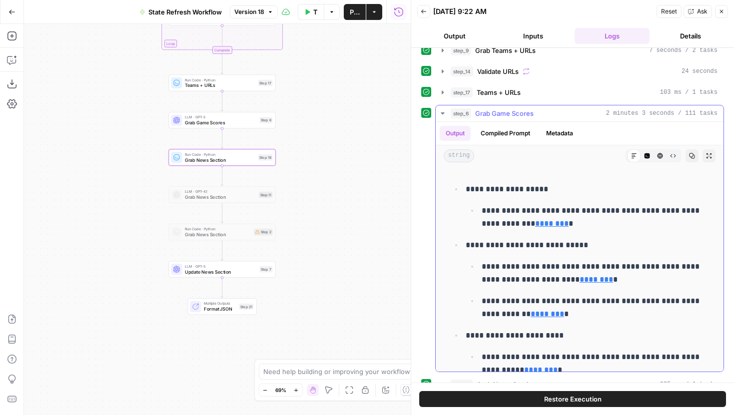
click at [442, 110] on icon "button" at bounding box center [443, 113] width 8 height 8
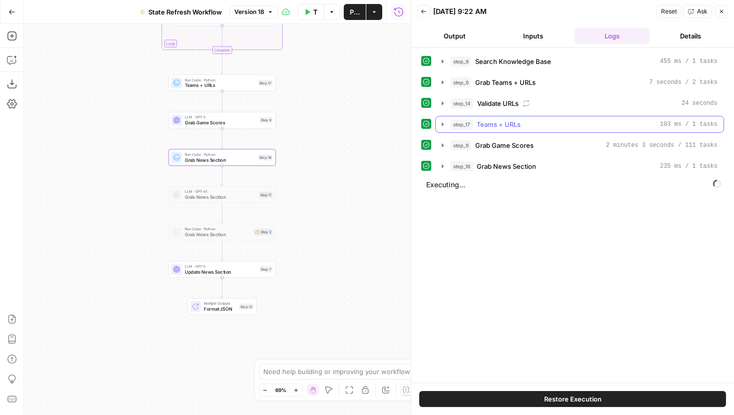
scroll to position [0, 0]
click at [446, 165] on icon "button" at bounding box center [443, 166] width 8 height 8
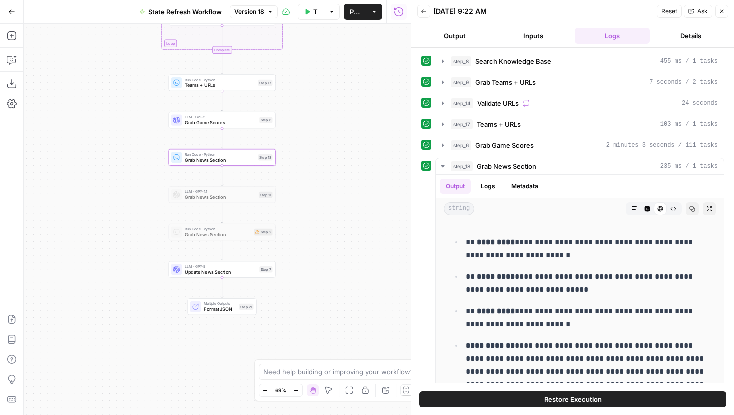
scroll to position [63, 0]
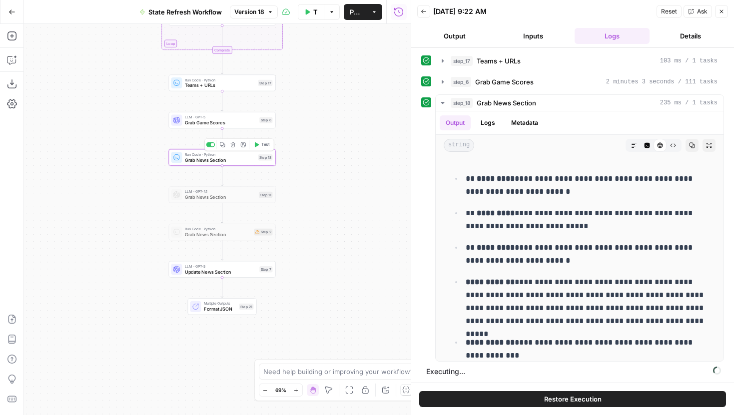
click at [256, 162] on div "Run Code · Python Grab News Section Step 18 Copy step Delete step Add Note Test" at bounding box center [221, 157] width 101 height 11
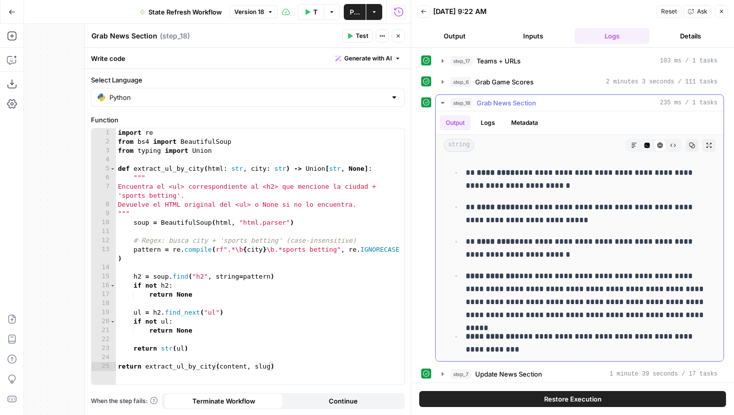
scroll to position [0, 0]
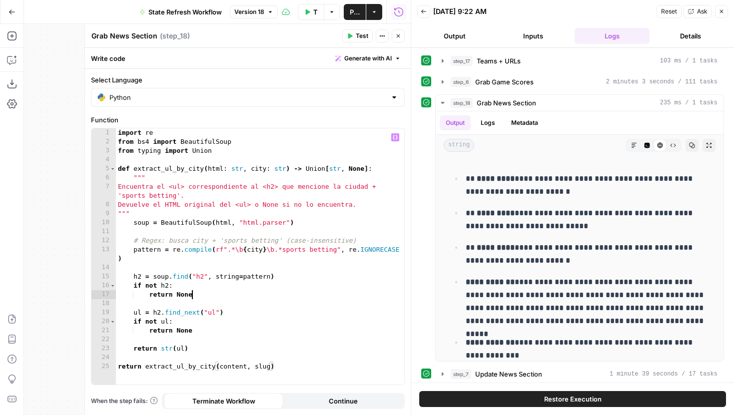
click at [316, 295] on div "import re from bs4 import BeautifulSoup from typing import Union def extract_ul…" at bounding box center [260, 265] width 288 height 274
type textarea "**********"
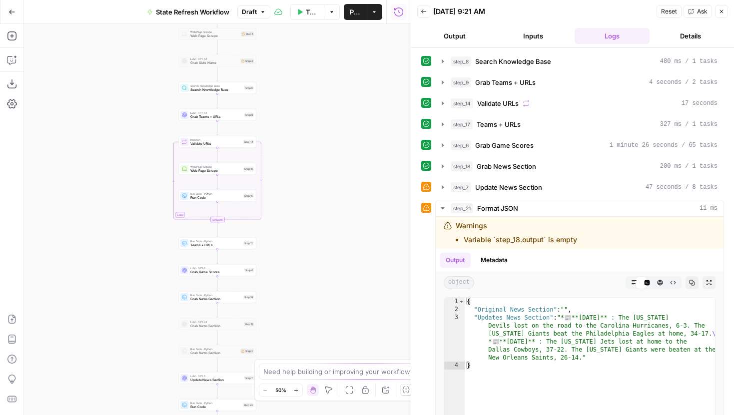
click at [297, 392] on icon "button" at bounding box center [295, 390] width 5 height 5
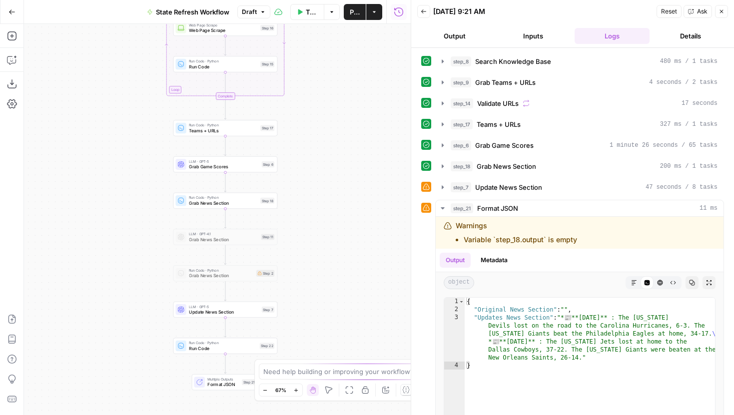
drag, startPoint x: 332, startPoint y: 282, endPoint x: 340, endPoint y: 158, distance: 123.6
click at [340, 158] on div "Workflow Input Settings Inputs Web Page Scrape Web Page Scrape Step 1 LLM · GPT…" at bounding box center [217, 219] width 387 height 391
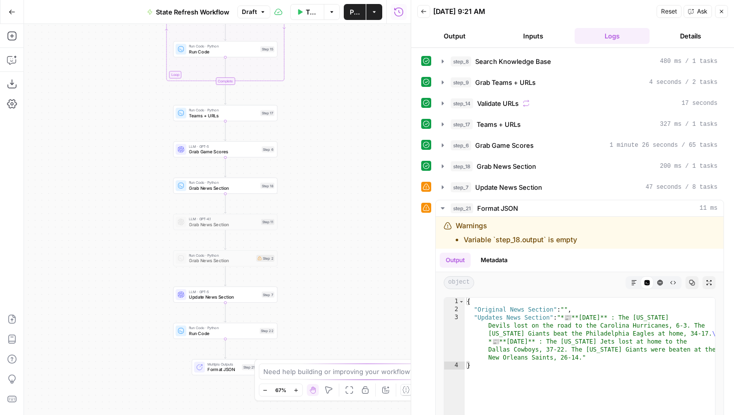
drag, startPoint x: 335, startPoint y: 200, endPoint x: 335, endPoint y: 185, distance: 15.0
click at [335, 185] on div "Workflow Input Settings Inputs Web Page Scrape Web Page Scrape Step 1 LLM · GPT…" at bounding box center [217, 219] width 387 height 391
click at [251, 184] on span "Run Code · Python" at bounding box center [223, 182] width 68 height 5
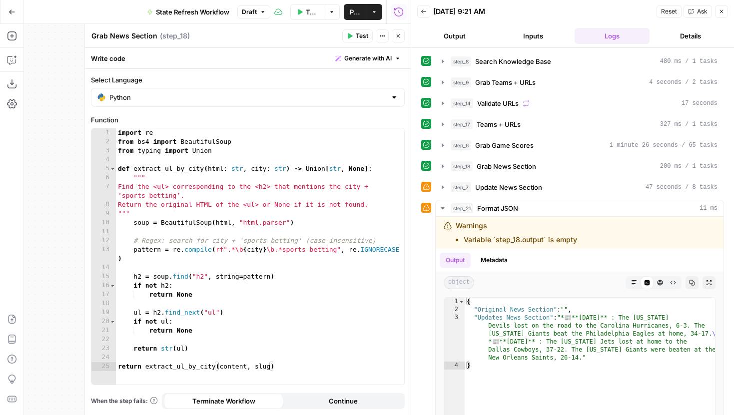
click at [360, 32] on span "Test" at bounding box center [362, 35] width 12 height 9
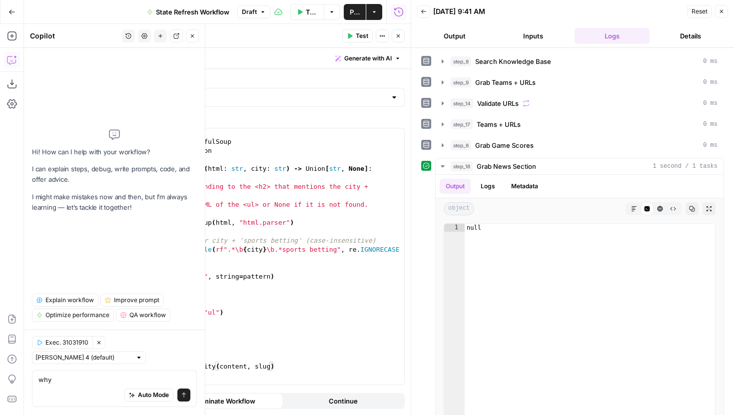
type textarea "why"
click at [192, 35] on icon "button" at bounding box center [192, 35] width 3 height 3
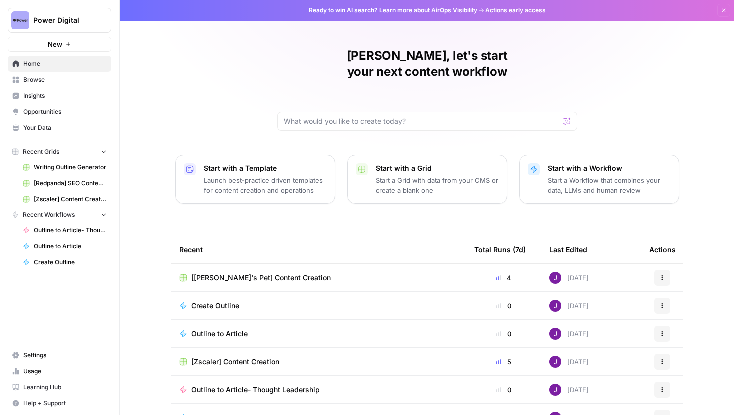
click at [33, 349] on link "Settings" at bounding box center [59, 355] width 103 height 16
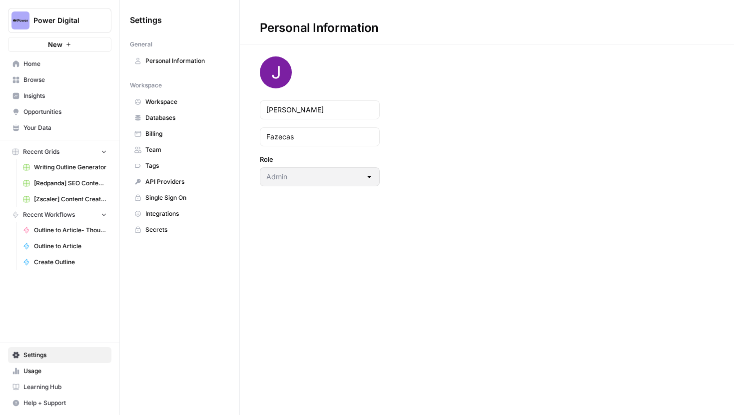
click at [172, 149] on span "Team" at bounding box center [184, 149] width 79 height 9
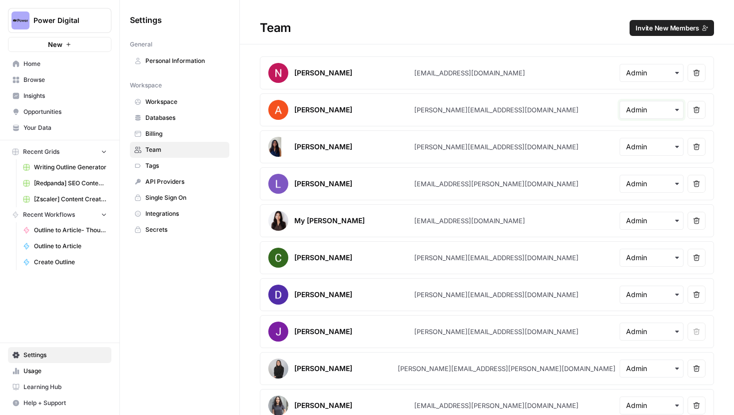
click at [663, 109] on input "text" at bounding box center [651, 110] width 51 height 10
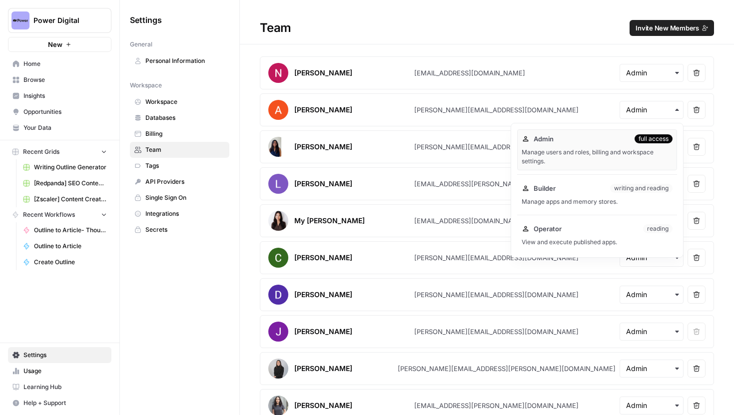
click at [570, 27] on div "Team Invite New Members" at bounding box center [487, 28] width 494 height 16
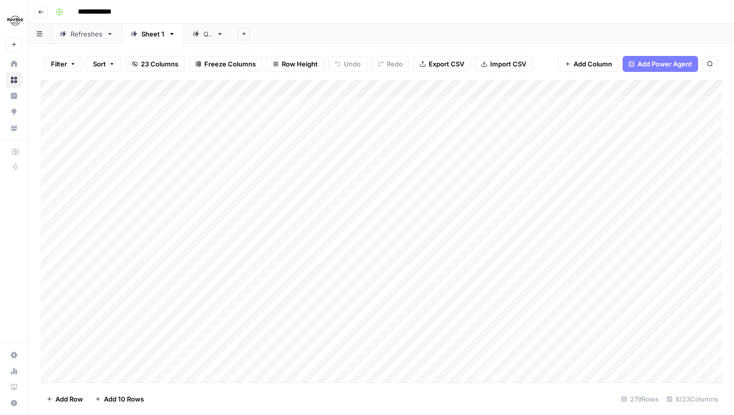
click at [205, 31] on div "QA" at bounding box center [207, 34] width 9 height 10
click at [86, 31] on div "Refreshes" at bounding box center [86, 34] width 32 height 10
click at [154, 33] on div "Sheet 1" at bounding box center [152, 34] width 23 height 10
